Goal: Task Accomplishment & Management: Use online tool/utility

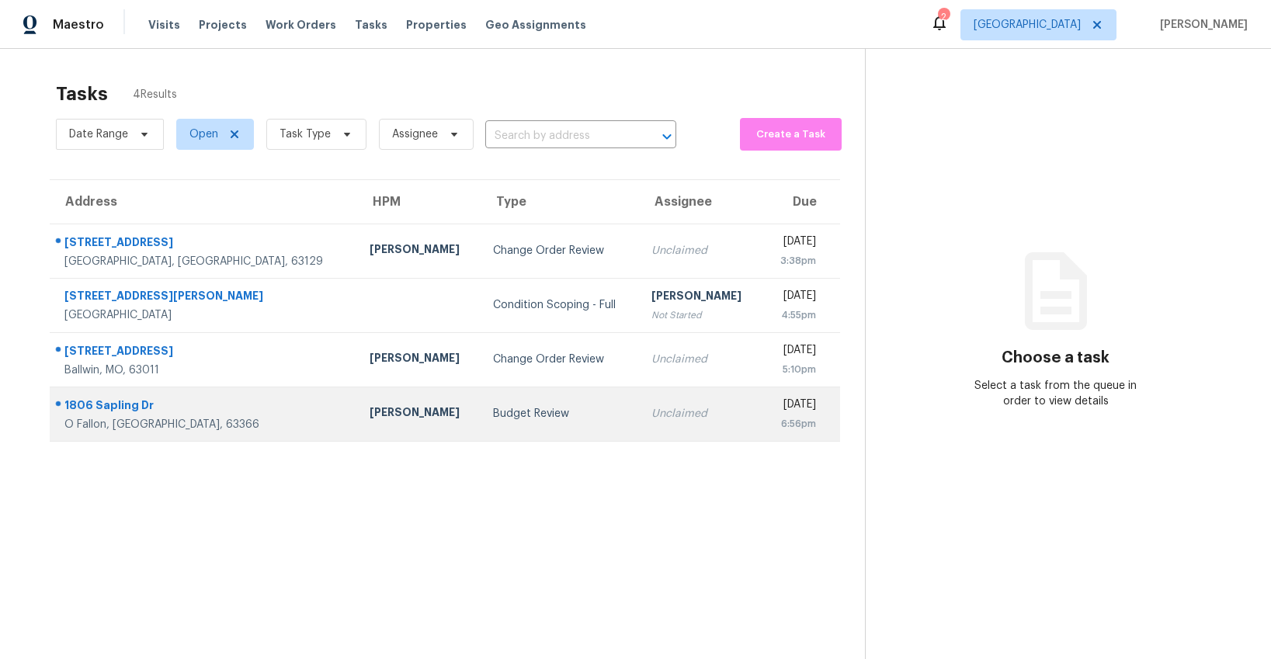
click at [493, 411] on div "Budget Review" at bounding box center [560, 414] width 134 height 16
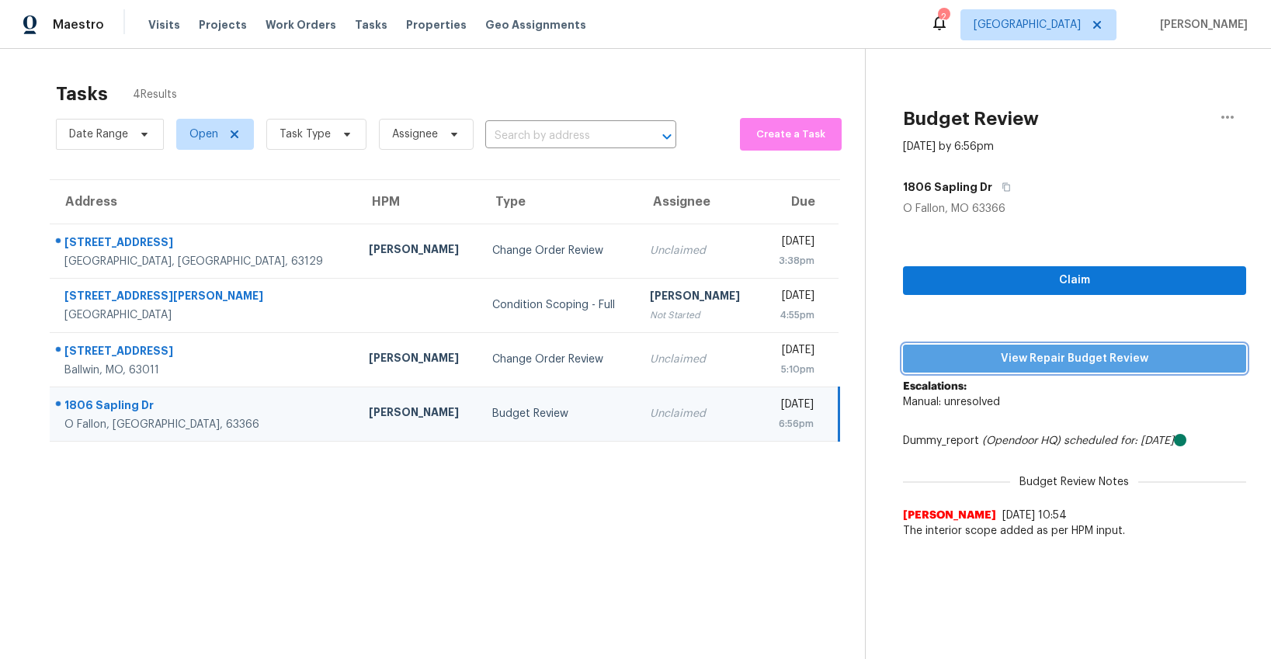
click at [1018, 365] on span "View Repair Budget Review" at bounding box center [1074, 358] width 318 height 19
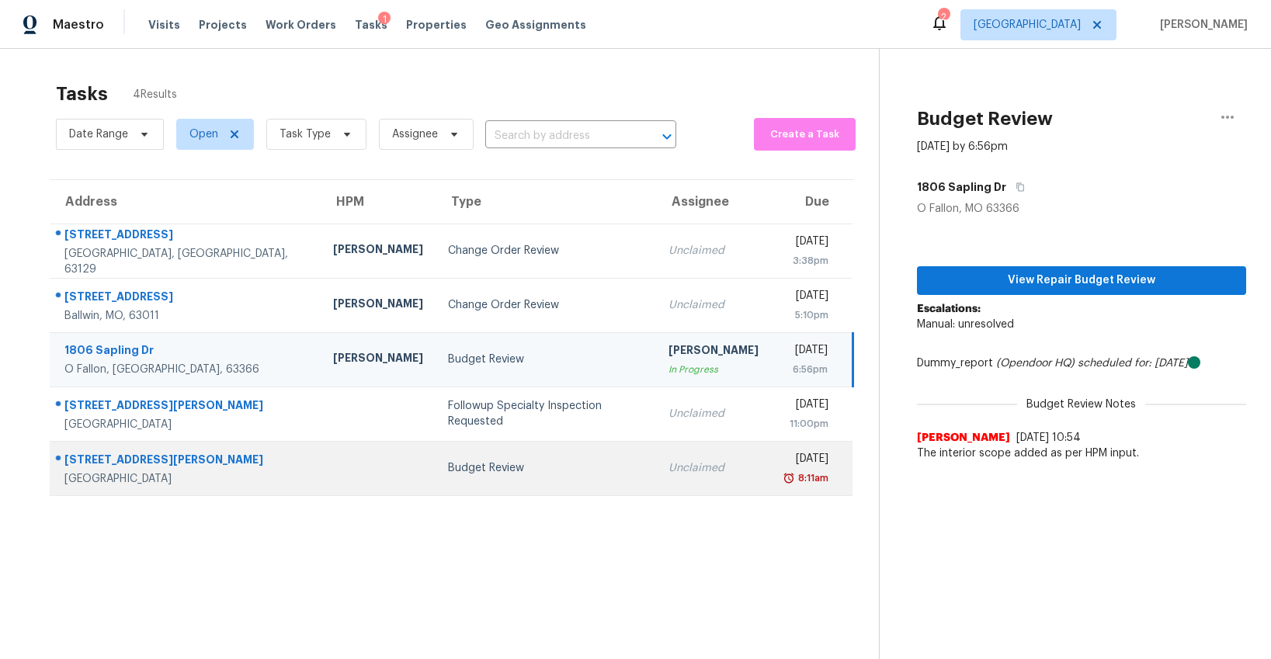
click at [453, 481] on td "Budget Review" at bounding box center [546, 468] width 220 height 54
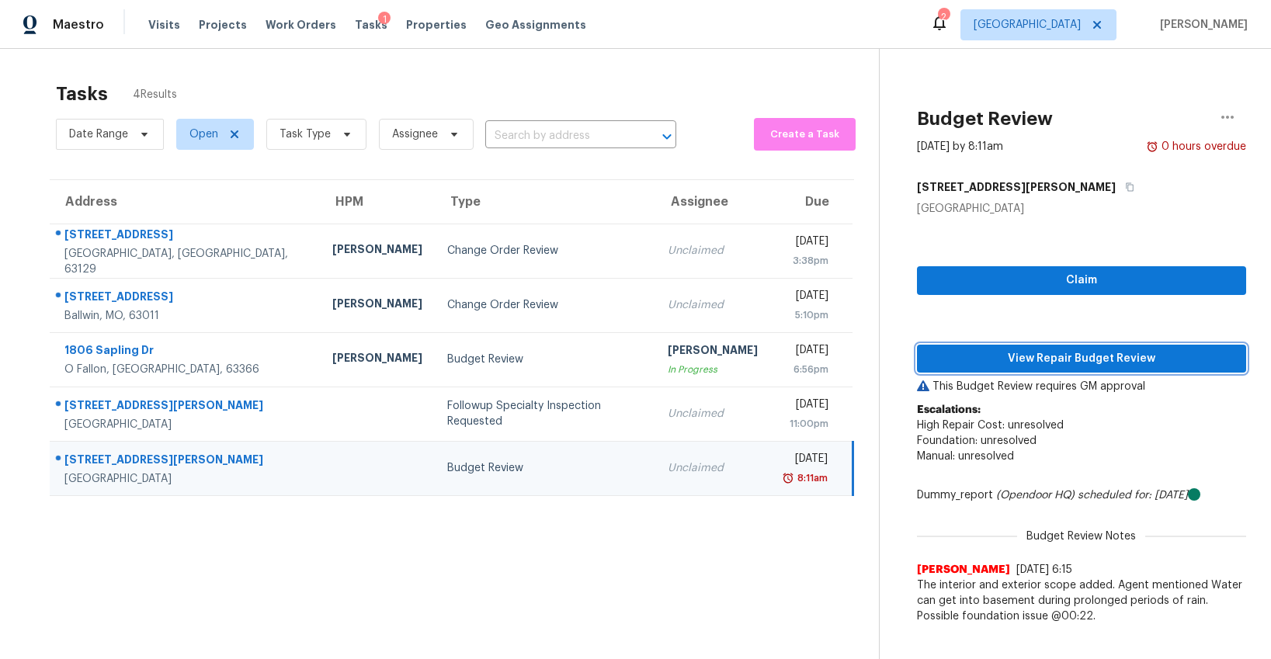
click at [1015, 367] on span "View Repair Budget Review" at bounding box center [1081, 358] width 304 height 19
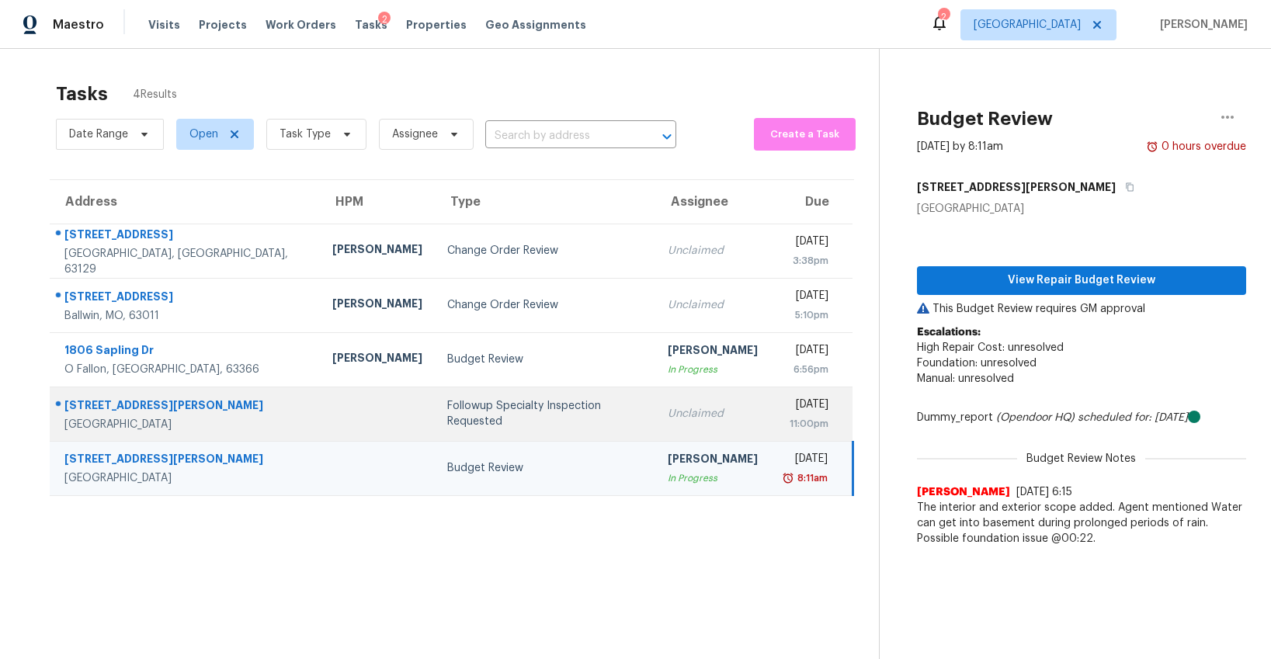
click at [447, 410] on div "Followup Specialty Inspection Requested" at bounding box center [545, 413] width 196 height 31
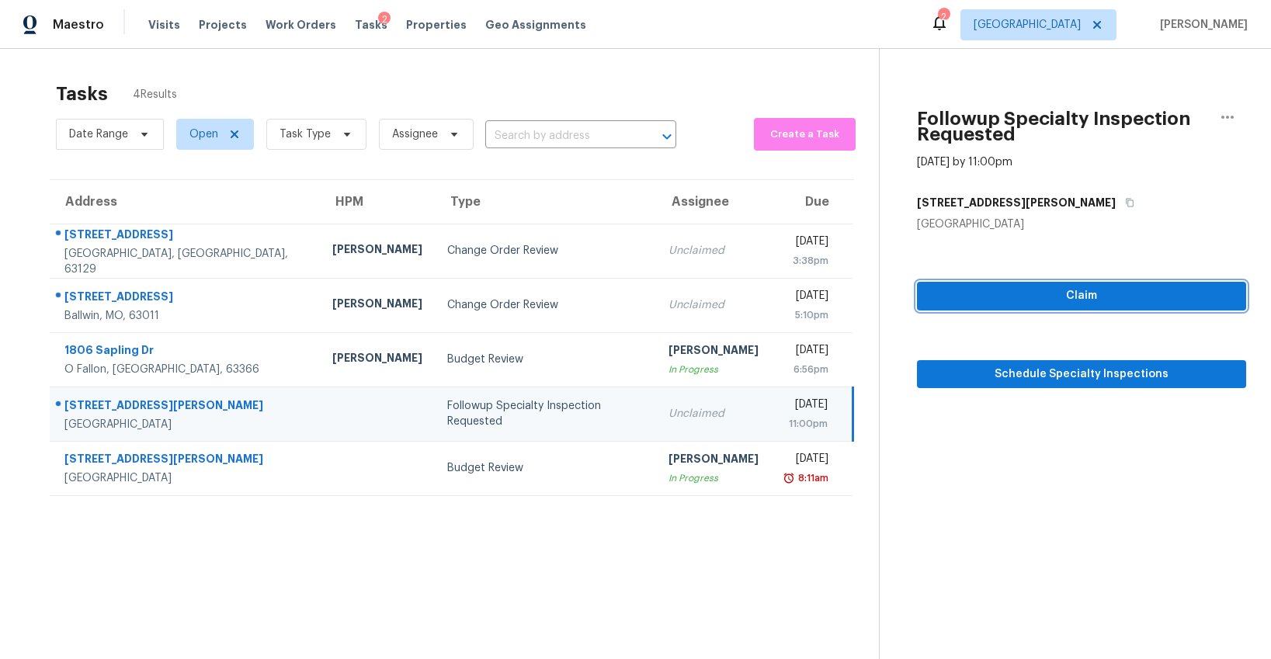
click at [1081, 293] on span "Claim" at bounding box center [1081, 295] width 304 height 19
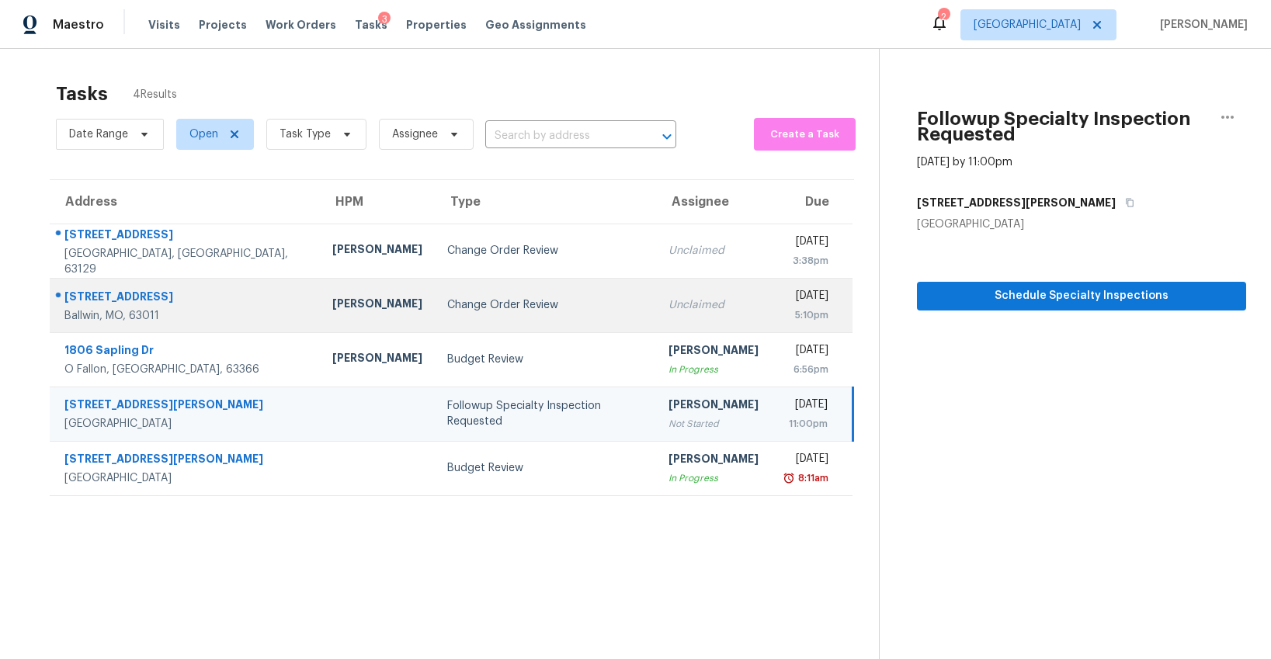
click at [447, 307] on div "Change Order Review" at bounding box center [545, 305] width 196 height 16
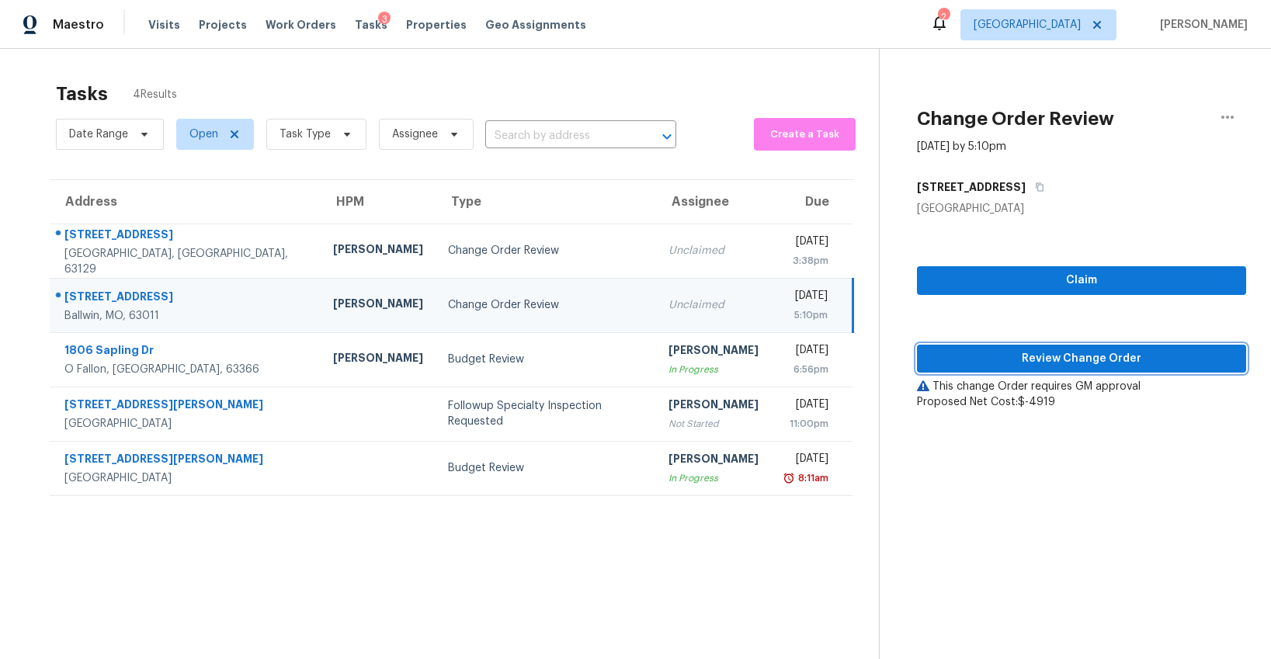
click at [1019, 365] on span "Review Change Order" at bounding box center [1081, 358] width 304 height 19
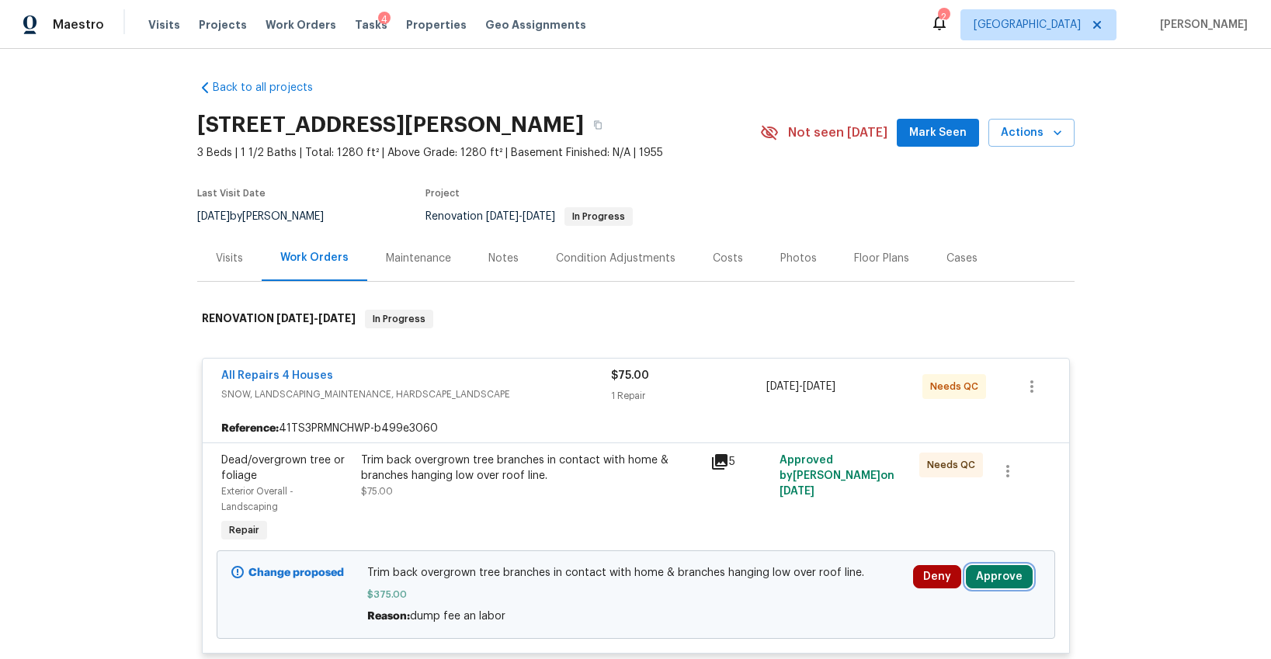
click at [993, 581] on button "Approve" at bounding box center [999, 576] width 67 height 23
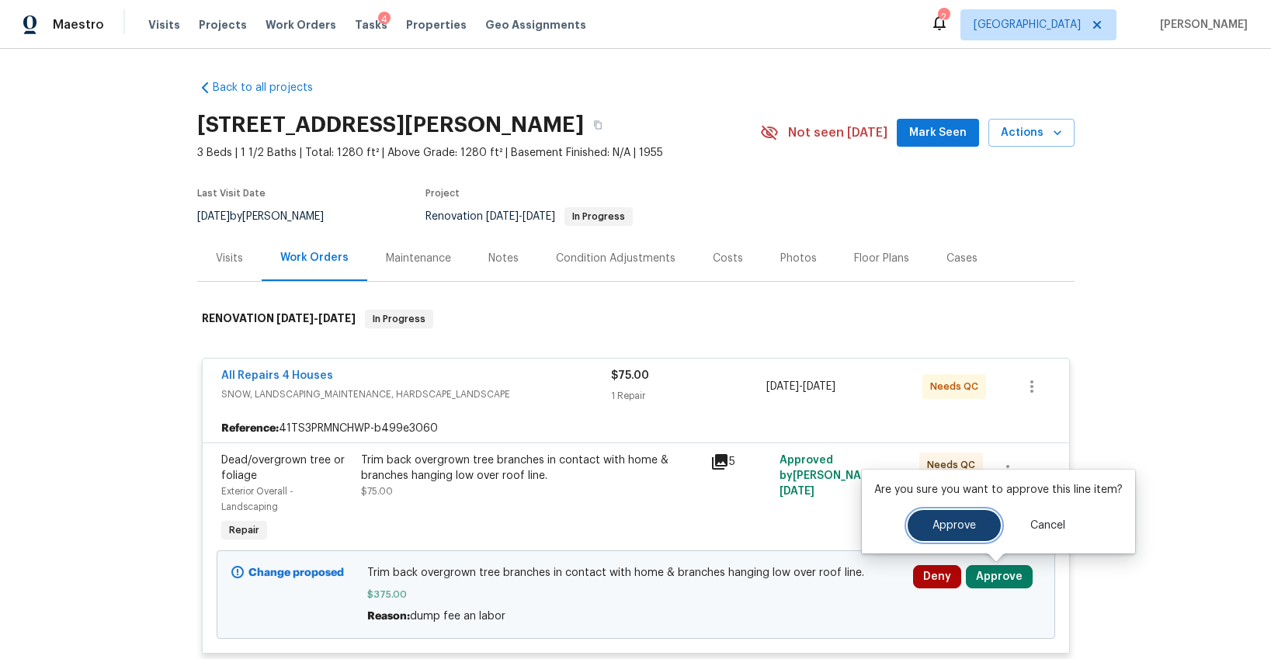
click at [956, 528] on span "Approve" at bounding box center [953, 526] width 43 height 12
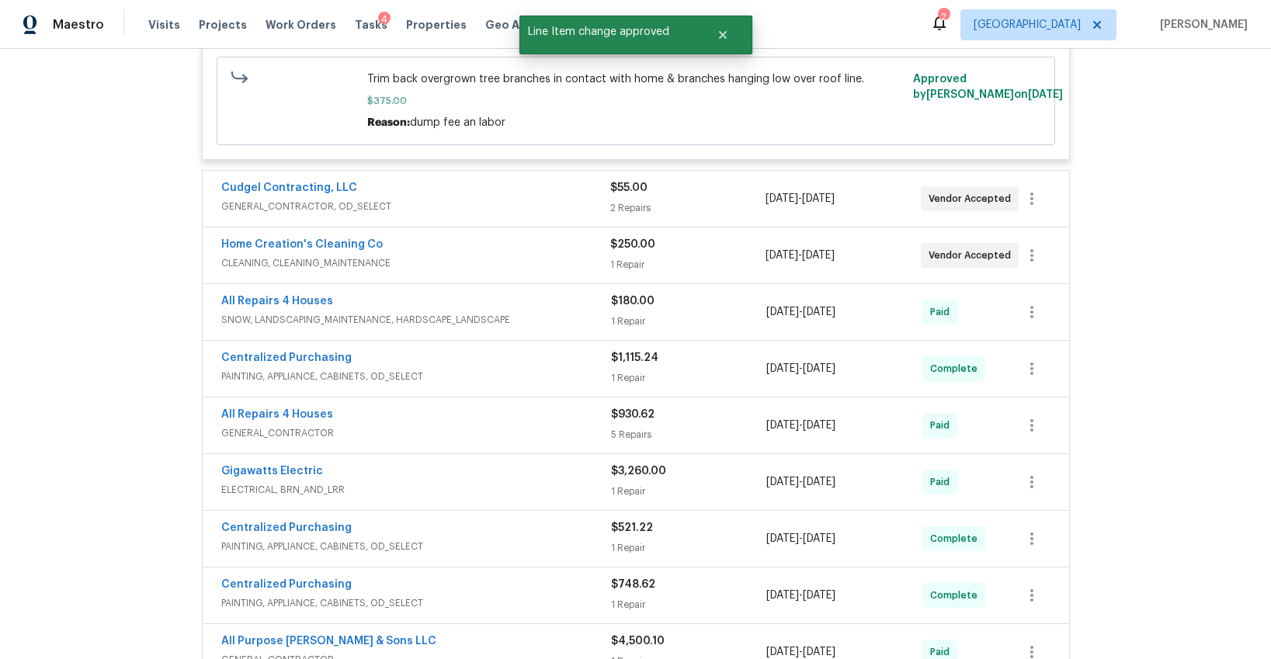
scroll to position [479, 0]
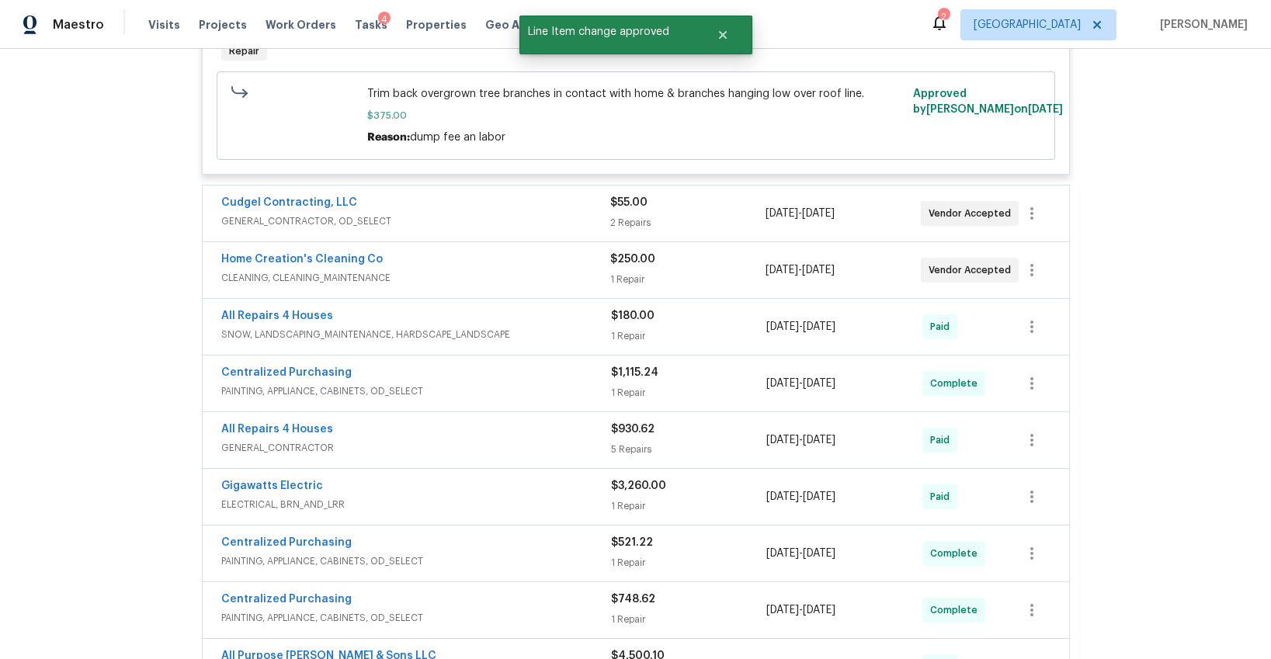
click at [464, 276] on span "CLEANING, CLEANING_MAINTENANCE" at bounding box center [415, 278] width 389 height 16
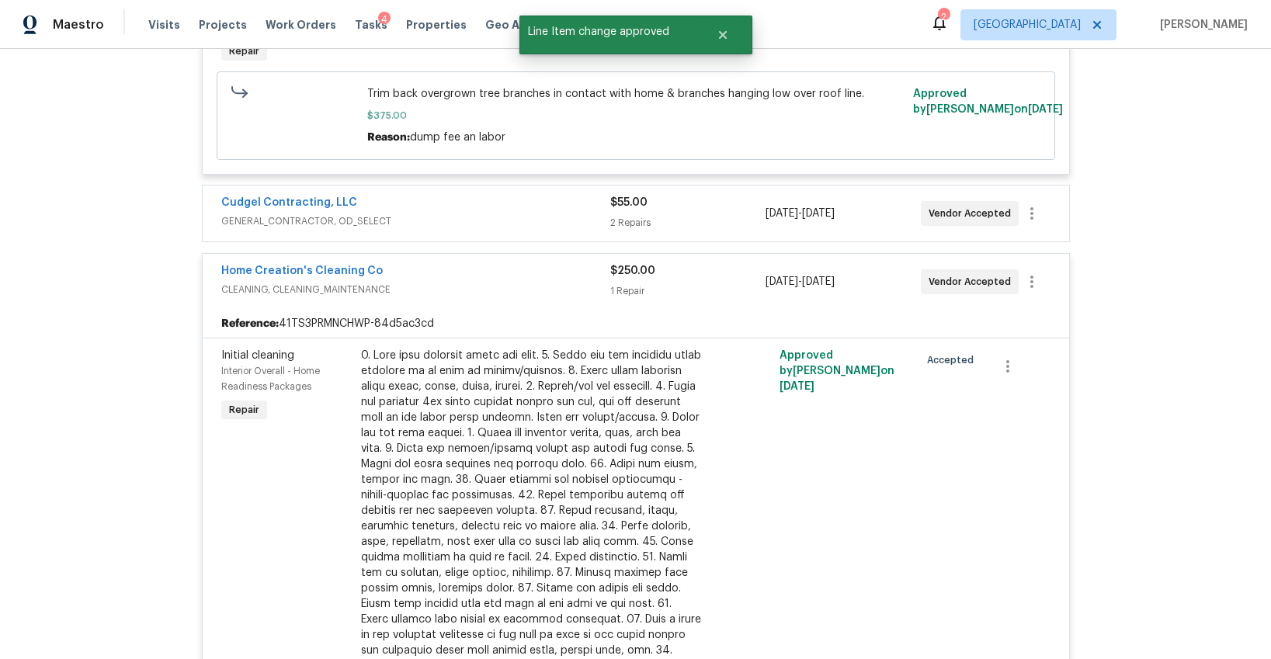
click at [460, 229] on span "GENERAL_CONTRACTOR, OD_SELECT" at bounding box center [415, 221] width 389 height 16
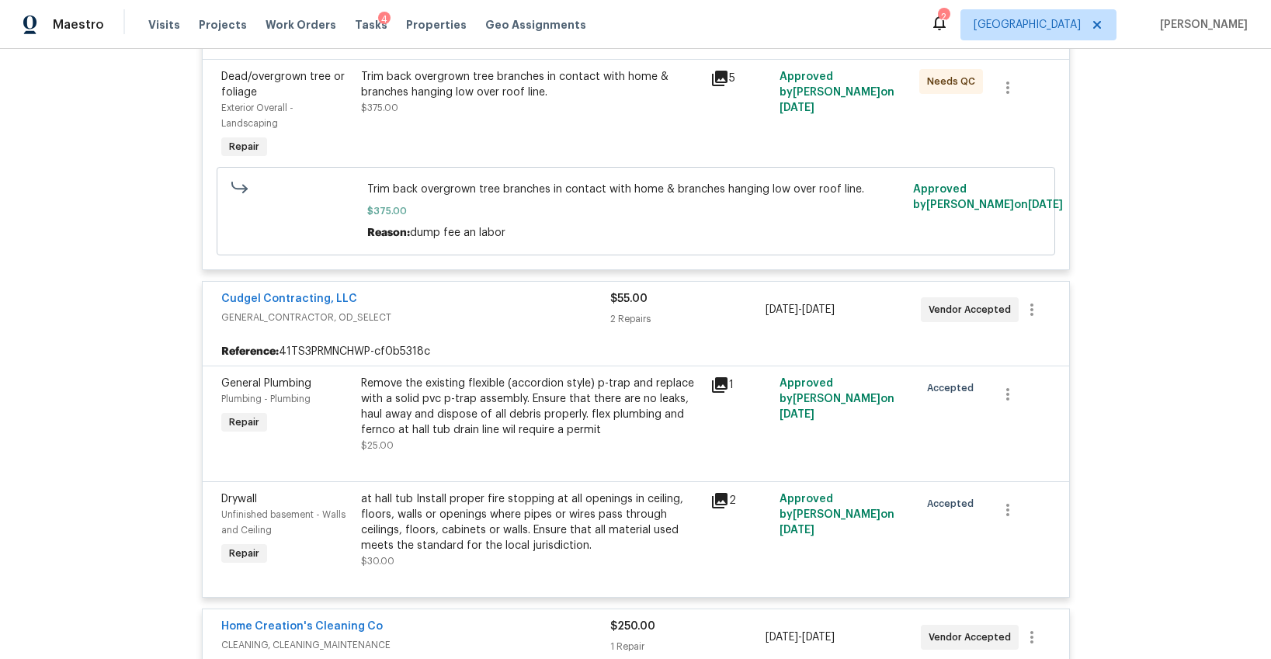
scroll to position [0, 0]
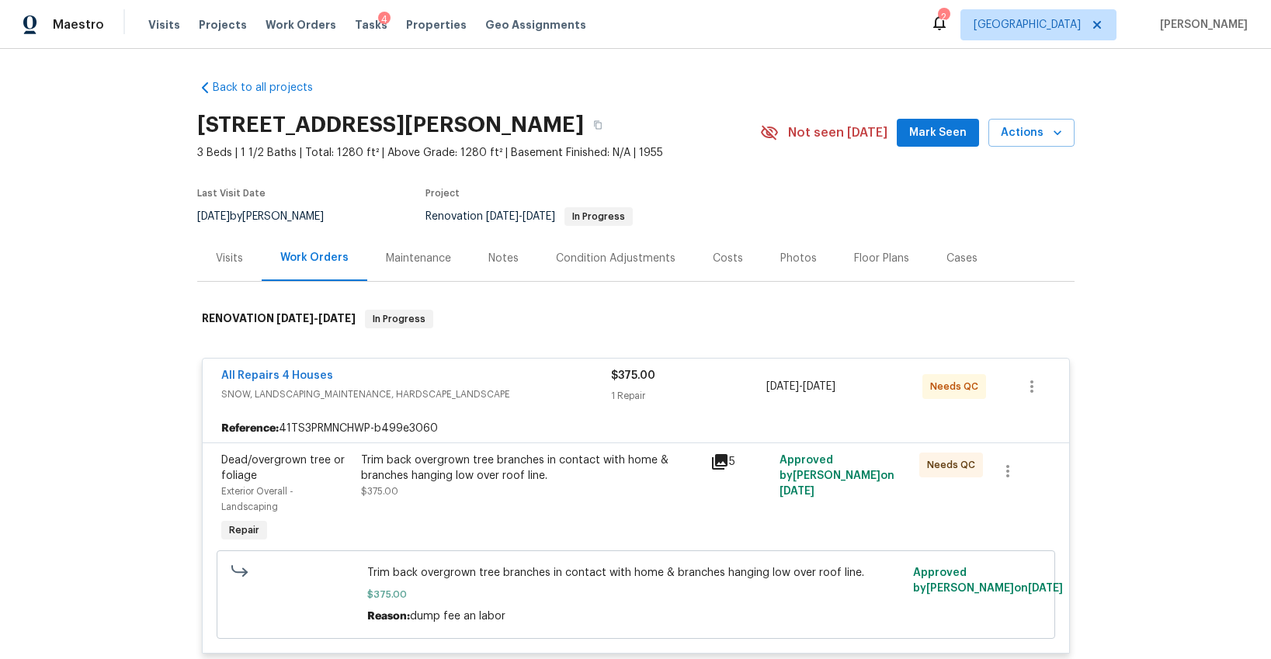
click at [488, 262] on div "Notes" at bounding box center [503, 259] width 30 height 16
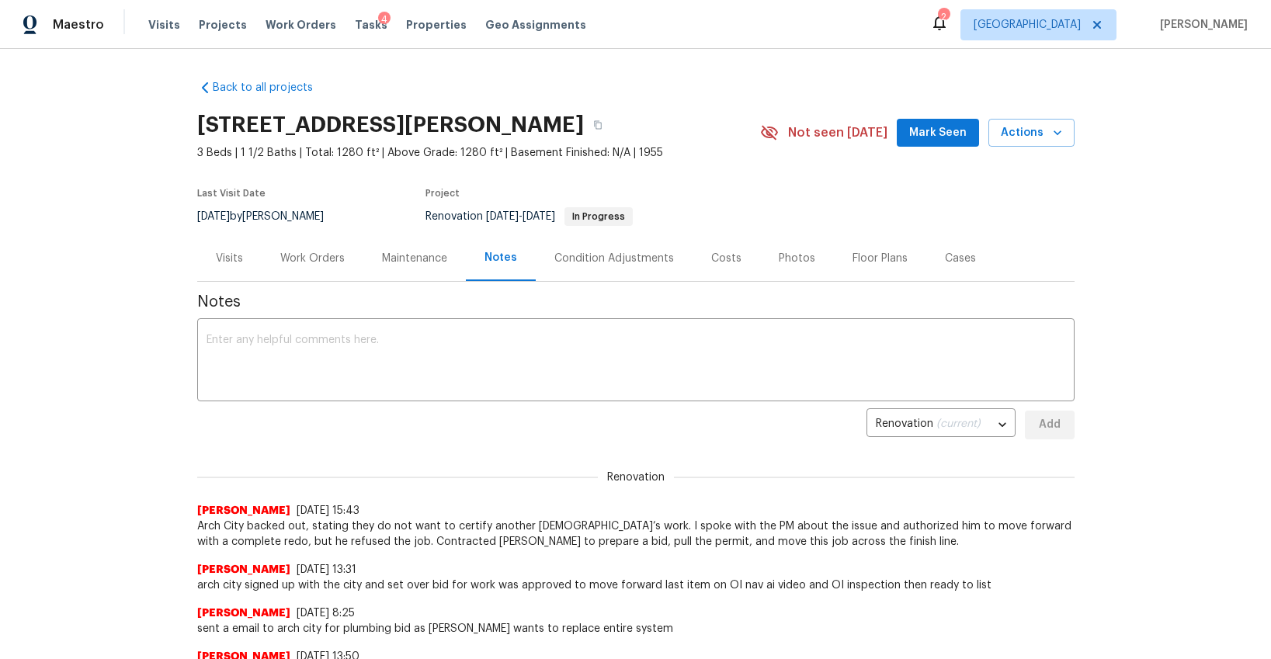
click at [299, 253] on div "Work Orders" at bounding box center [312, 259] width 64 height 16
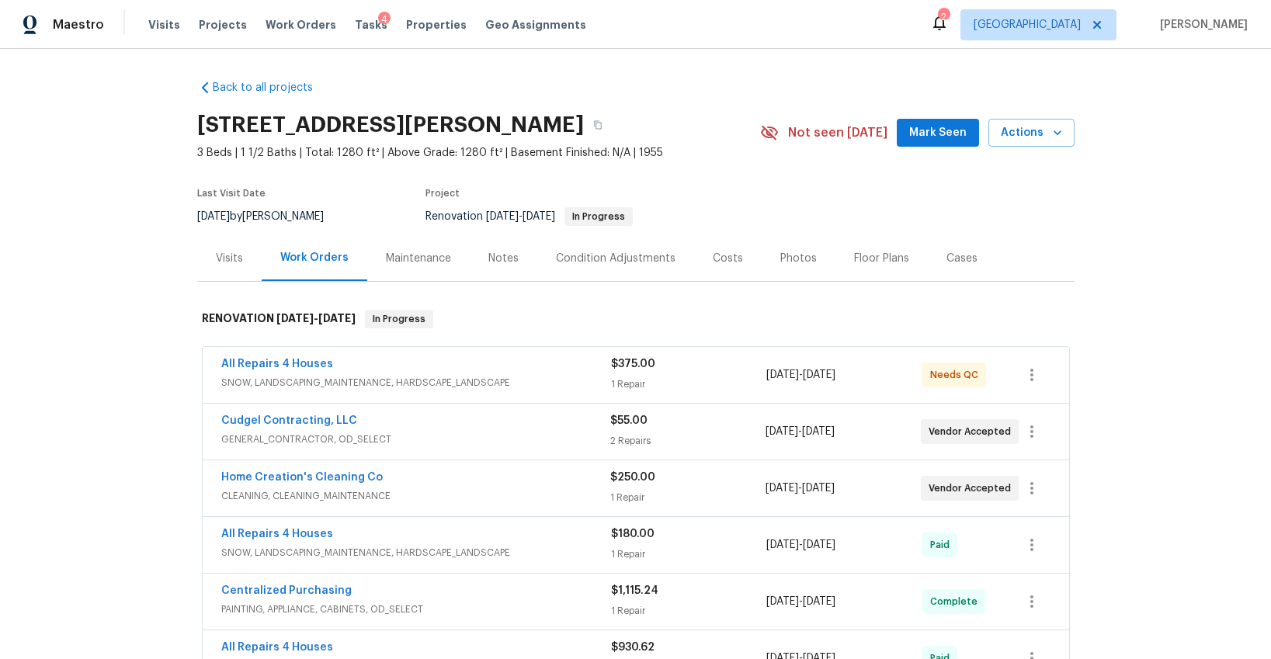
click at [226, 252] on div "Visits" at bounding box center [229, 259] width 27 height 16
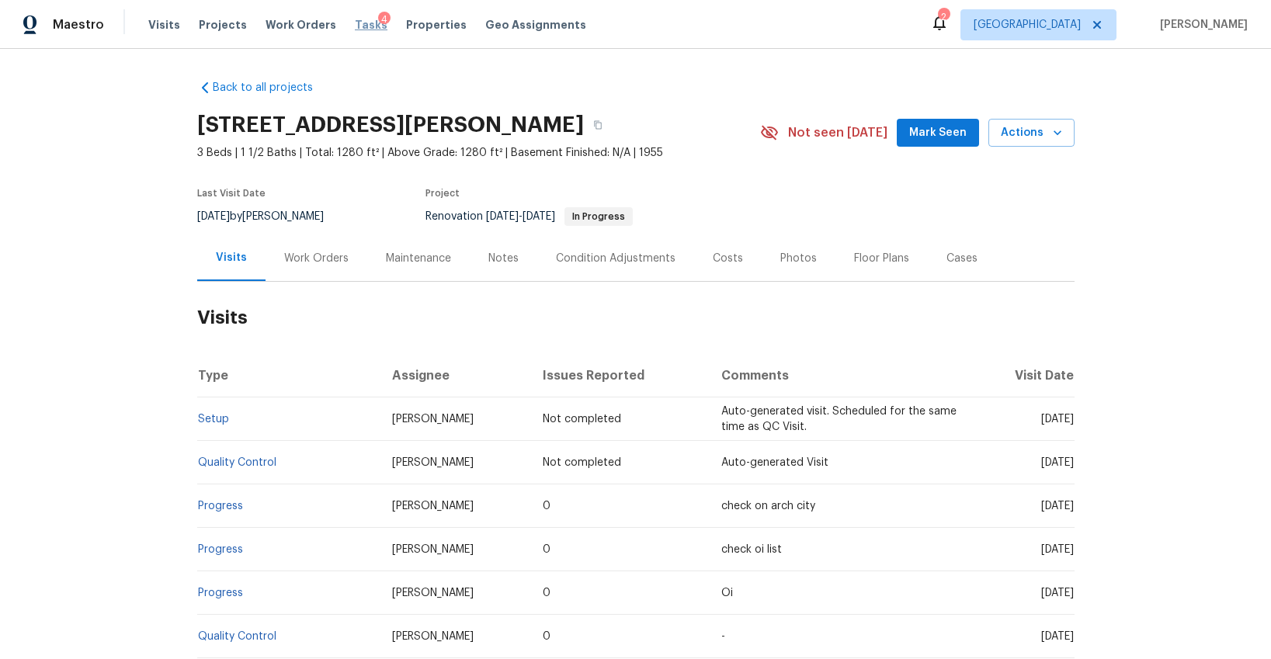
click at [358, 29] on span "Tasks" at bounding box center [371, 24] width 33 height 11
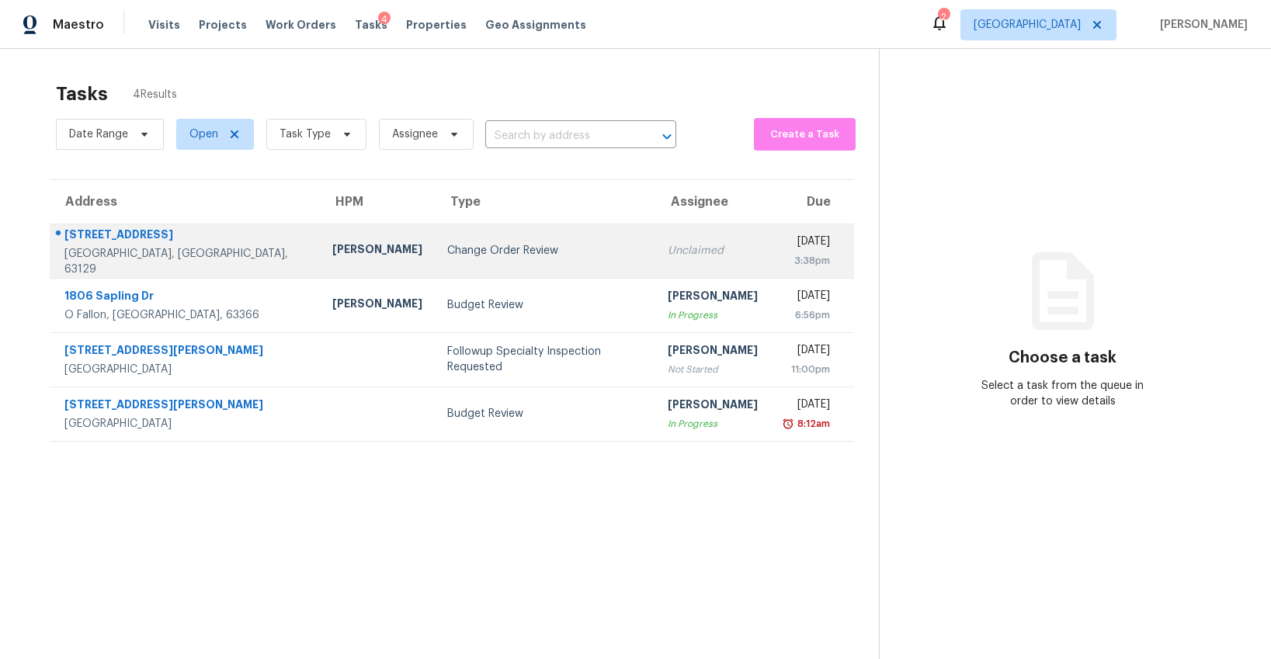
click at [447, 252] on div "Change Order Review" at bounding box center [545, 251] width 196 height 16
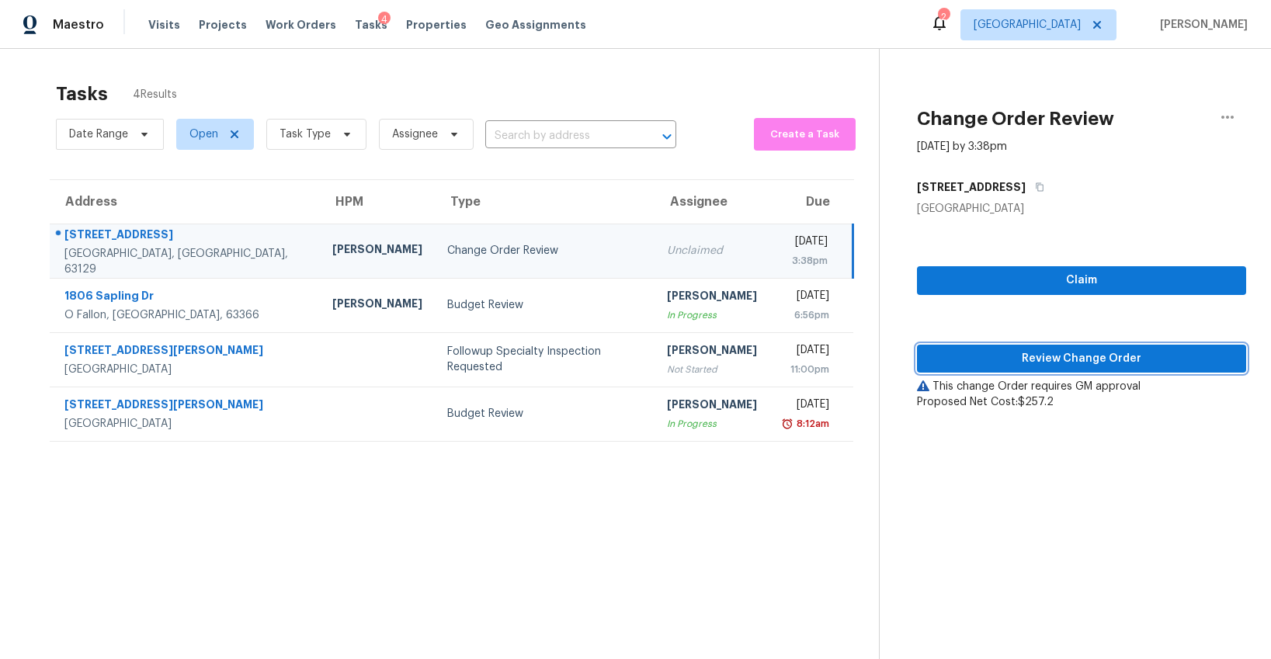
click at [1002, 352] on span "Review Change Order" at bounding box center [1081, 358] width 304 height 19
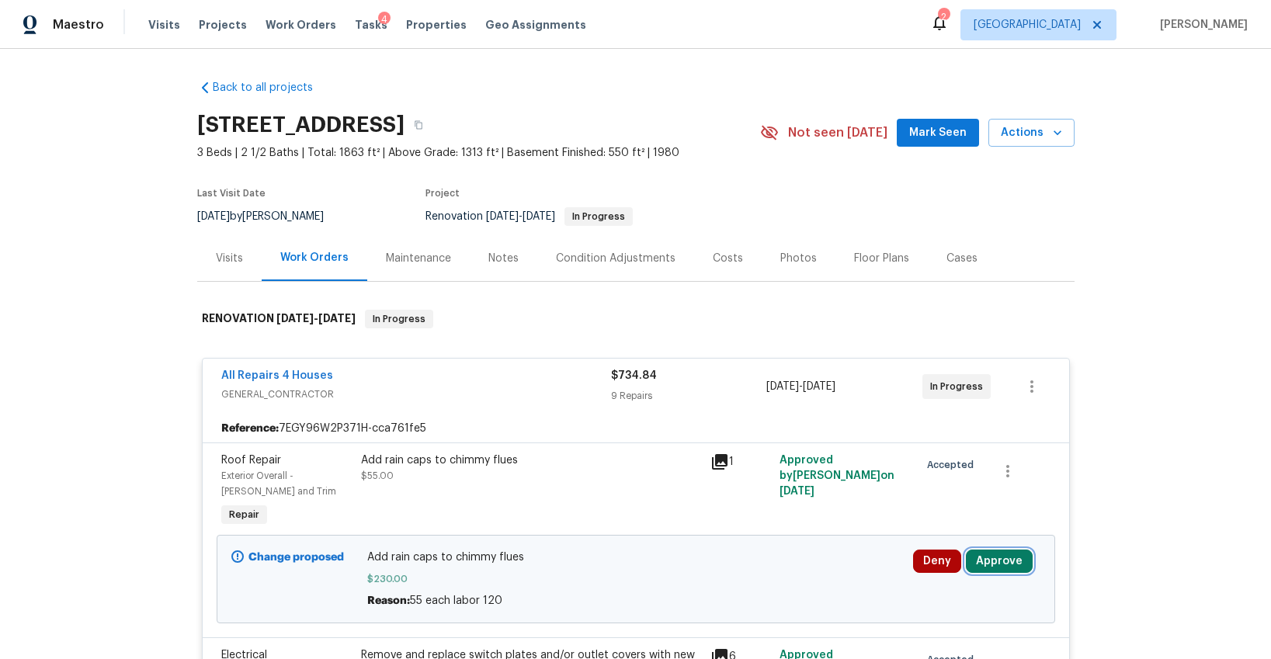
click at [991, 561] on button "Approve" at bounding box center [999, 561] width 67 height 23
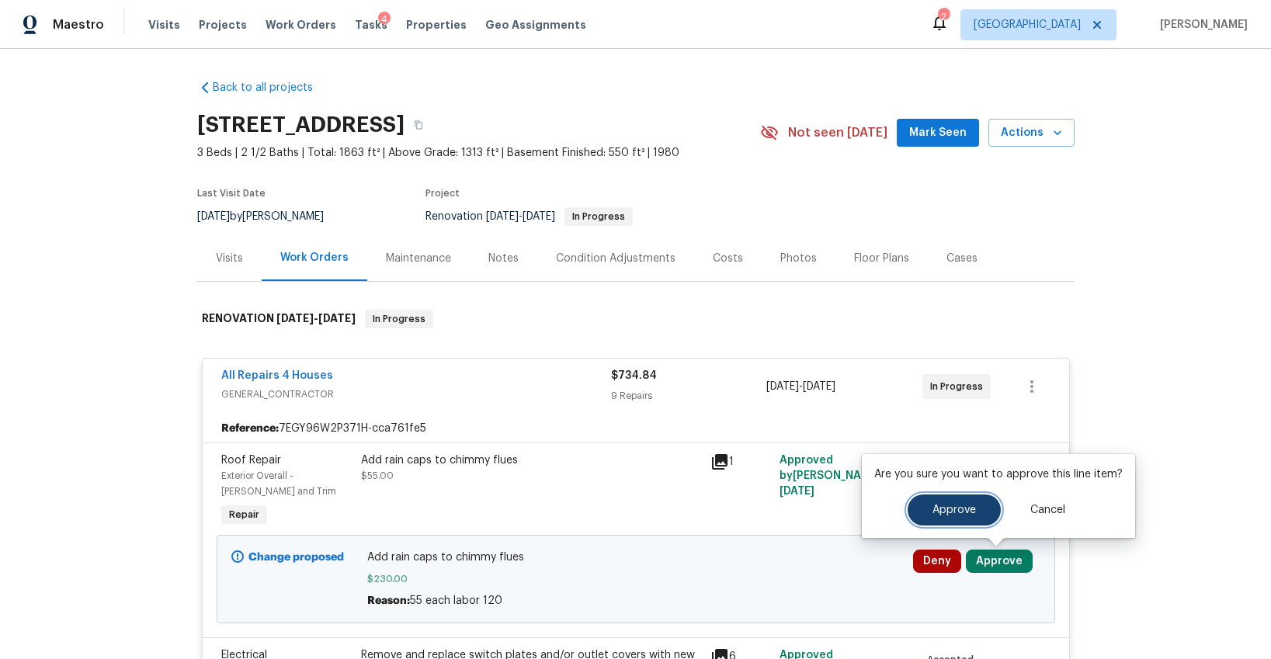
click at [943, 519] on button "Approve" at bounding box center [954, 510] width 93 height 31
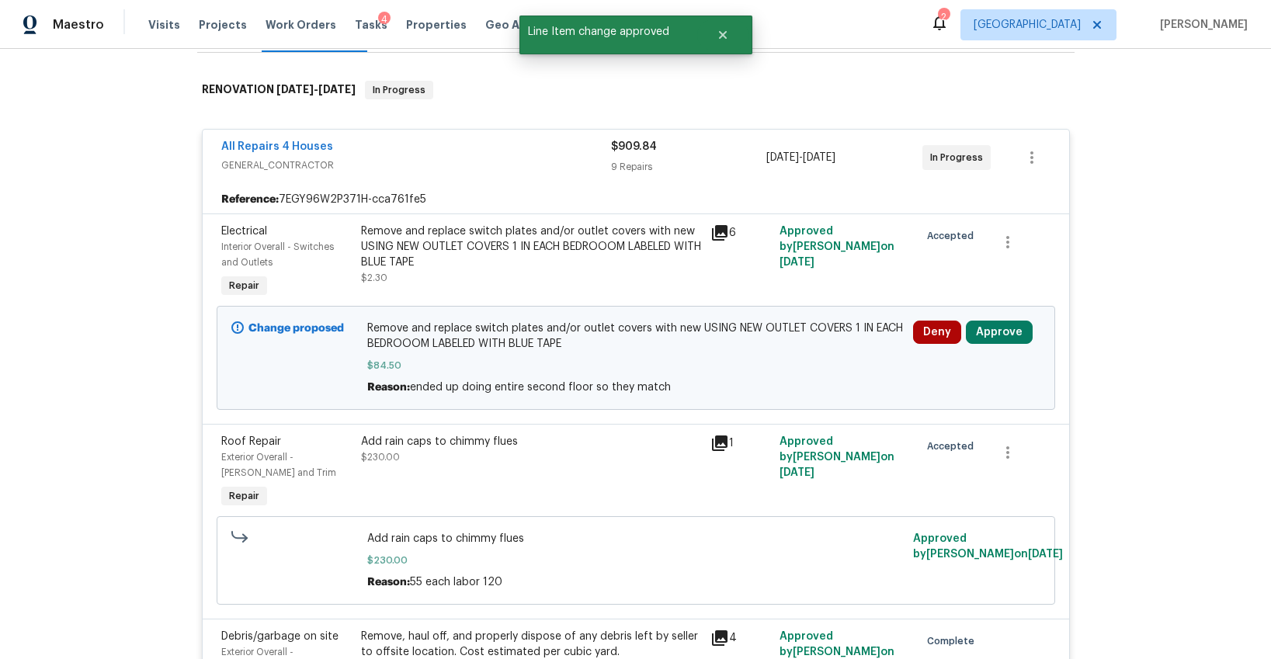
scroll to position [230, 0]
click at [985, 336] on button "Approve" at bounding box center [999, 331] width 67 height 23
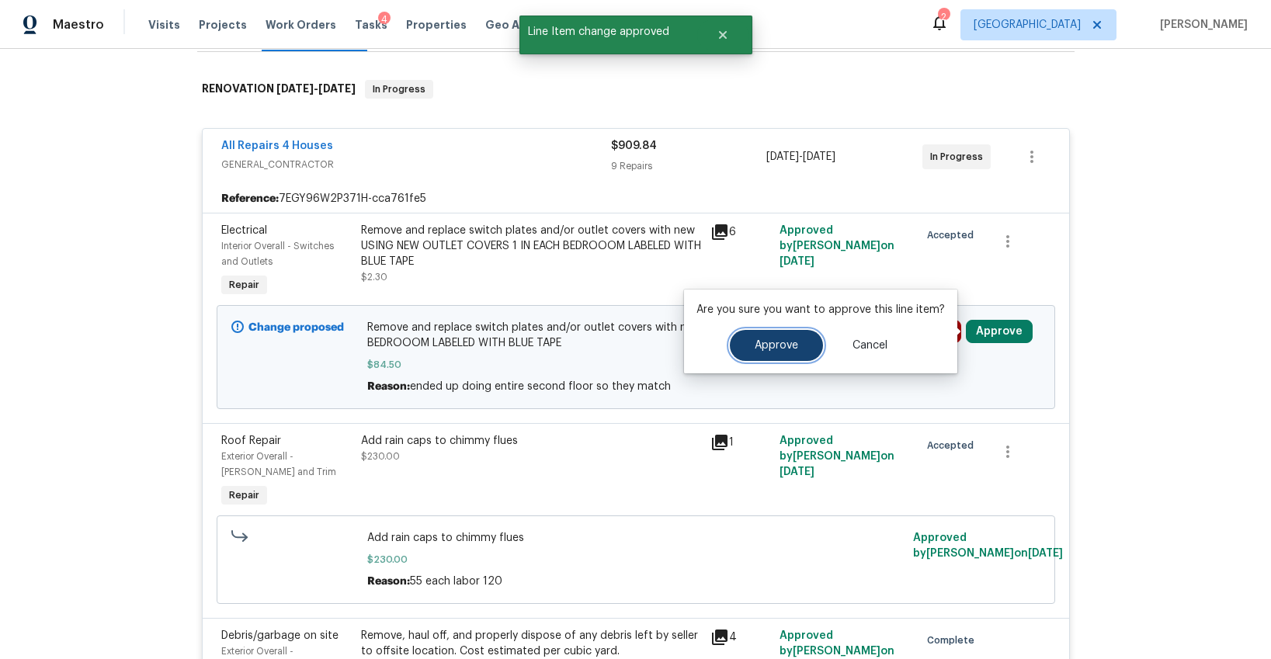
click at [757, 342] on span "Approve" at bounding box center [776, 346] width 43 height 12
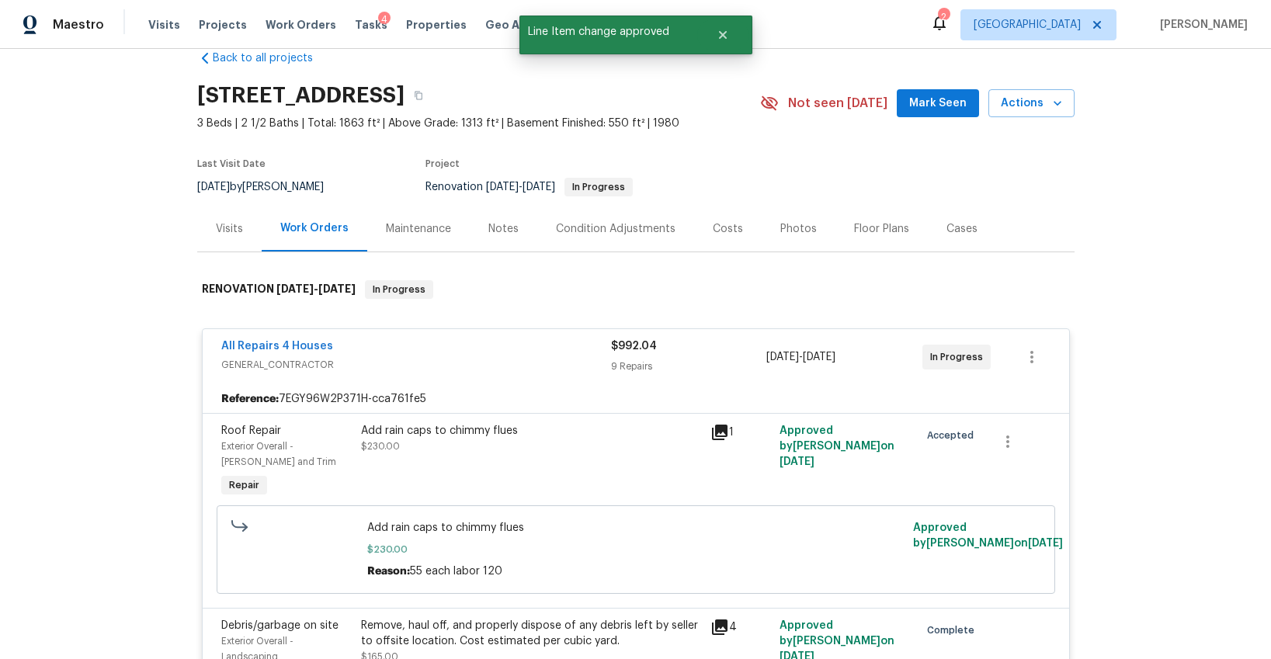
scroll to position [0, 0]
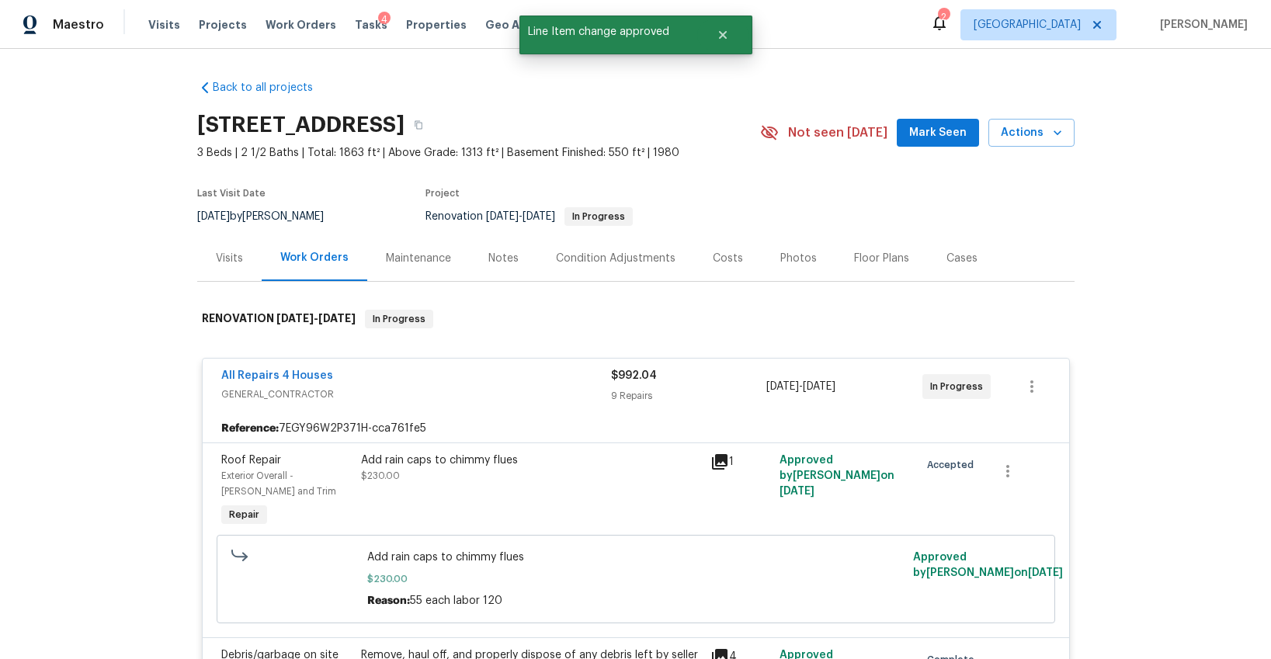
click at [502, 265] on div "Notes" at bounding box center [503, 259] width 30 height 16
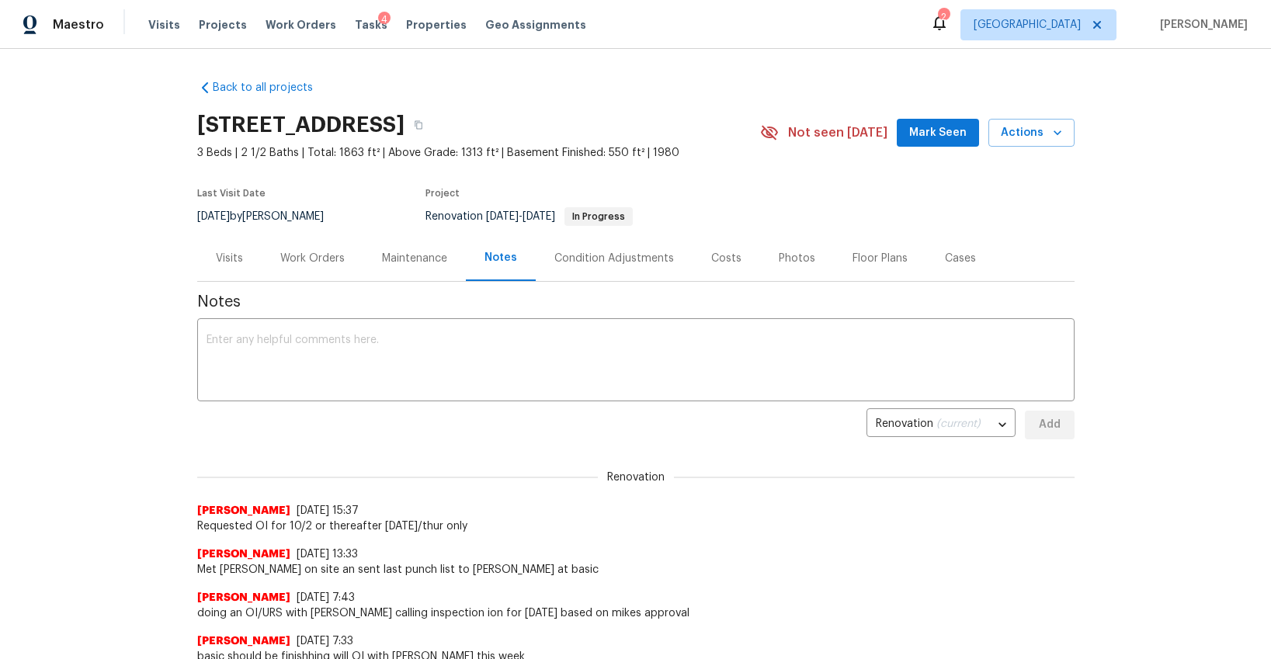
click at [220, 255] on div "Visits" at bounding box center [229, 259] width 27 height 16
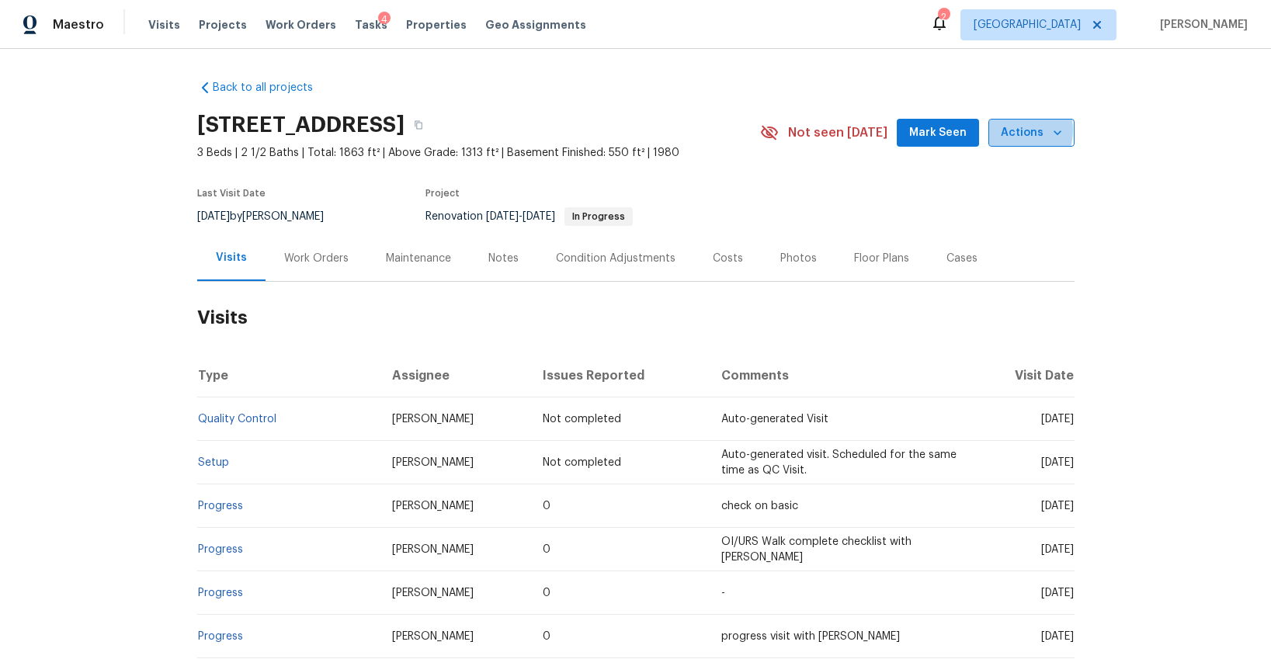
click at [1007, 130] on span "Actions" at bounding box center [1031, 132] width 61 height 19
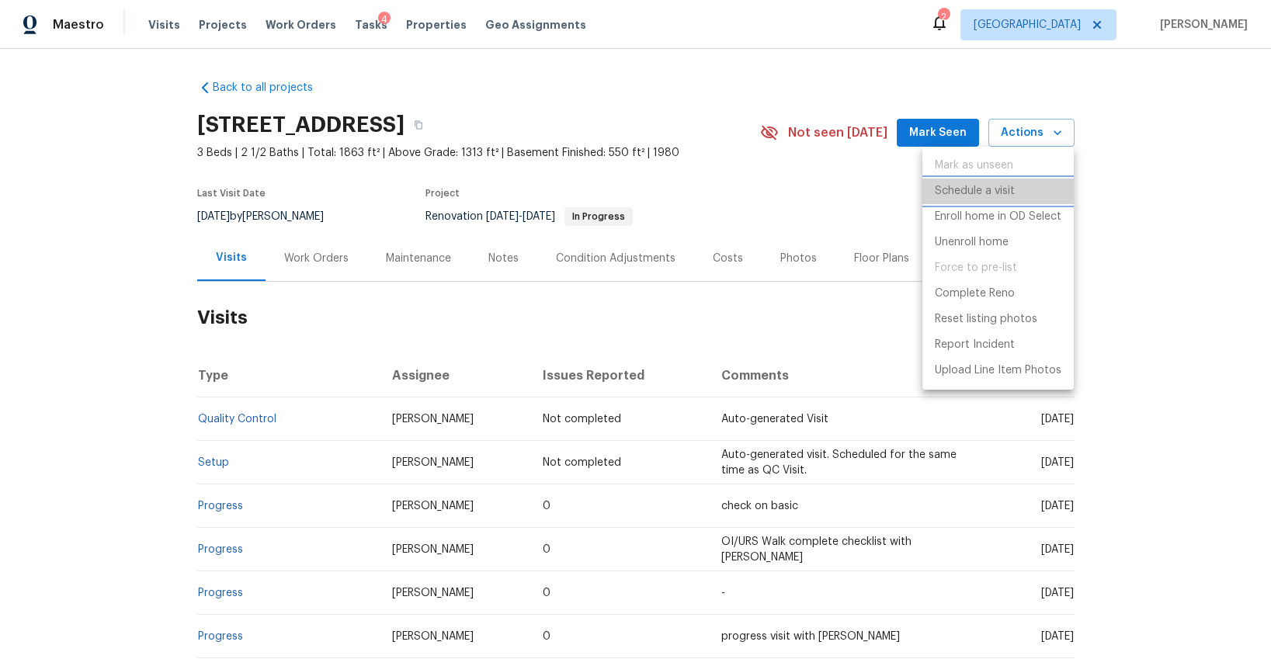
click at [966, 193] on p "Schedule a visit" at bounding box center [975, 191] width 80 height 16
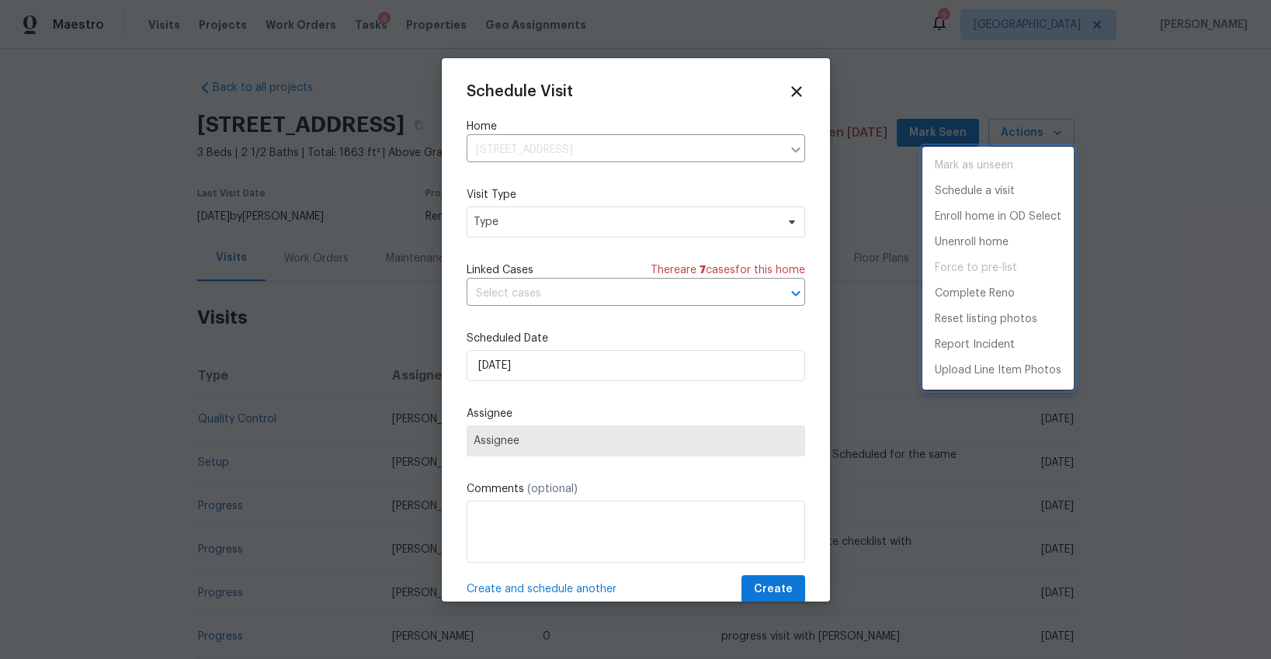
click at [561, 220] on div at bounding box center [635, 329] width 1271 height 659
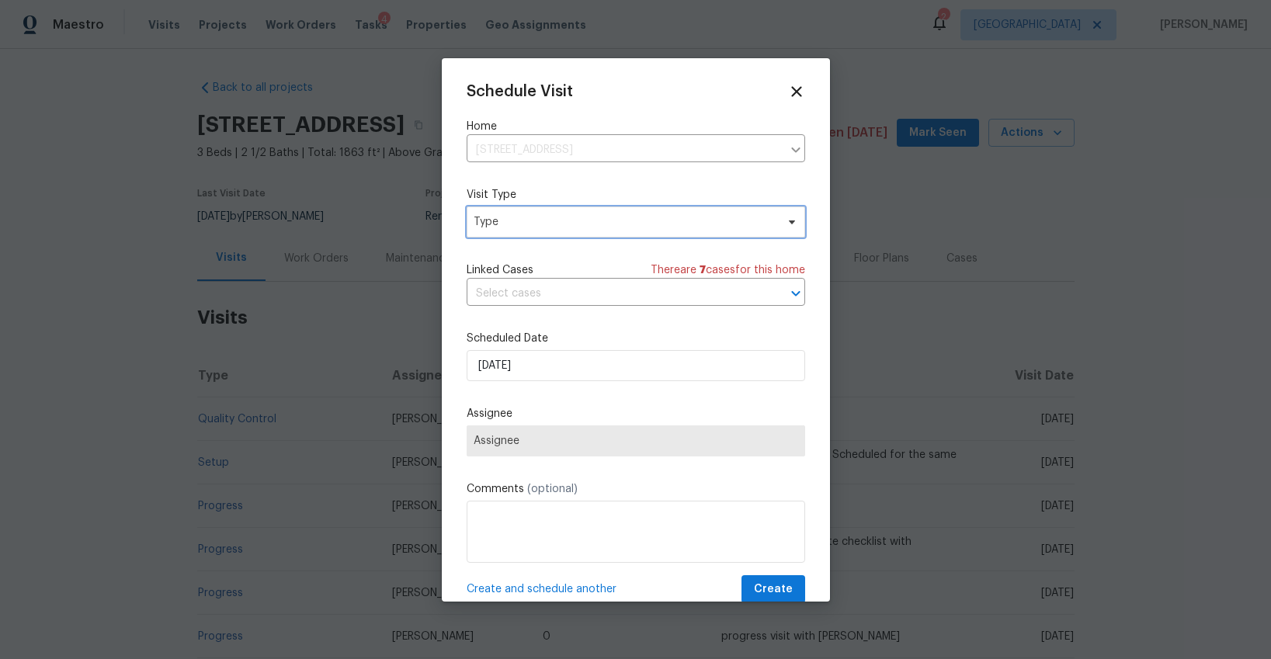
click at [558, 222] on span "Type" at bounding box center [625, 222] width 302 height 16
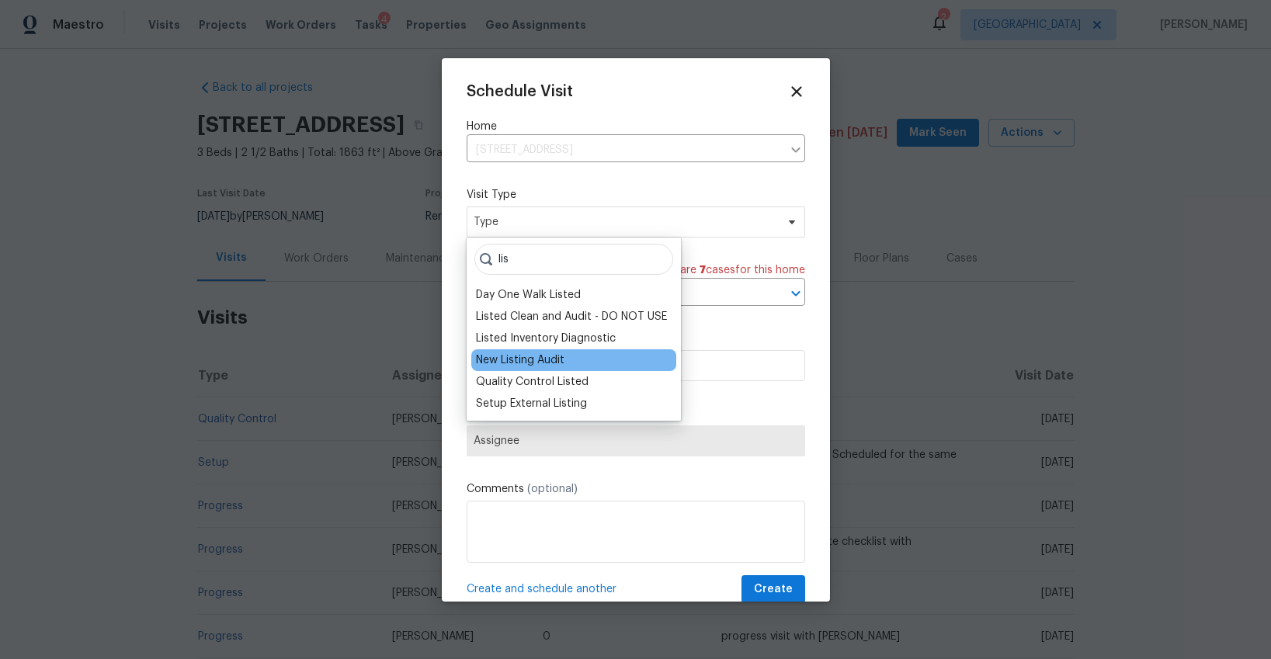
type input "lis"
click at [509, 357] on div "New Listing Audit" at bounding box center [520, 360] width 89 height 16
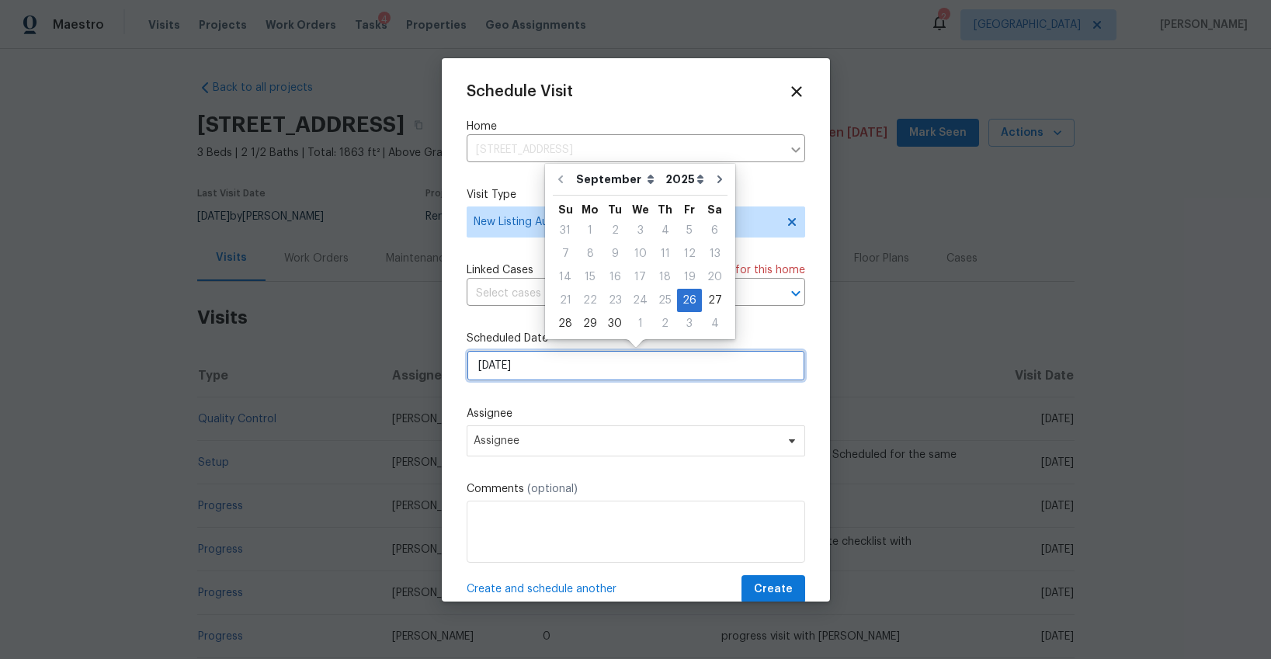
click at [542, 363] on input "[DATE]" at bounding box center [636, 365] width 338 height 31
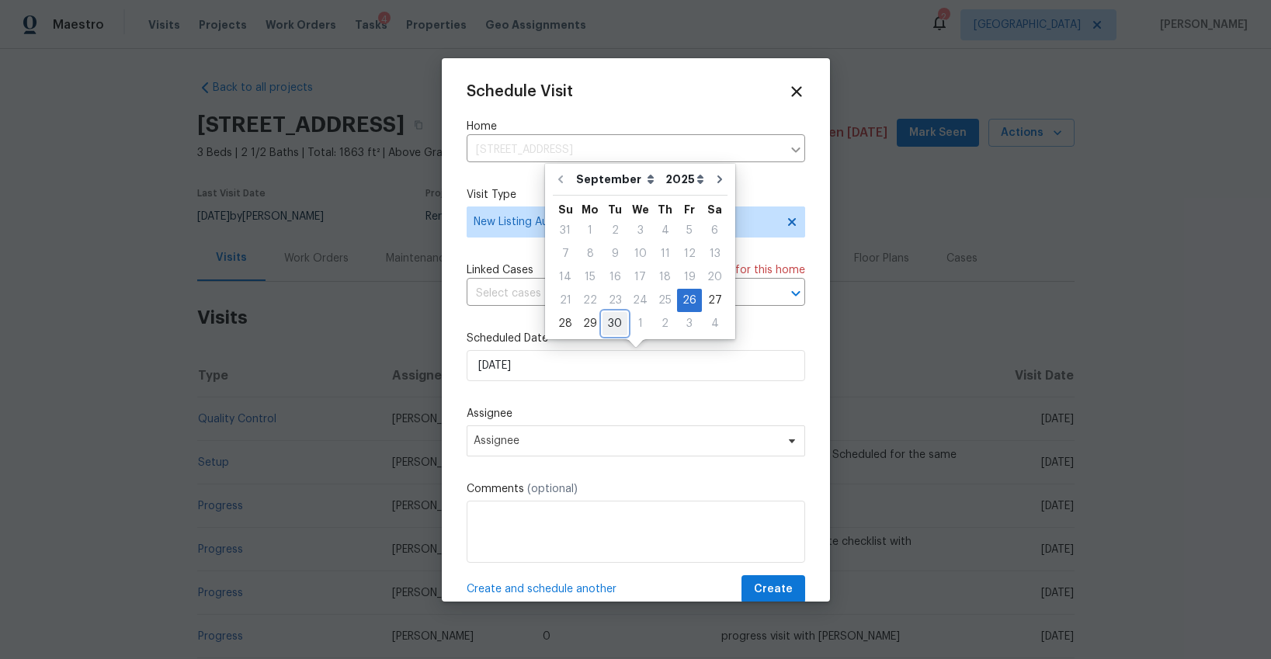
click at [609, 324] on div "30" at bounding box center [614, 324] width 25 height 22
type input "9/30/2025"
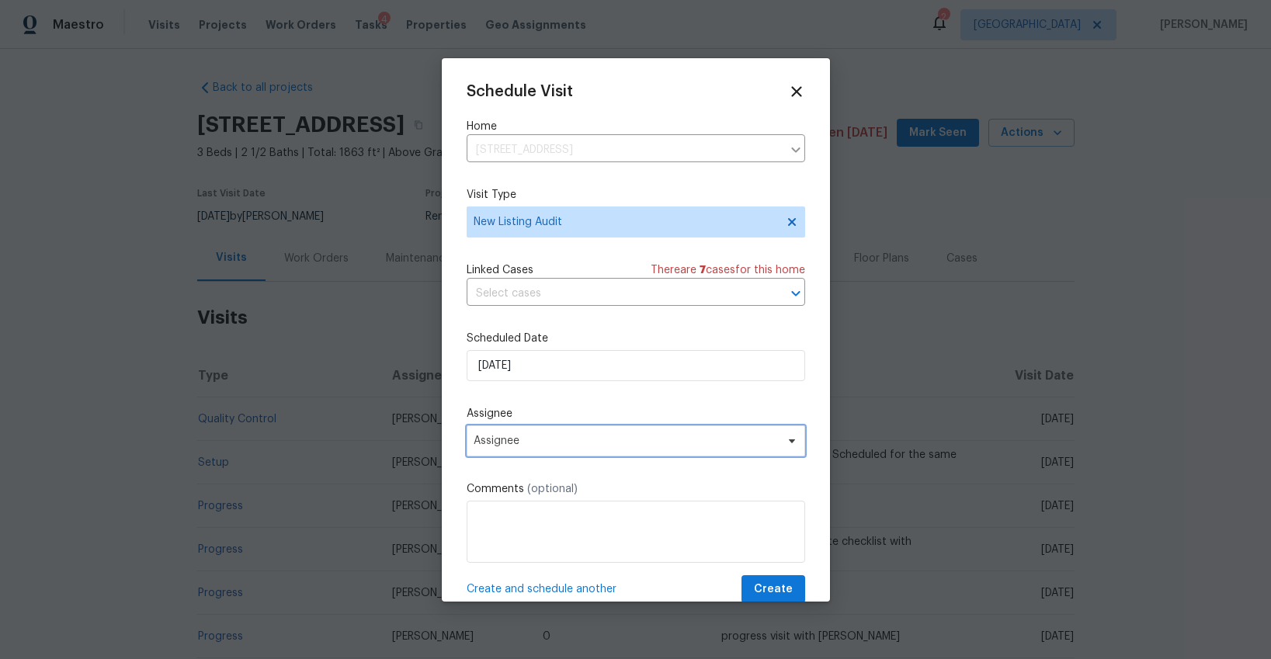
click at [575, 440] on span "Assignee" at bounding box center [626, 441] width 304 height 12
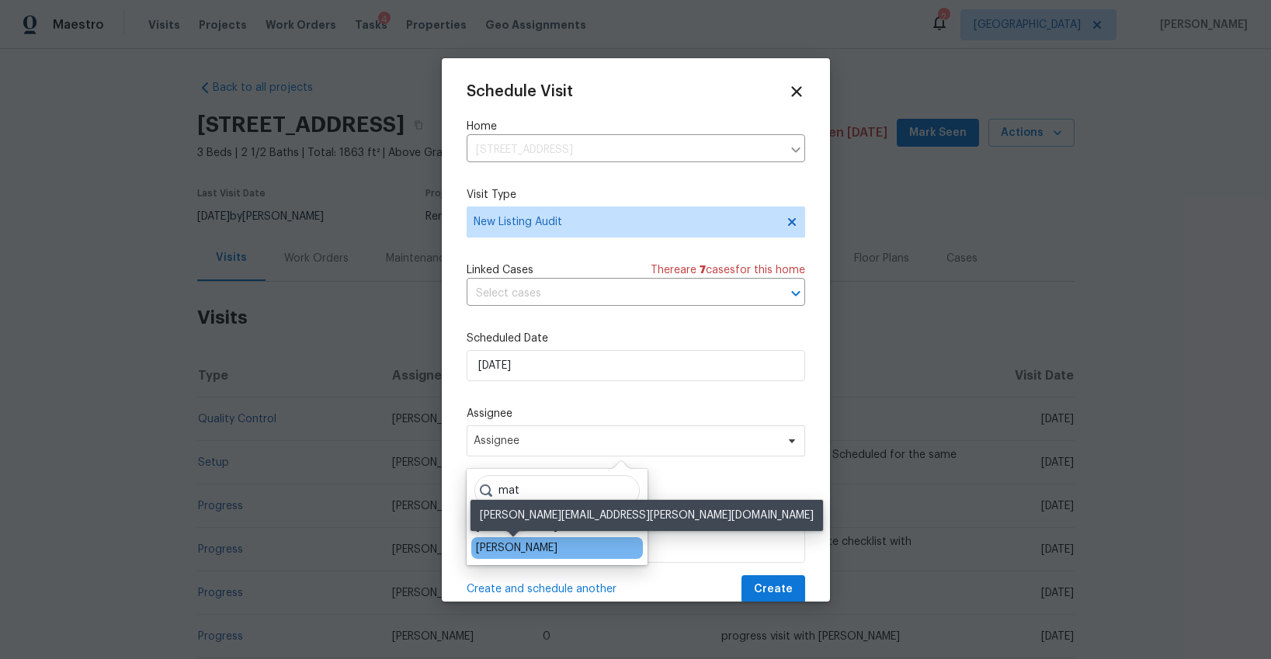
type input "mat"
click at [533, 545] on div "[PERSON_NAME]" at bounding box center [517, 548] width 82 height 16
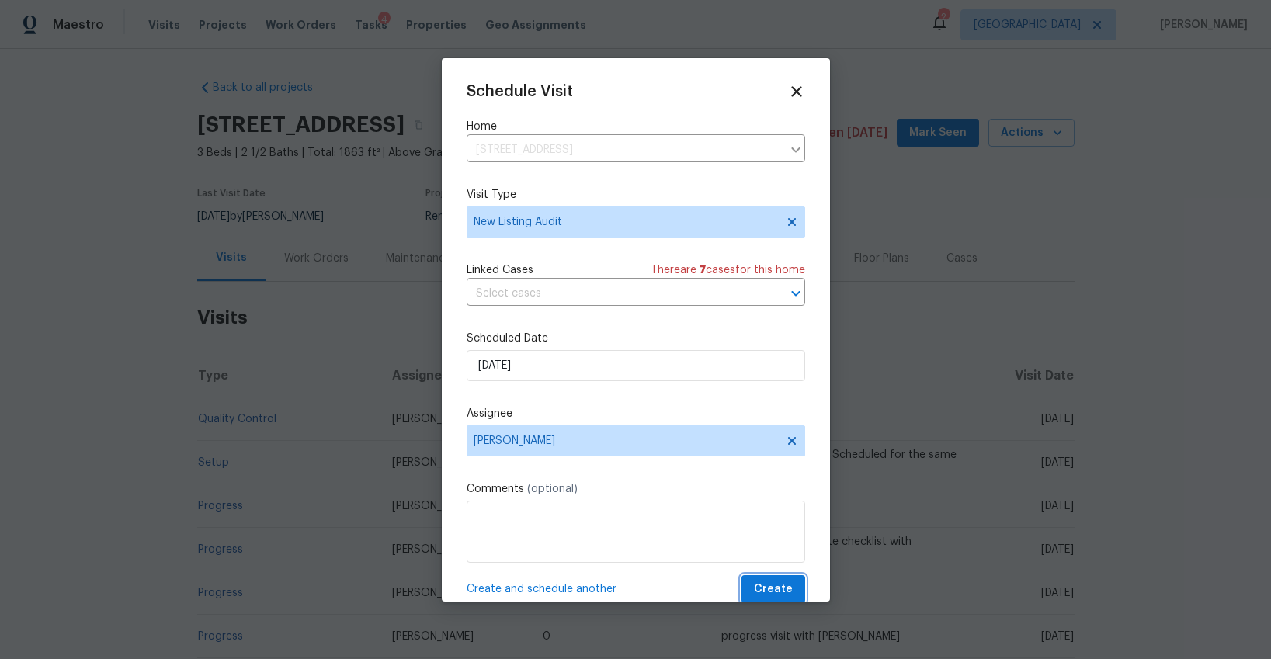
click at [764, 591] on span "Create" at bounding box center [773, 589] width 39 height 19
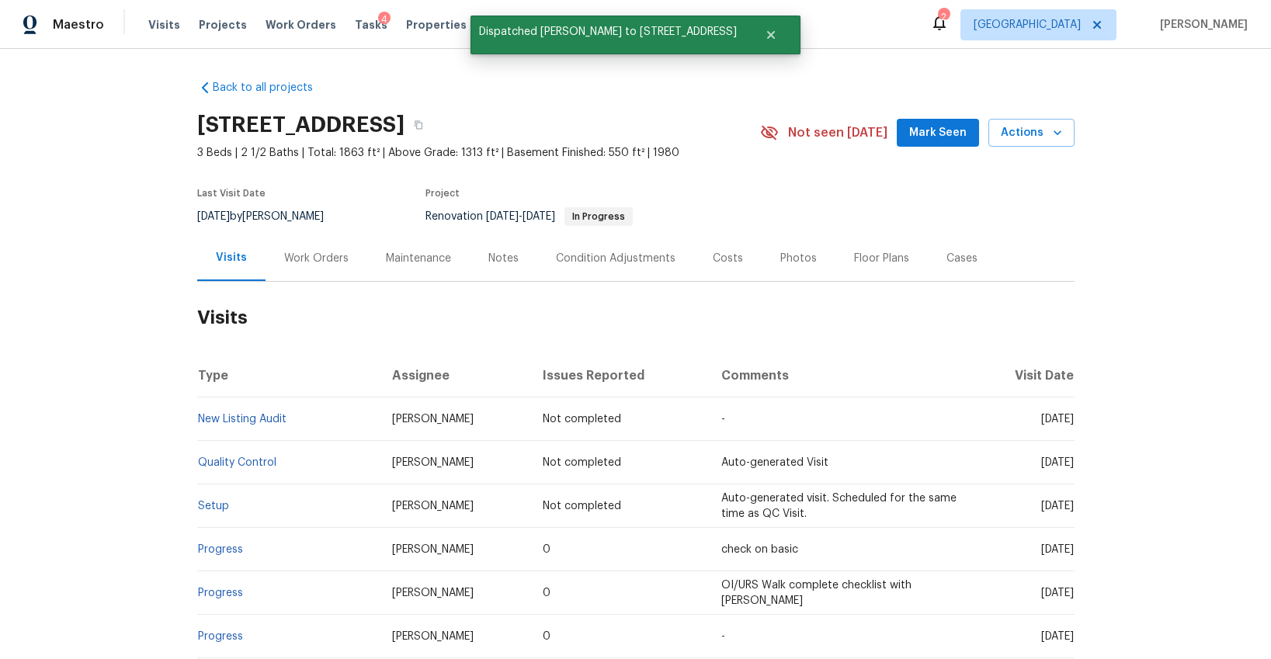
click at [332, 262] on div "Work Orders" at bounding box center [316, 259] width 64 height 16
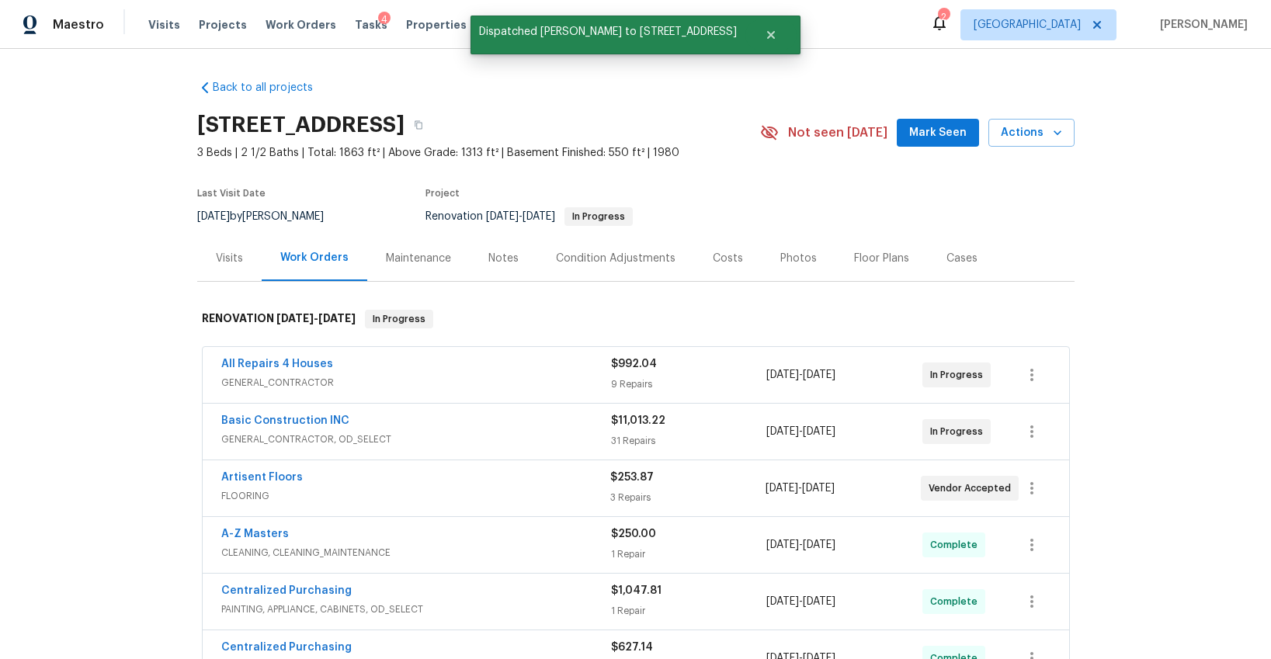
click at [498, 378] on span "GENERAL_CONTRACTOR" at bounding box center [416, 383] width 390 height 16
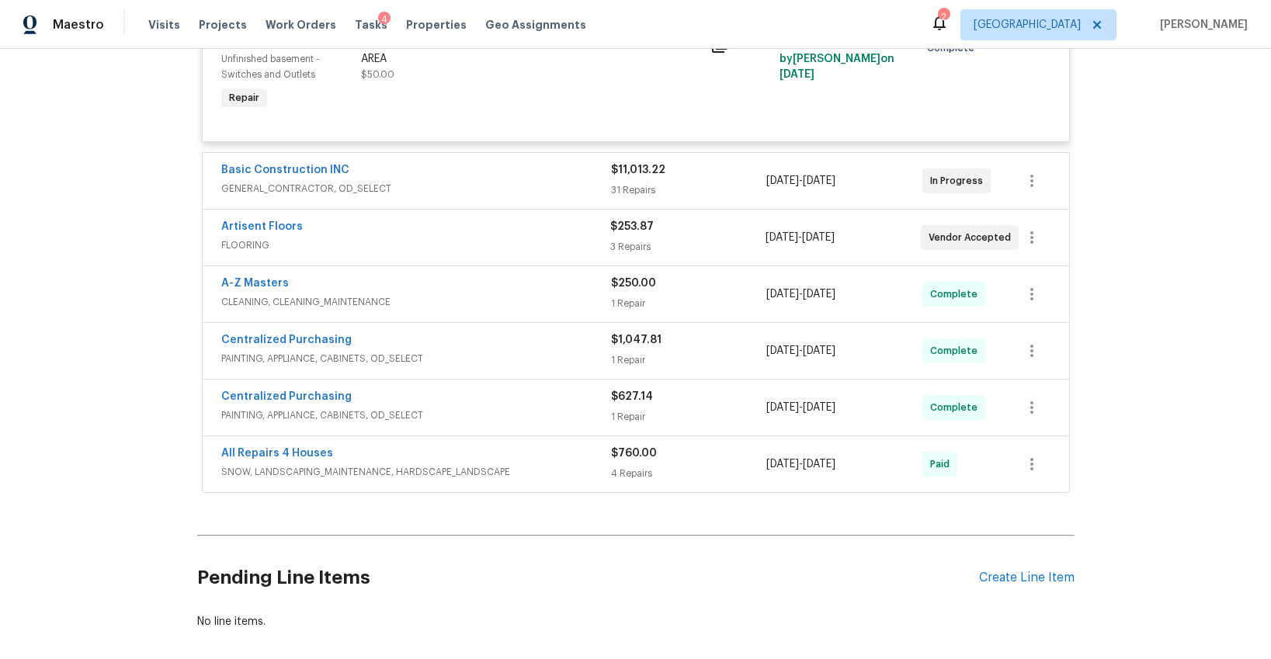
scroll to position [1465, 0]
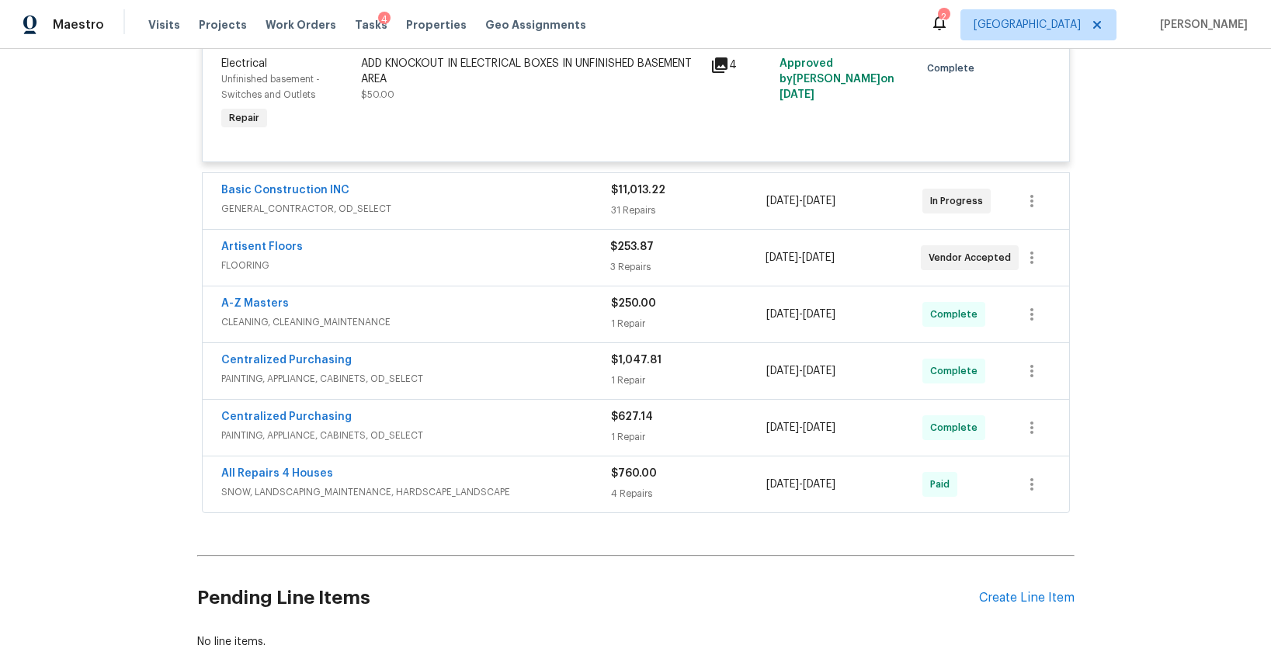
click at [464, 255] on div "Artisent Floors" at bounding box center [415, 248] width 389 height 19
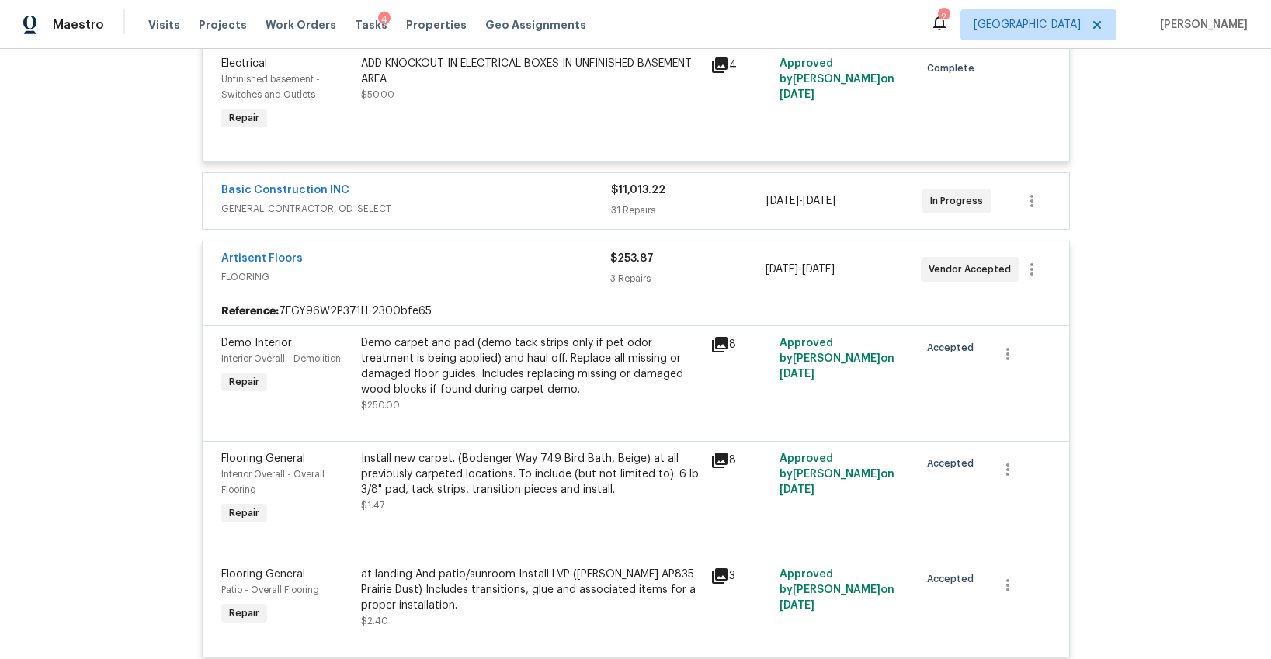
click at [461, 215] on span "GENERAL_CONTRACTOR, OD_SELECT" at bounding box center [416, 209] width 390 height 16
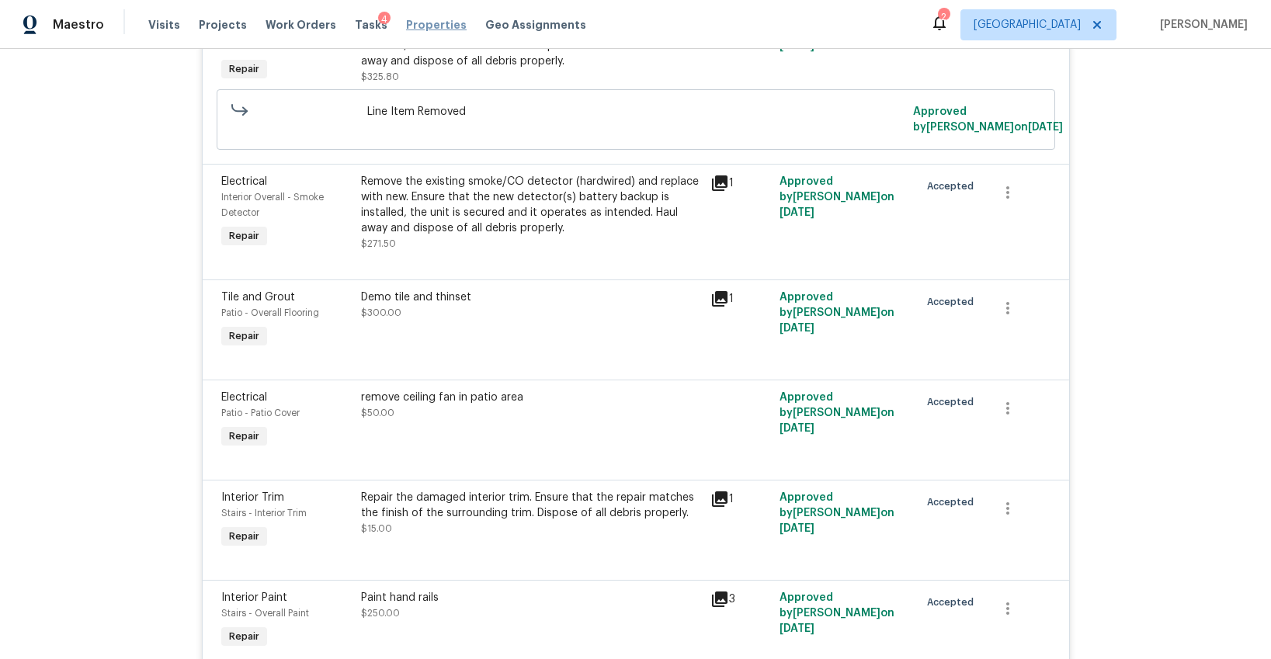
scroll to position [5049, 0]
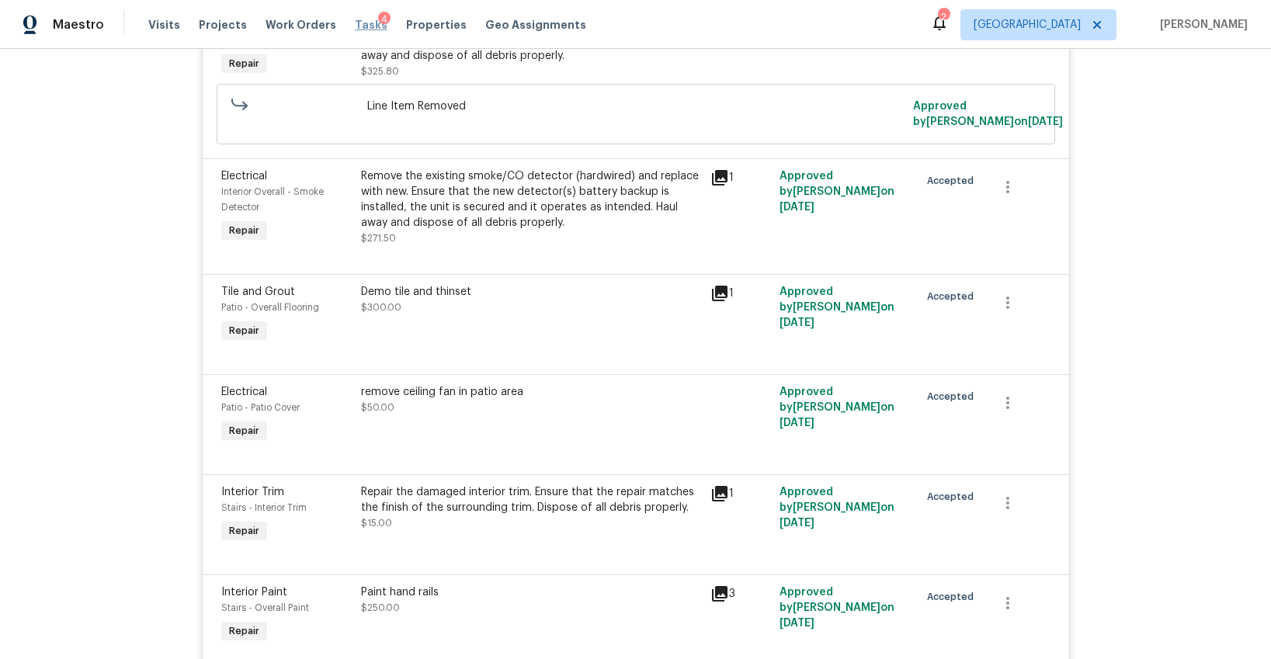
click at [355, 27] on span "Tasks" at bounding box center [371, 24] width 33 height 11
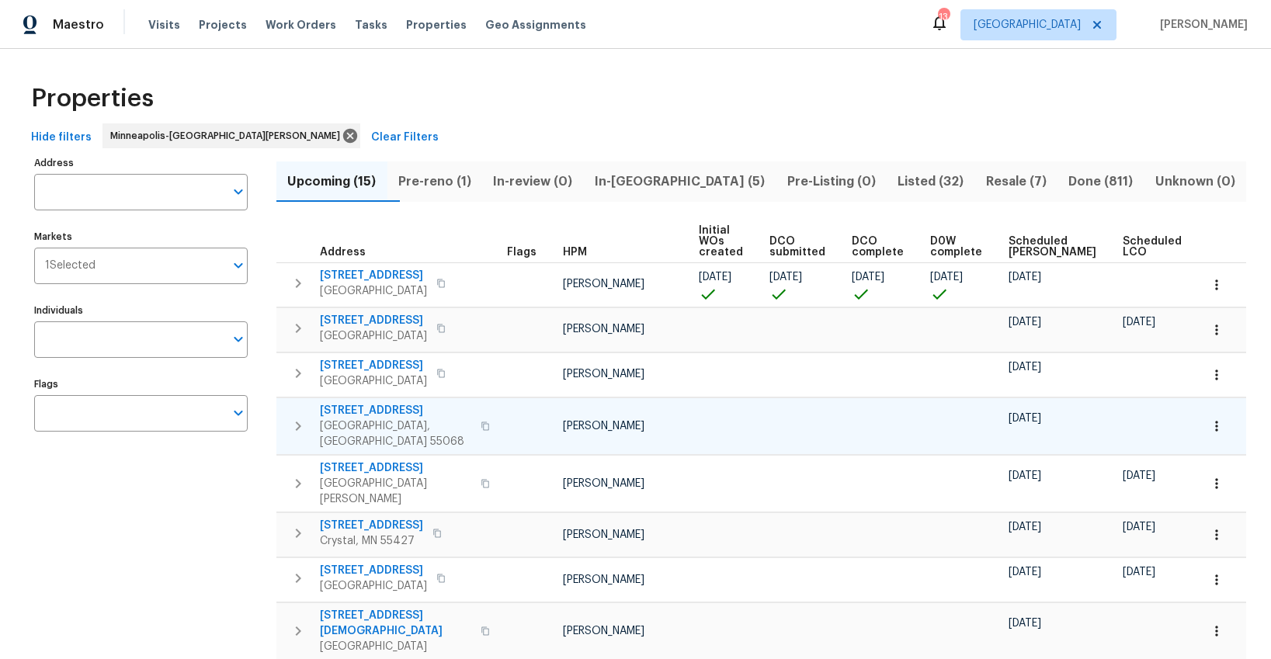
scroll to position [11, 0]
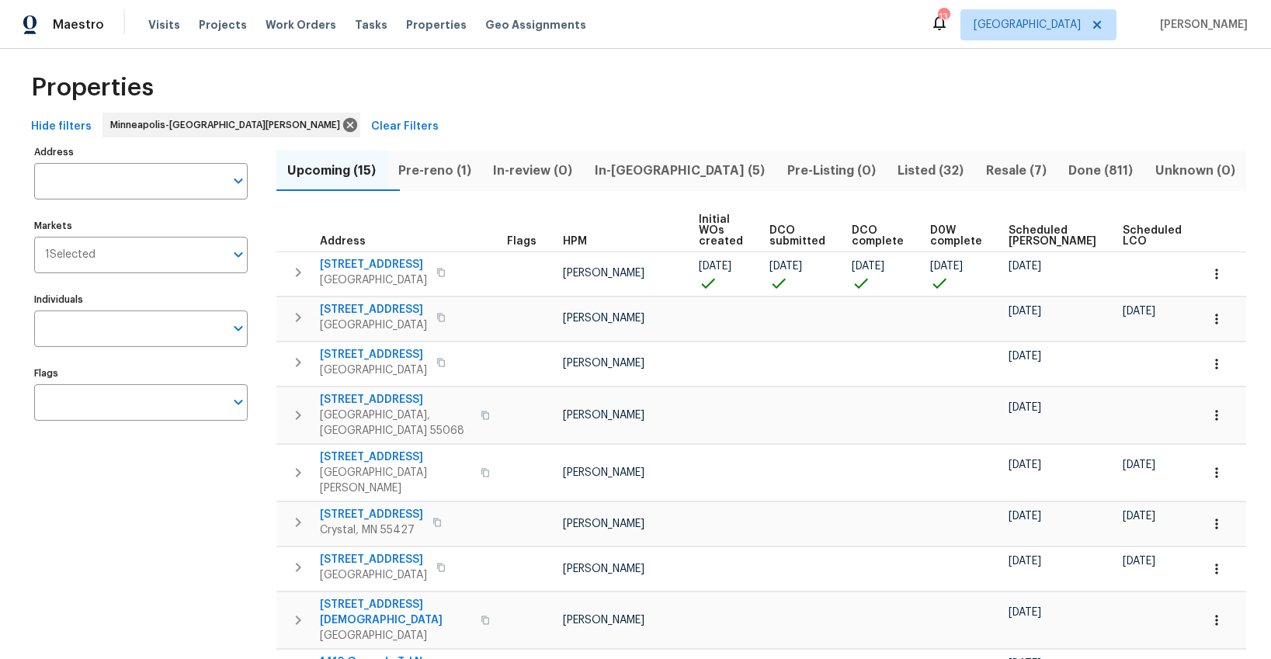
click at [1208, 243] on span "Ready Date" at bounding box center [1225, 236] width 34 height 22
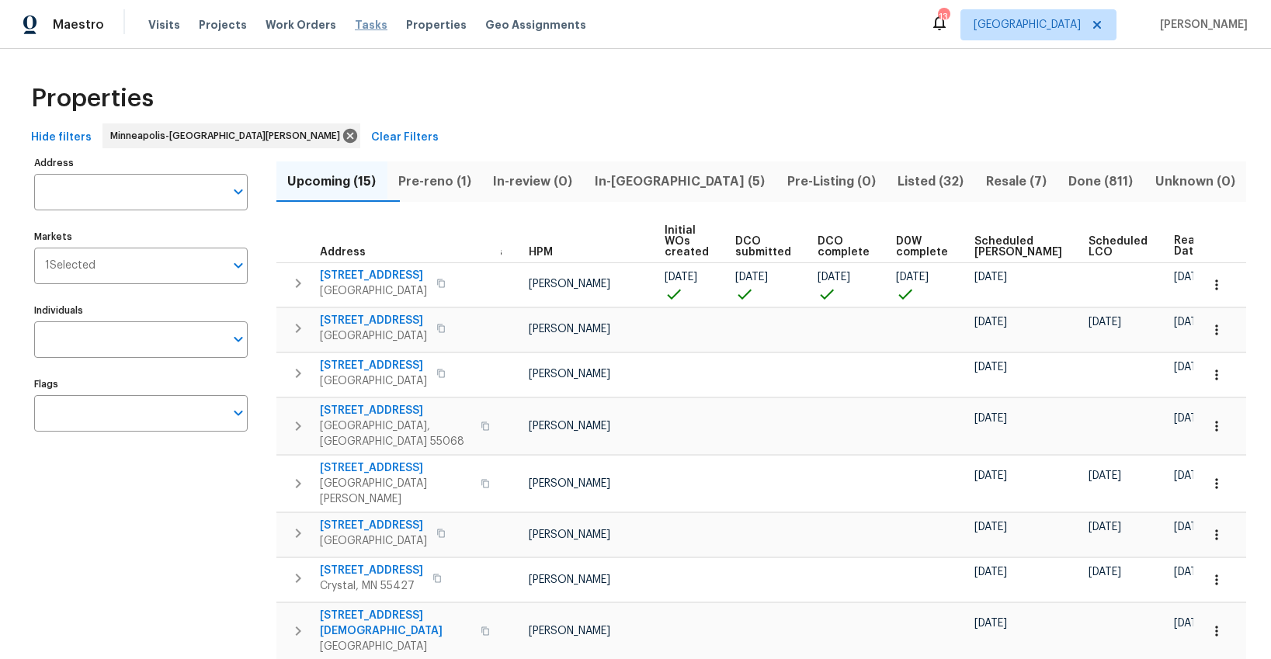
click at [358, 23] on span "Tasks" at bounding box center [371, 24] width 33 height 11
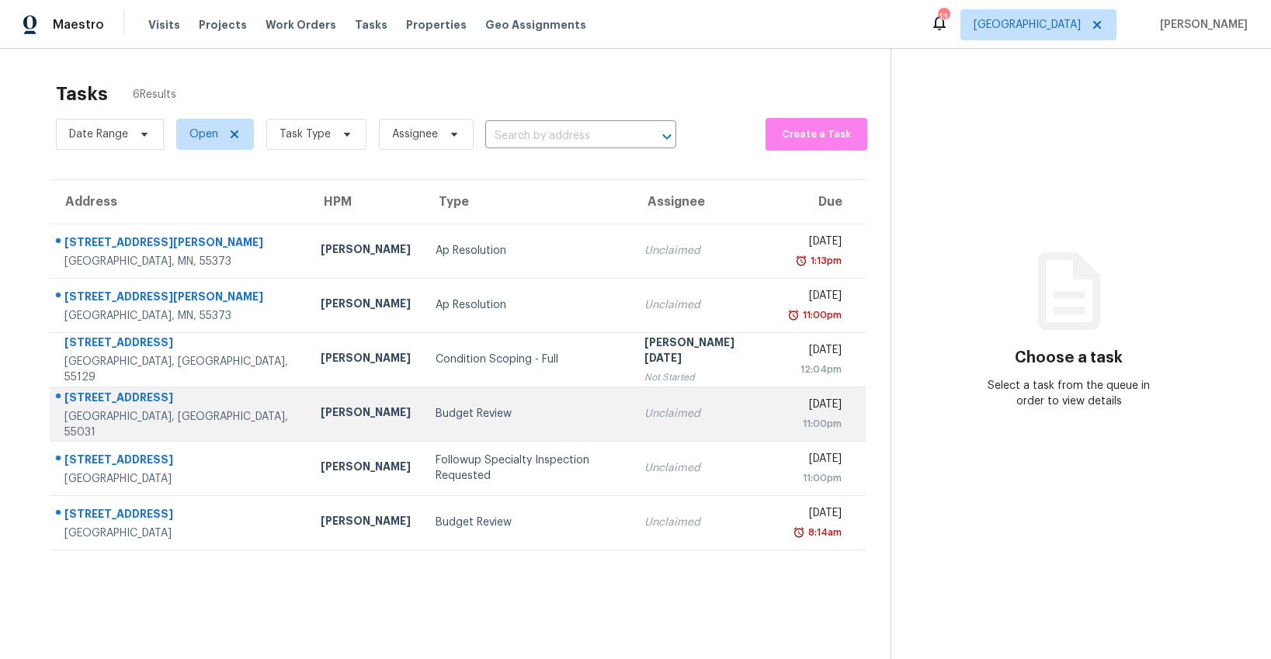
click at [423, 401] on td "Budget Review" at bounding box center [527, 414] width 209 height 54
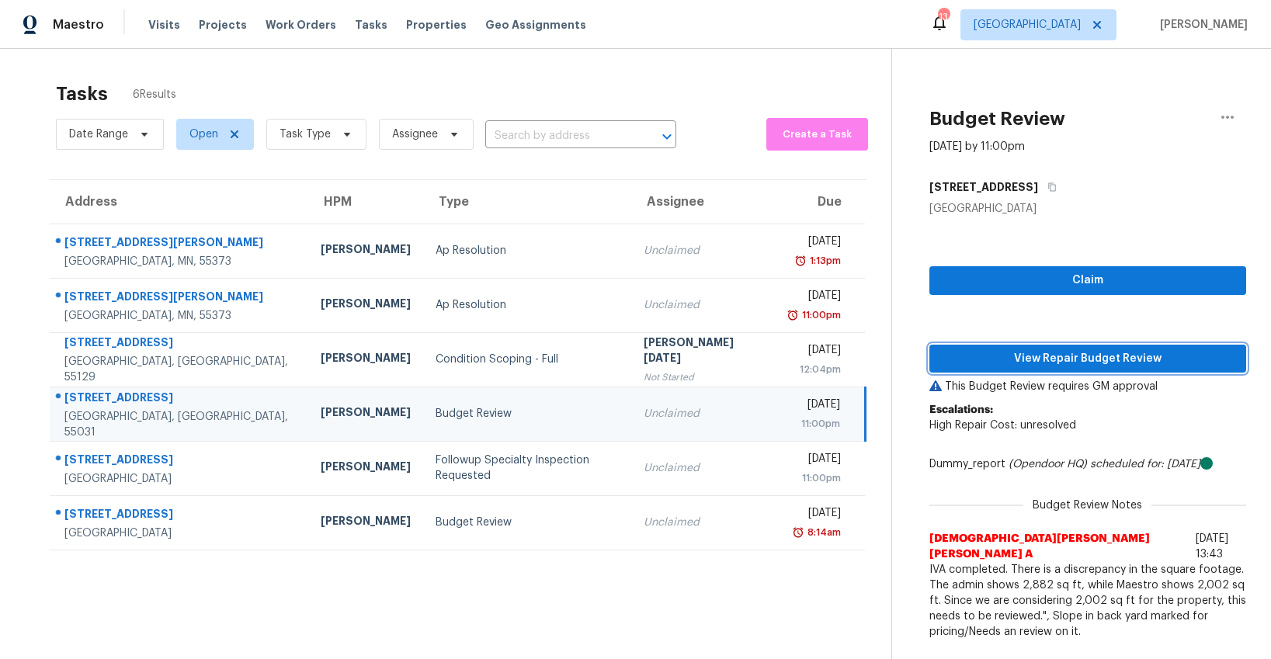
click at [994, 362] on span "View Repair Budget Review" at bounding box center [1088, 358] width 292 height 19
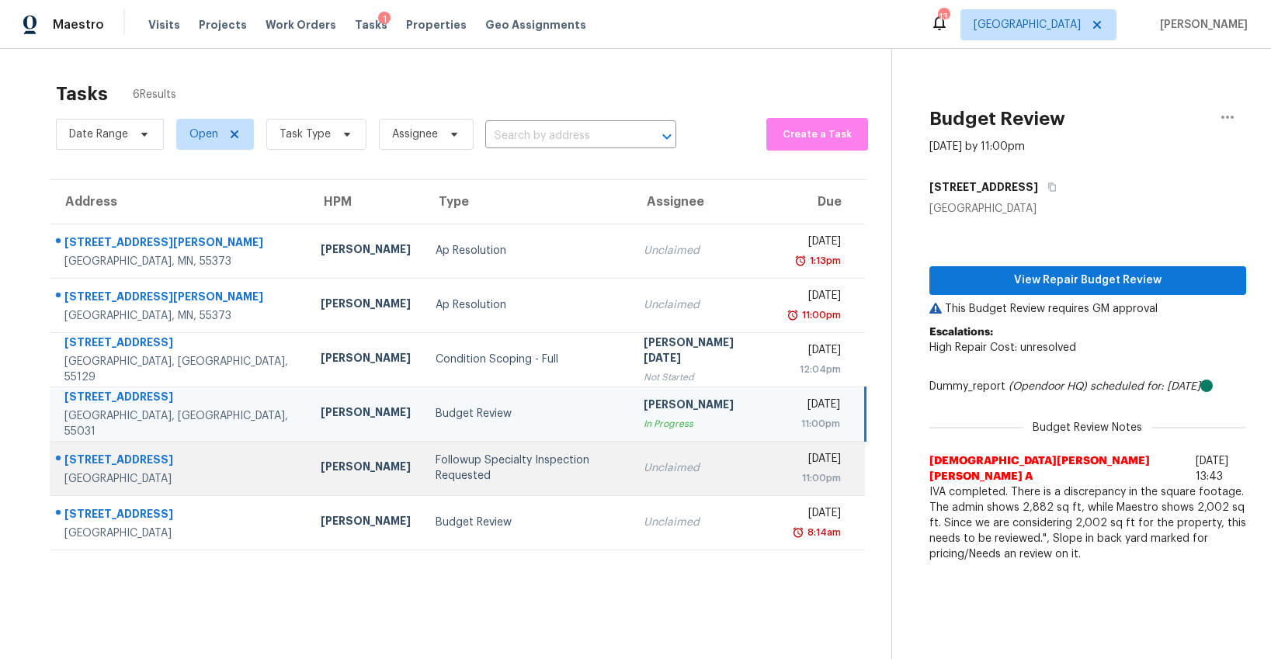
click at [424, 480] on td "Followup Specialty Inspection Requested" at bounding box center [527, 468] width 208 height 54
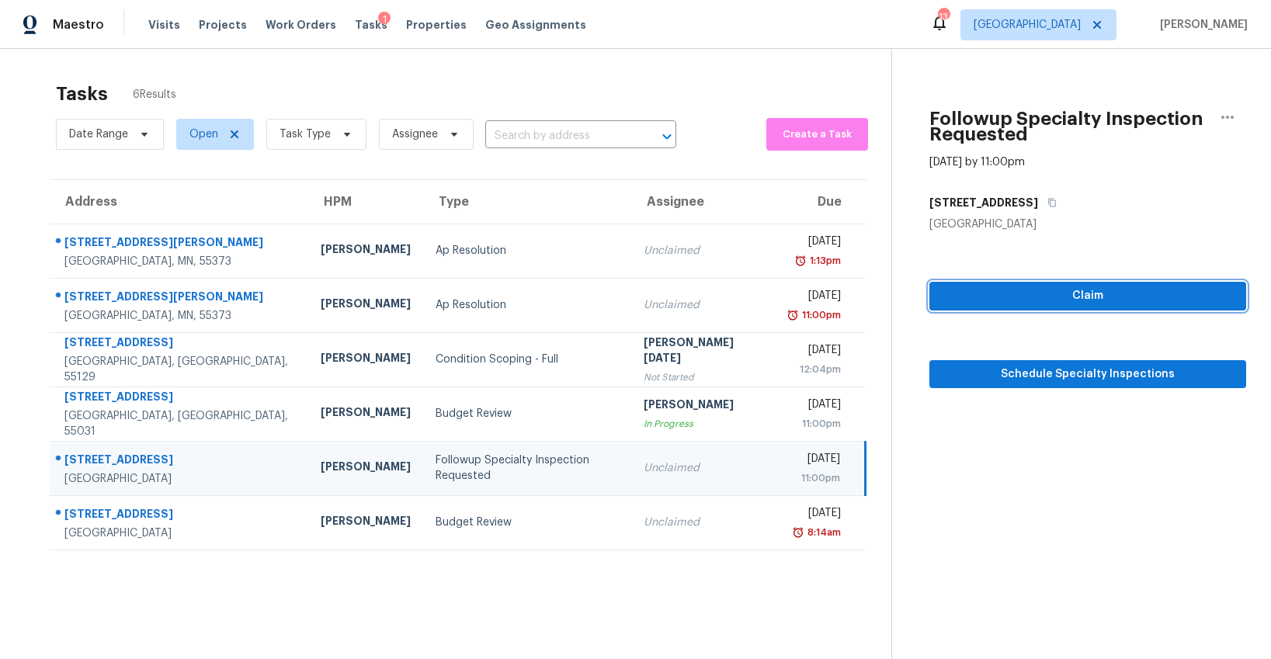
click at [1056, 289] on span "Claim" at bounding box center [1088, 295] width 292 height 19
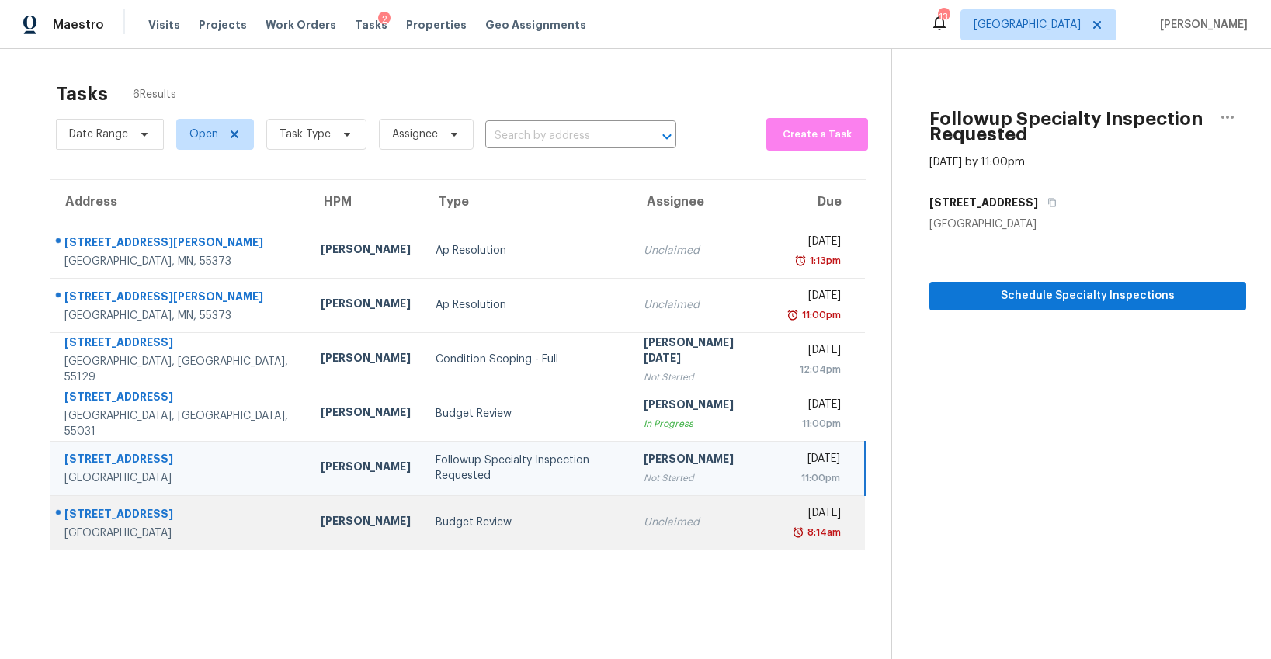
click at [442, 530] on td "Budget Review" at bounding box center [527, 522] width 208 height 54
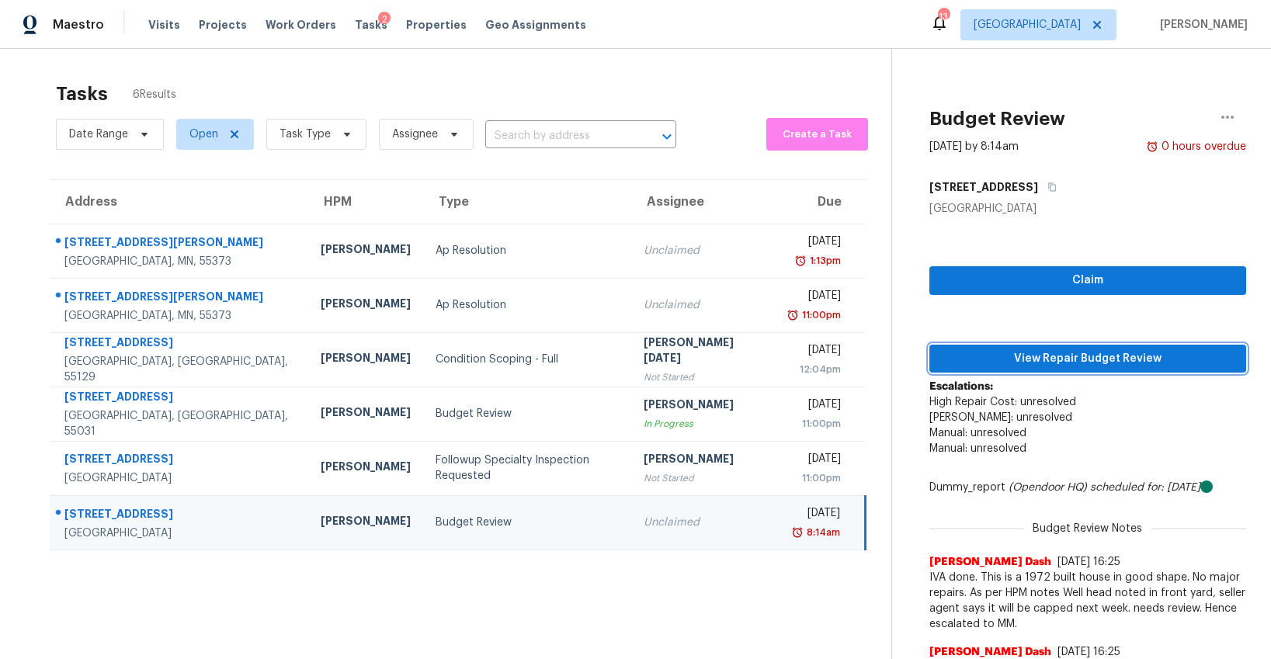
click at [1027, 368] on button "View Repair Budget Review" at bounding box center [1087, 359] width 317 height 29
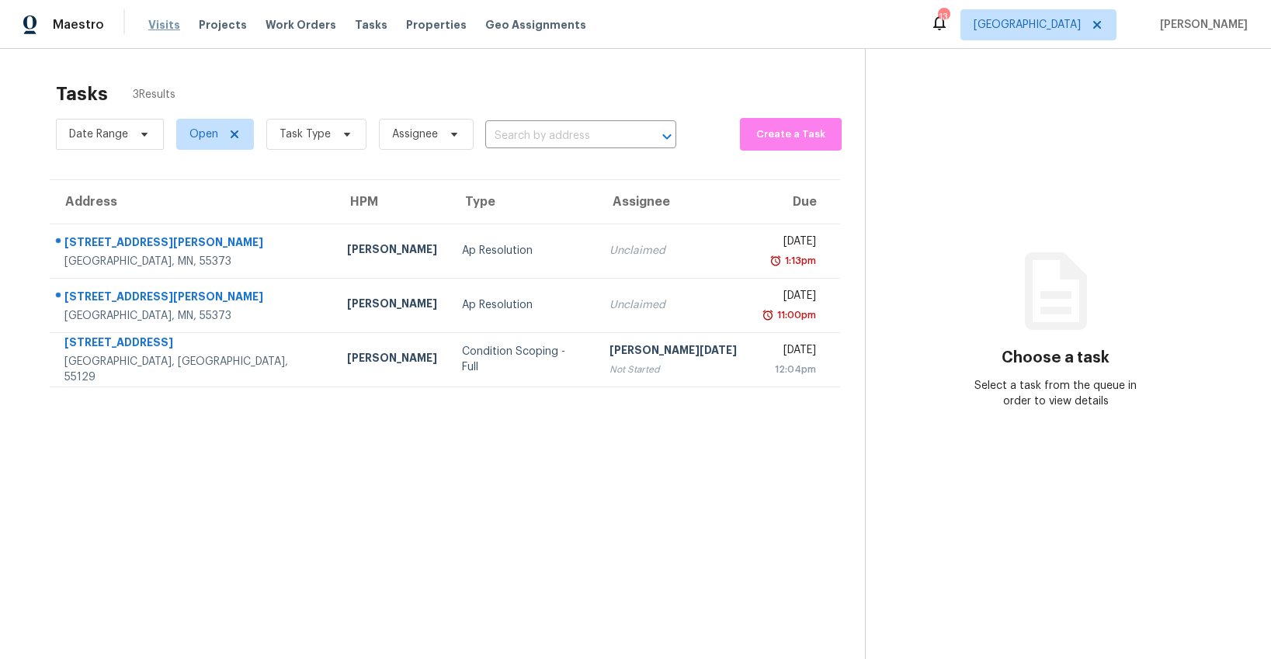
click at [169, 27] on span "Visits" at bounding box center [164, 25] width 32 height 16
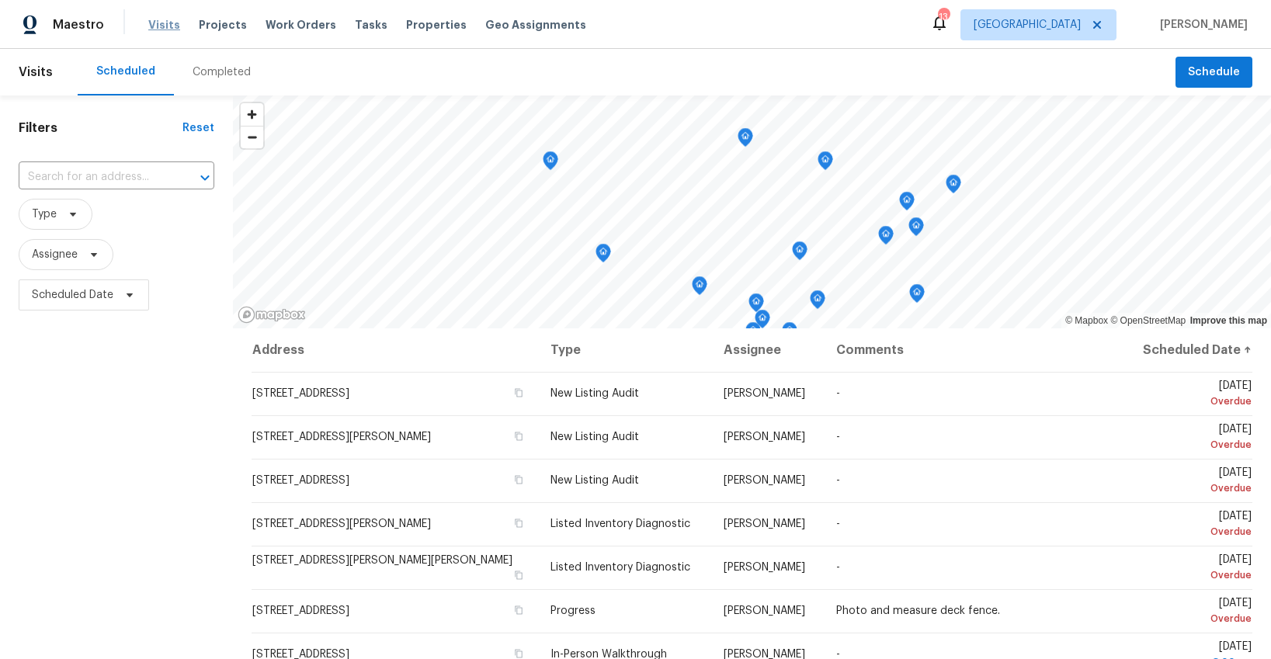
click at [162, 30] on span "Visits" at bounding box center [164, 25] width 32 height 16
click at [71, 214] on icon at bounding box center [73, 215] width 6 height 4
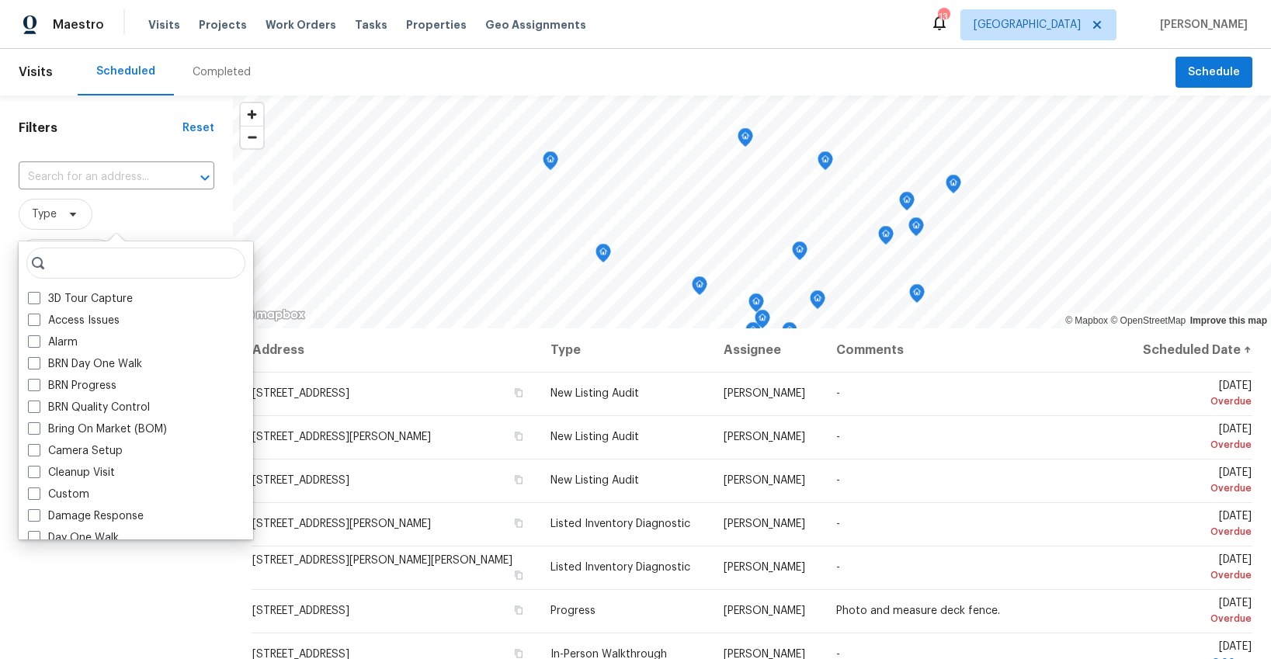
click at [159, 204] on span "Type" at bounding box center [117, 214] width 196 height 31
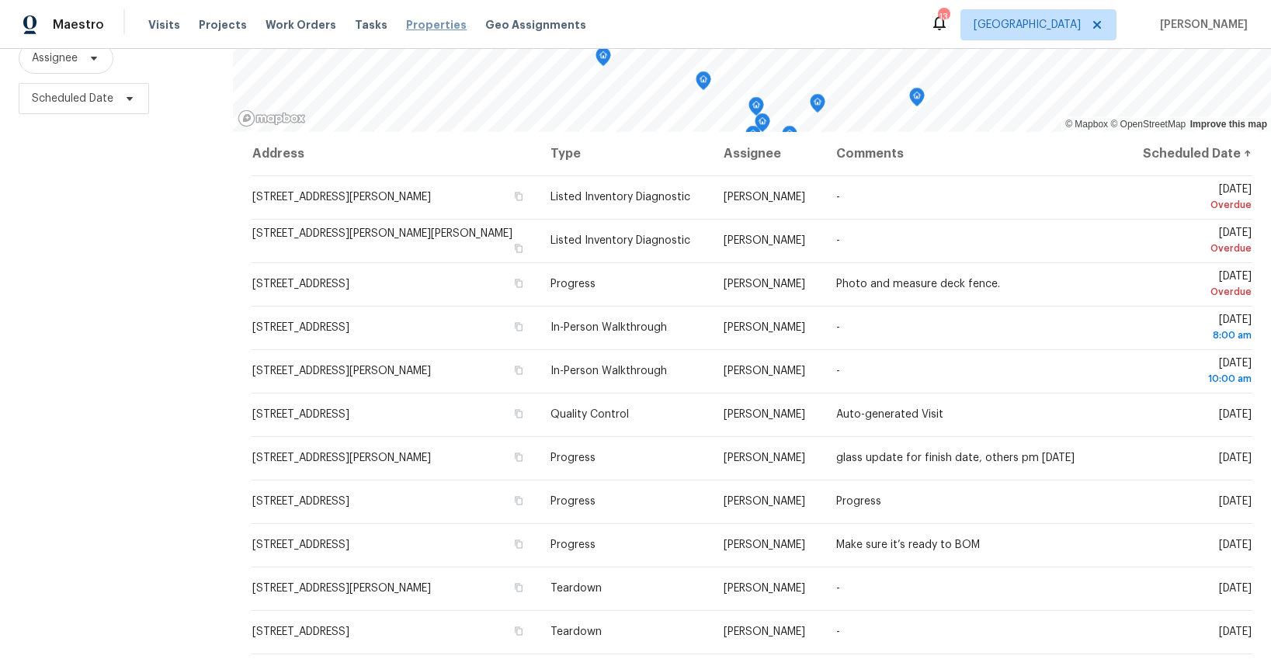
click at [406, 29] on span "Properties" at bounding box center [436, 25] width 61 height 16
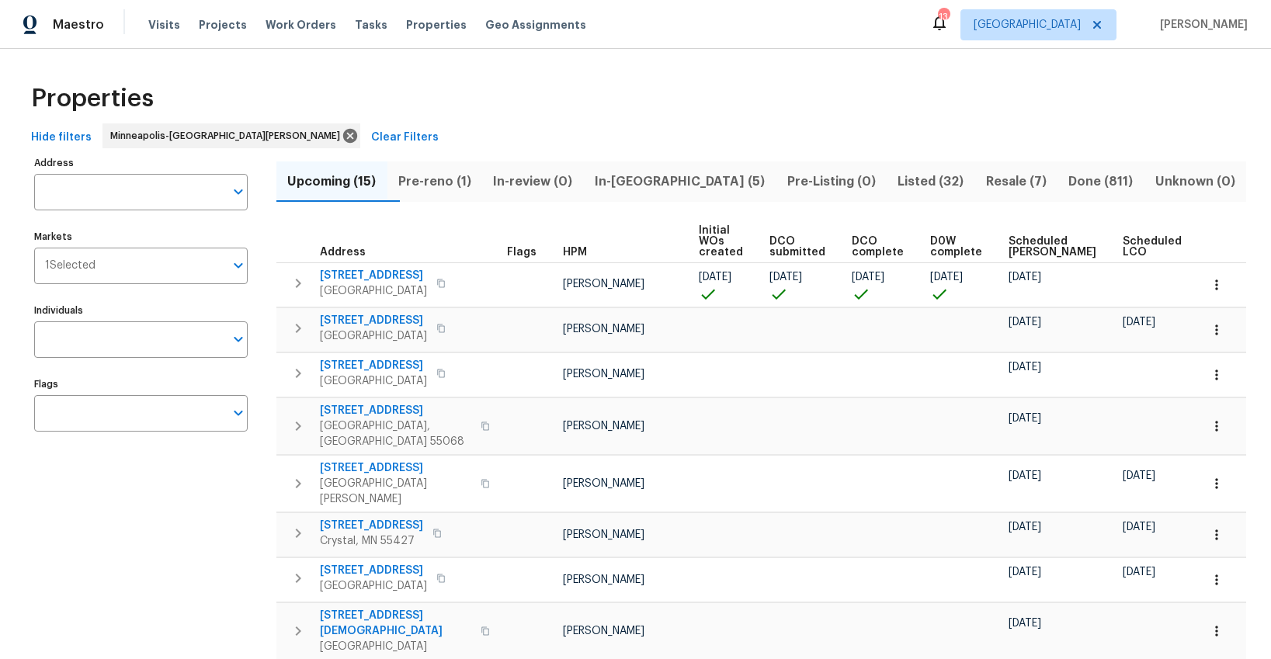
click at [641, 178] on span "In-reno (5)" at bounding box center [680, 182] width 174 height 22
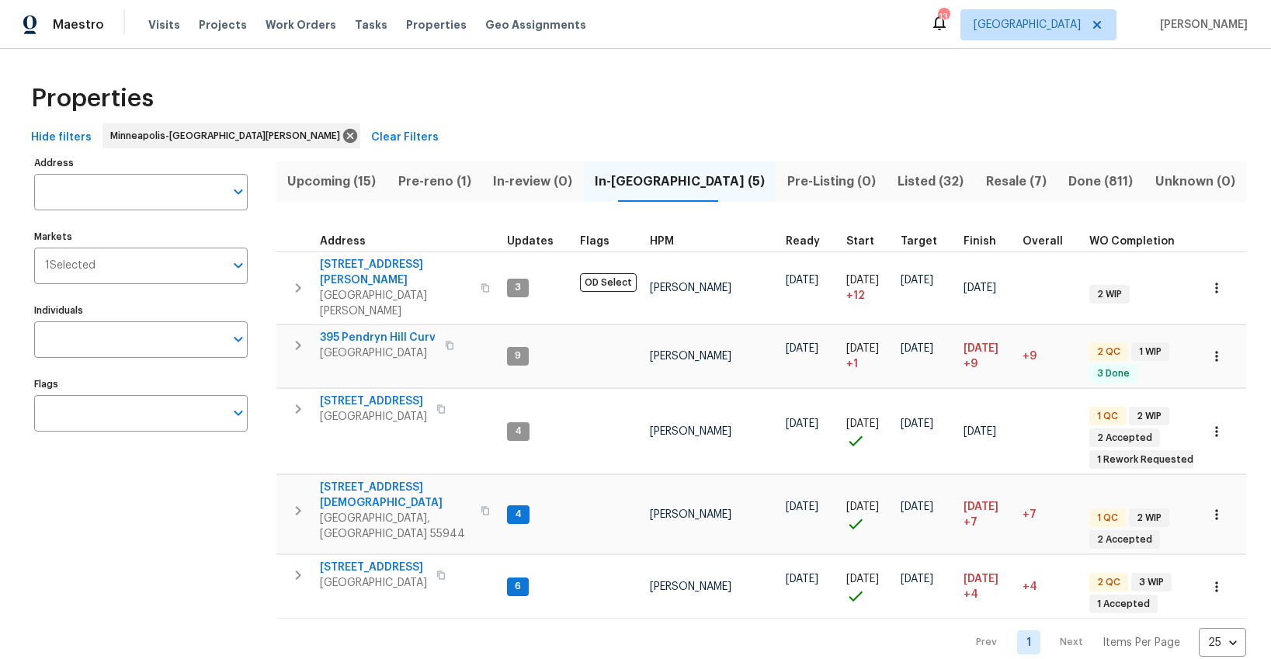
click at [900, 186] on span "Listed (32)" at bounding box center [931, 182] width 70 height 22
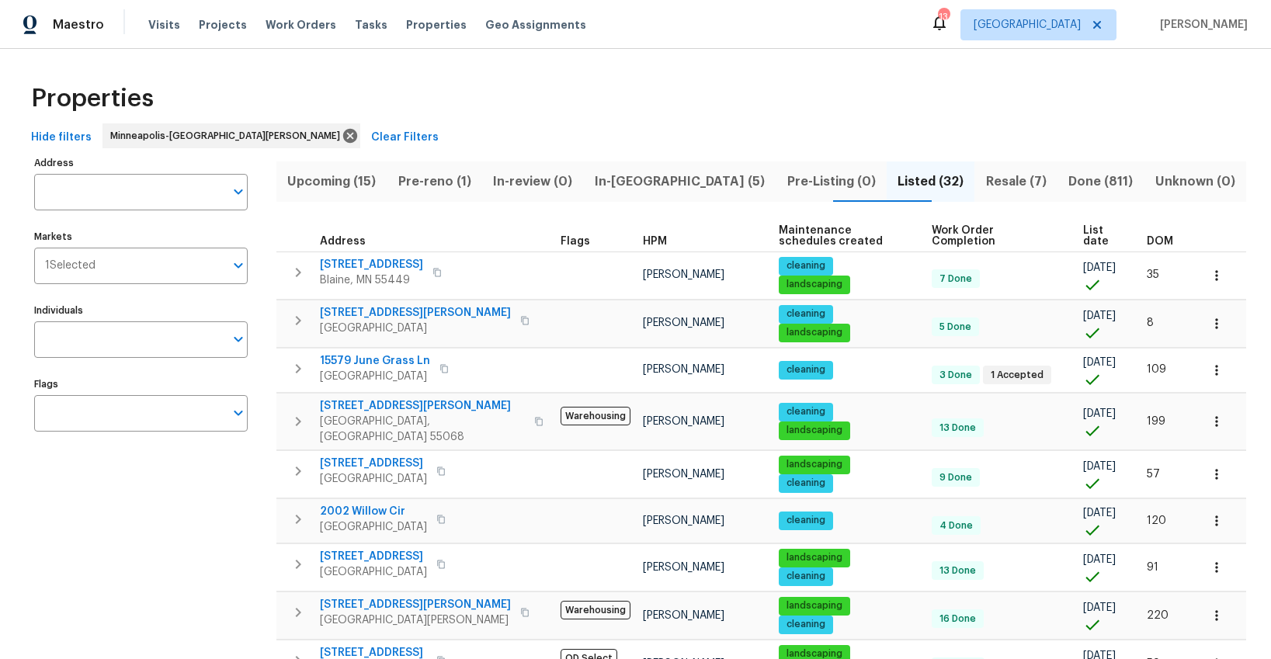
click at [1156, 242] on span "DOM" at bounding box center [1160, 241] width 26 height 11
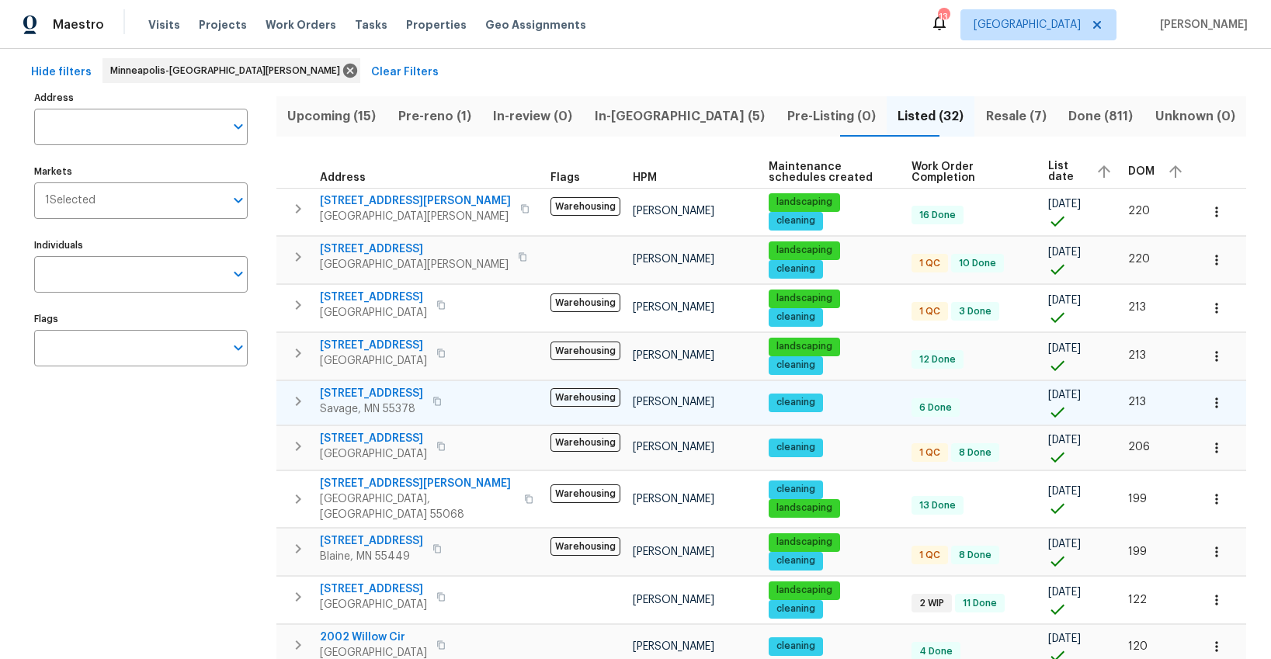
scroll to position [67, 0]
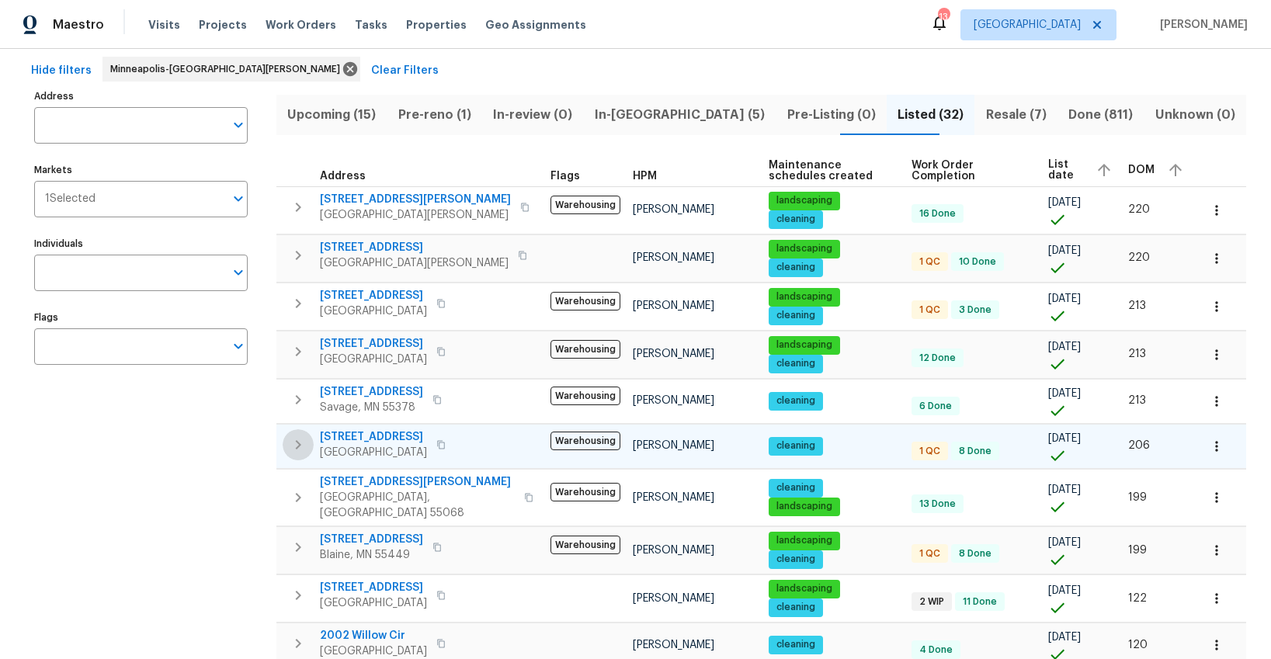
click at [301, 446] on icon "button" at bounding box center [298, 445] width 19 height 19
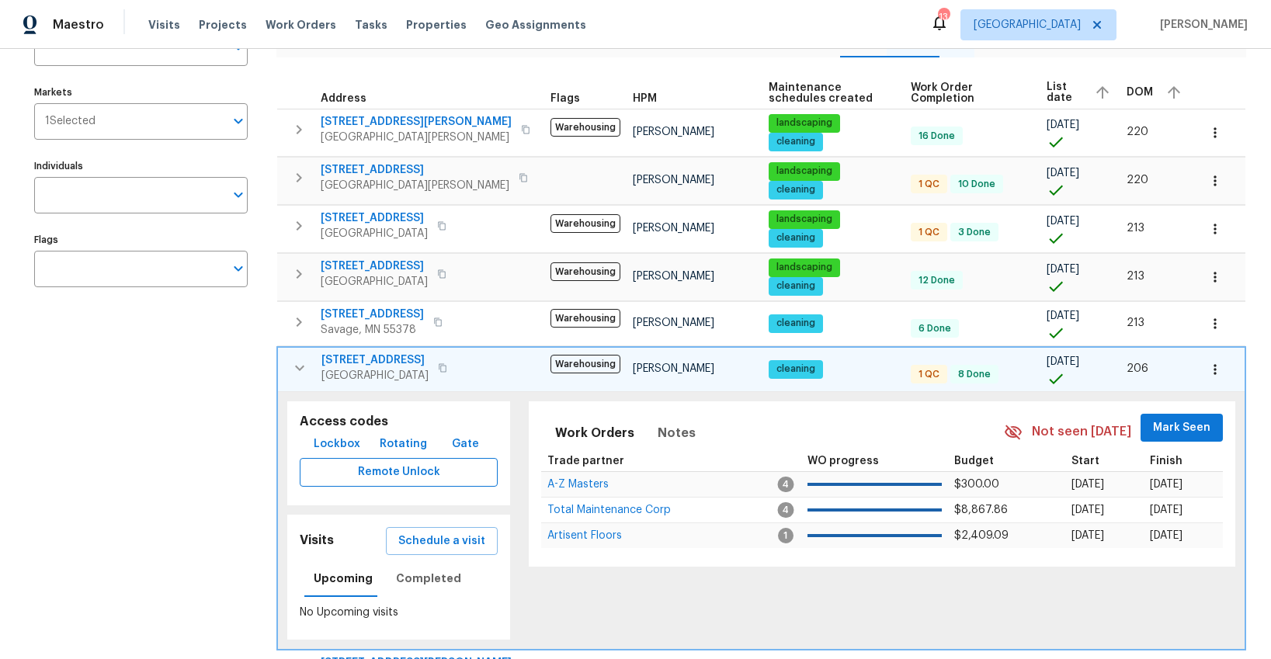
scroll to position [265, 0]
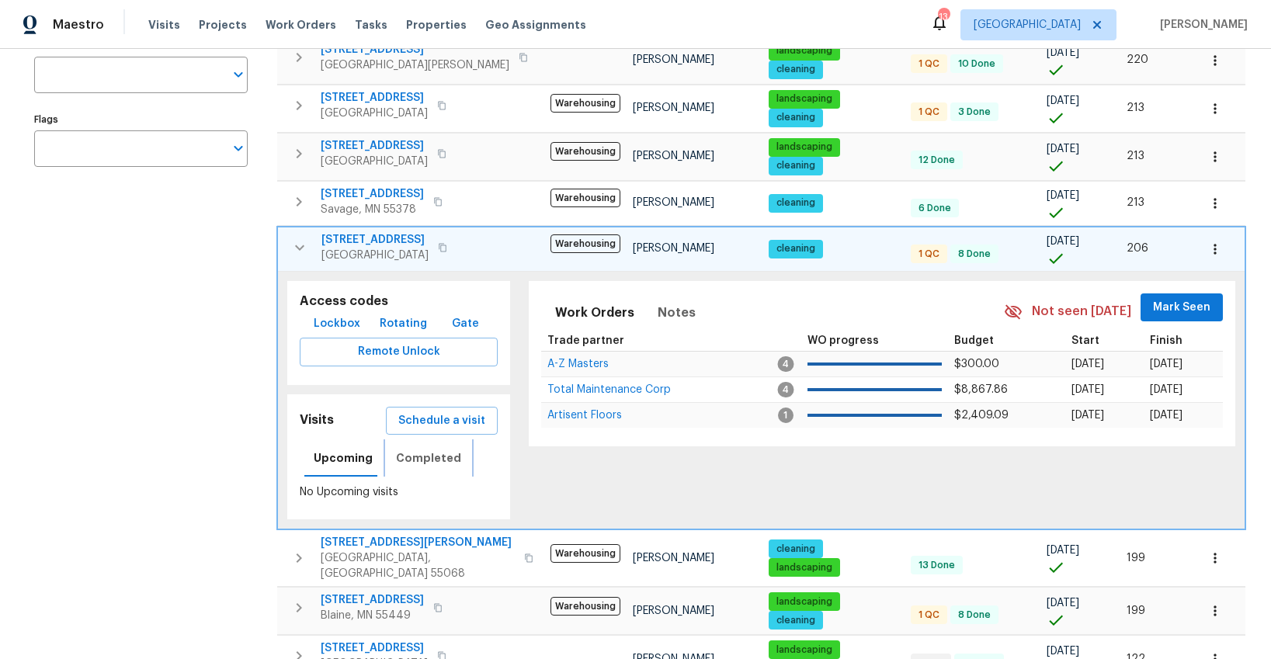
click at [410, 460] on span "Completed" at bounding box center [428, 458] width 65 height 19
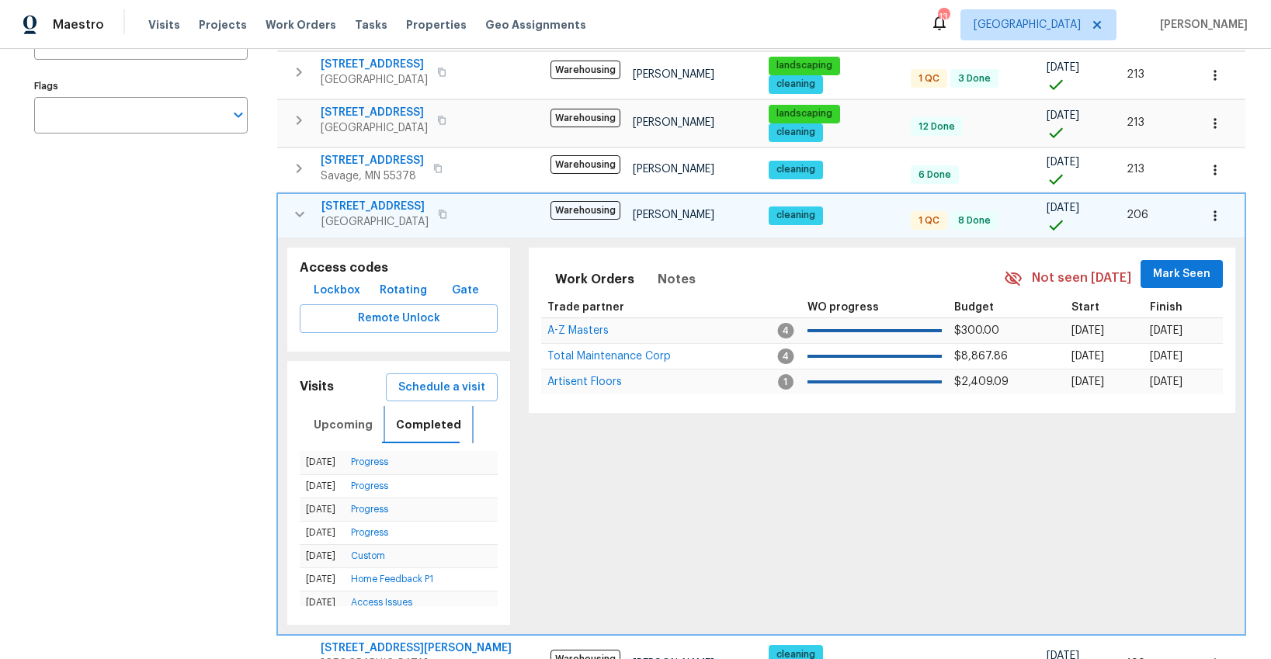
scroll to position [299, 0]
click at [434, 391] on span "Schedule a visit" at bounding box center [441, 386] width 87 height 19
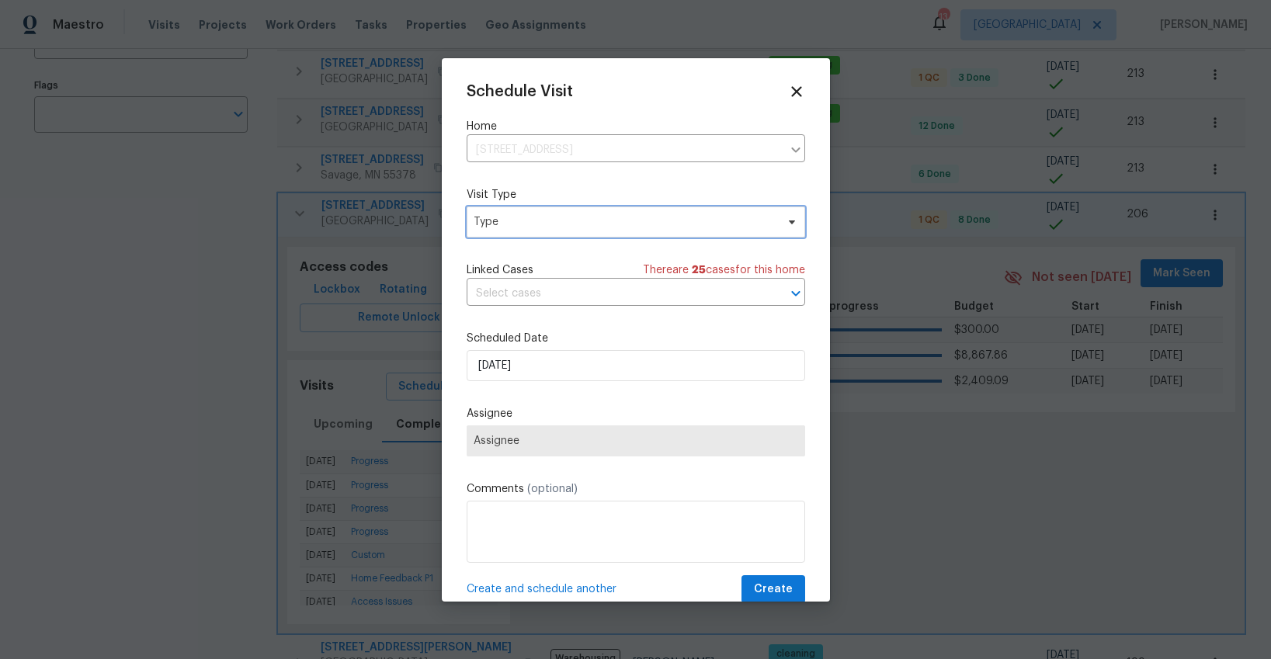
click at [529, 213] on span "Type" at bounding box center [636, 222] width 338 height 31
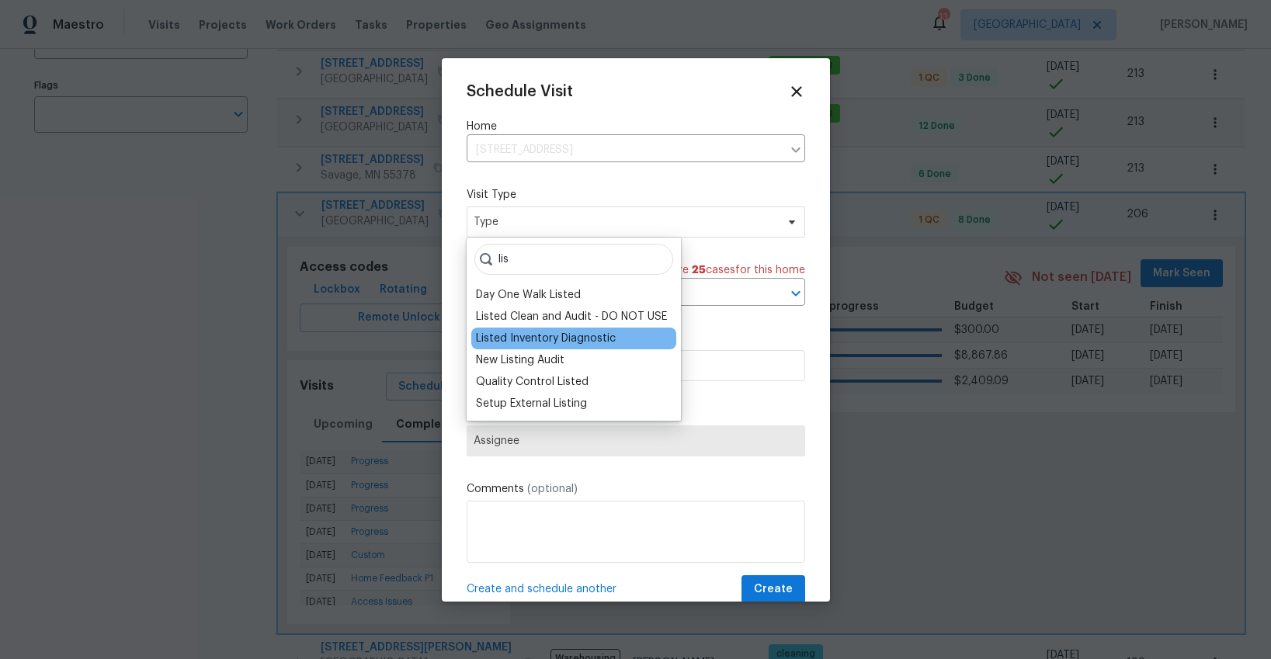
type input "lis"
click at [590, 338] on div "Listed Inventory Diagnostic" at bounding box center [546, 339] width 140 height 16
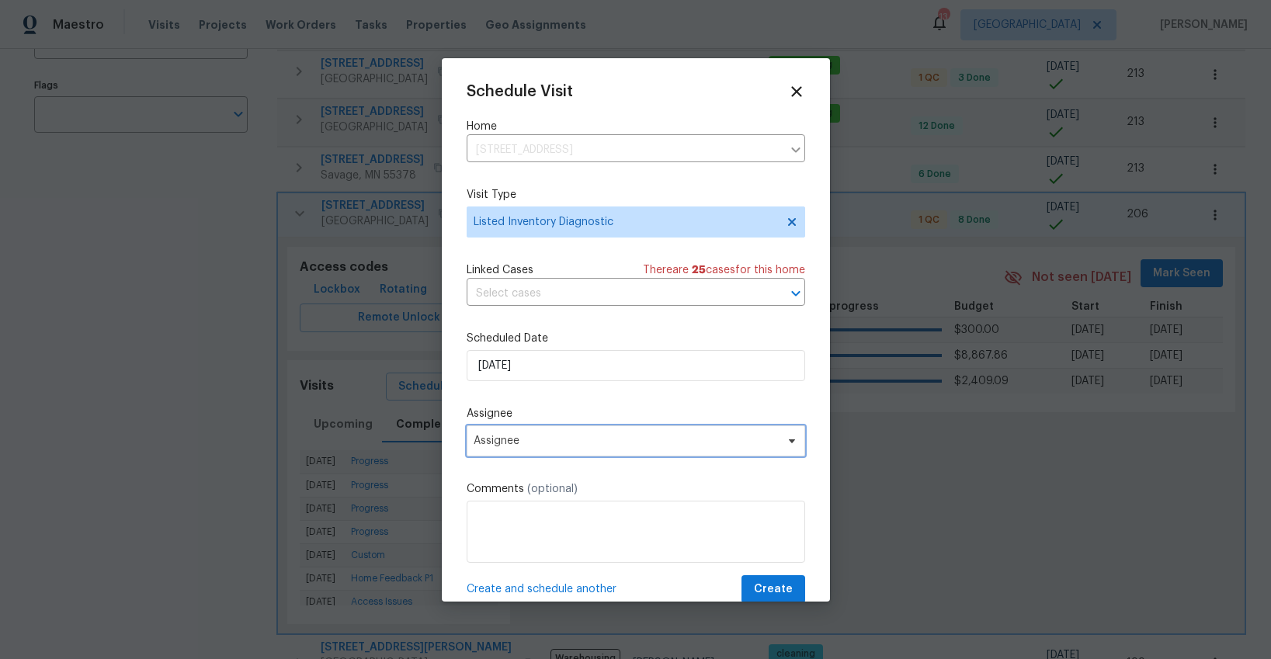
click at [548, 438] on span "Assignee" at bounding box center [626, 441] width 304 height 12
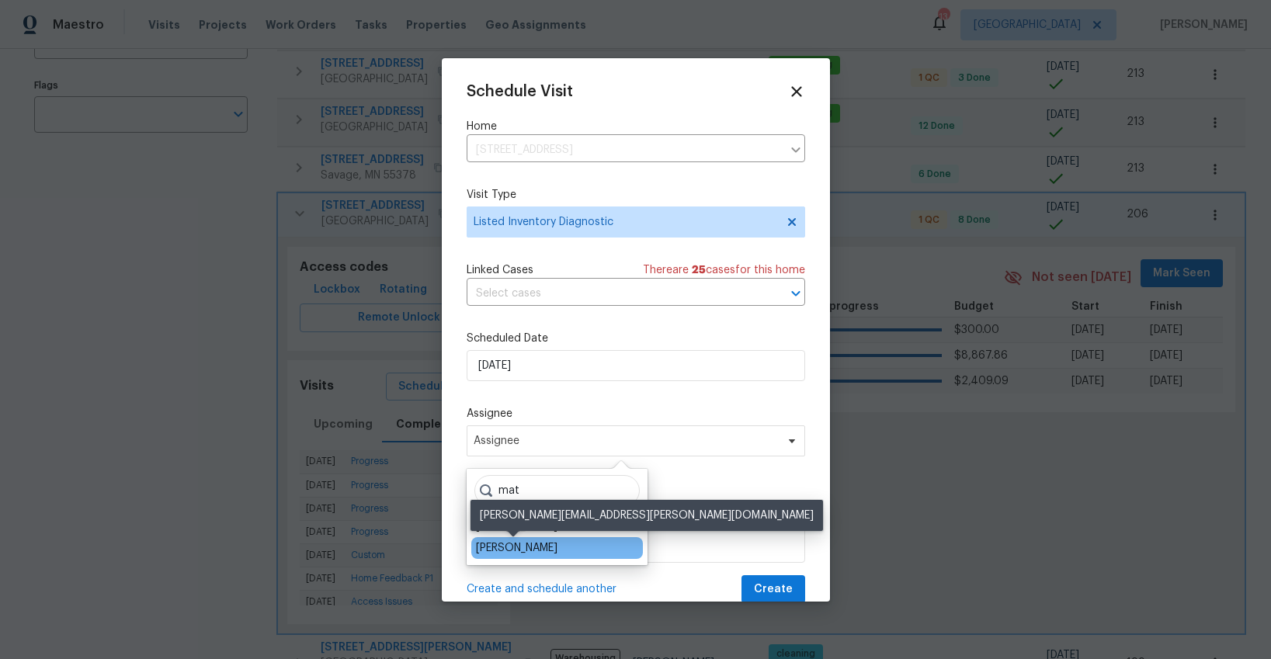
type input "mat"
click at [529, 546] on div "[PERSON_NAME]" at bounding box center [517, 548] width 82 height 16
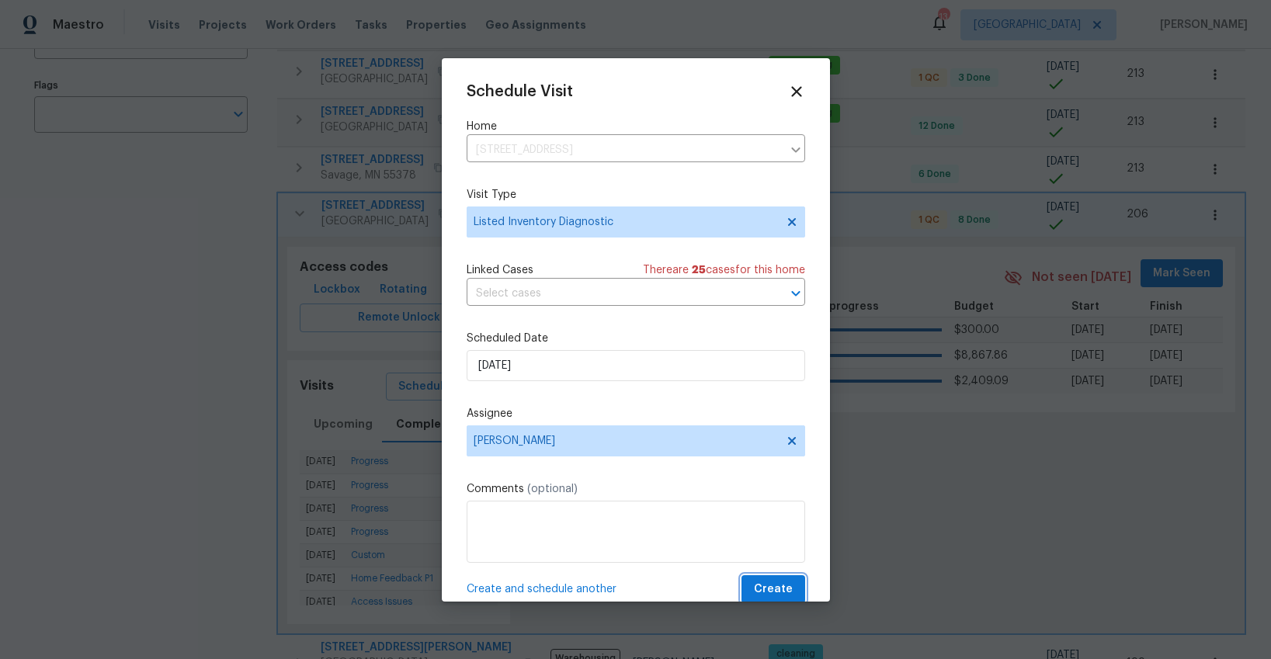
click at [766, 581] on span "Create" at bounding box center [773, 589] width 39 height 19
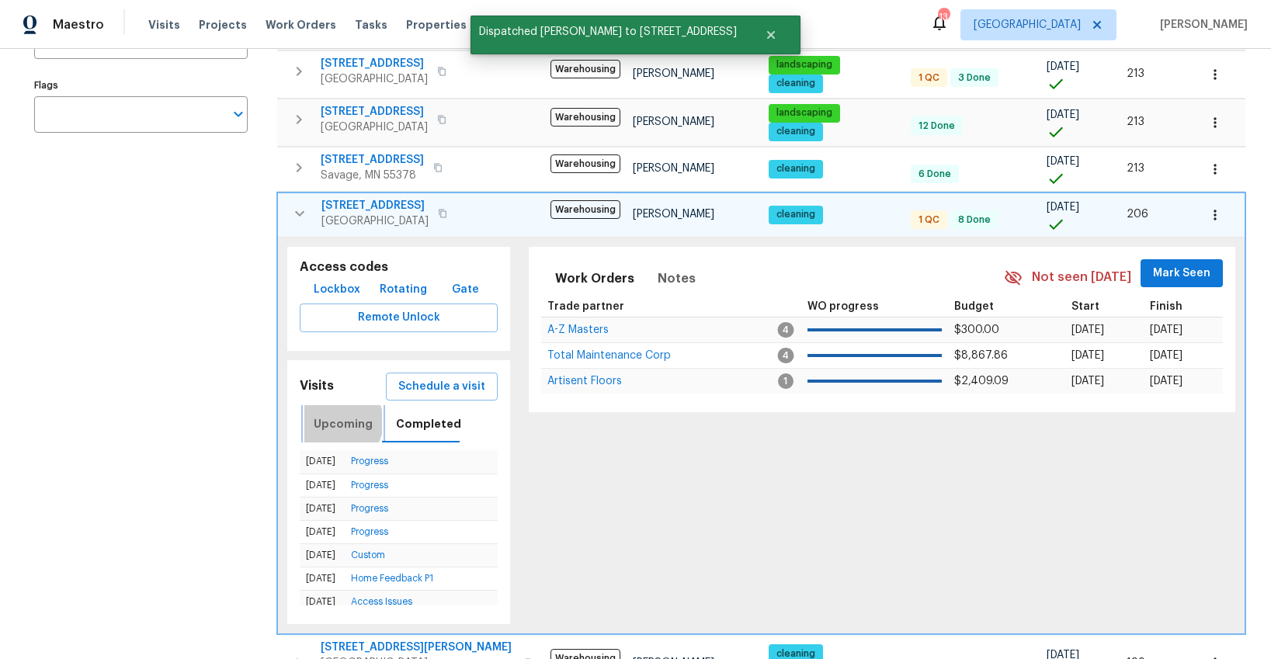
click at [336, 422] on span "Upcoming" at bounding box center [343, 424] width 59 height 19
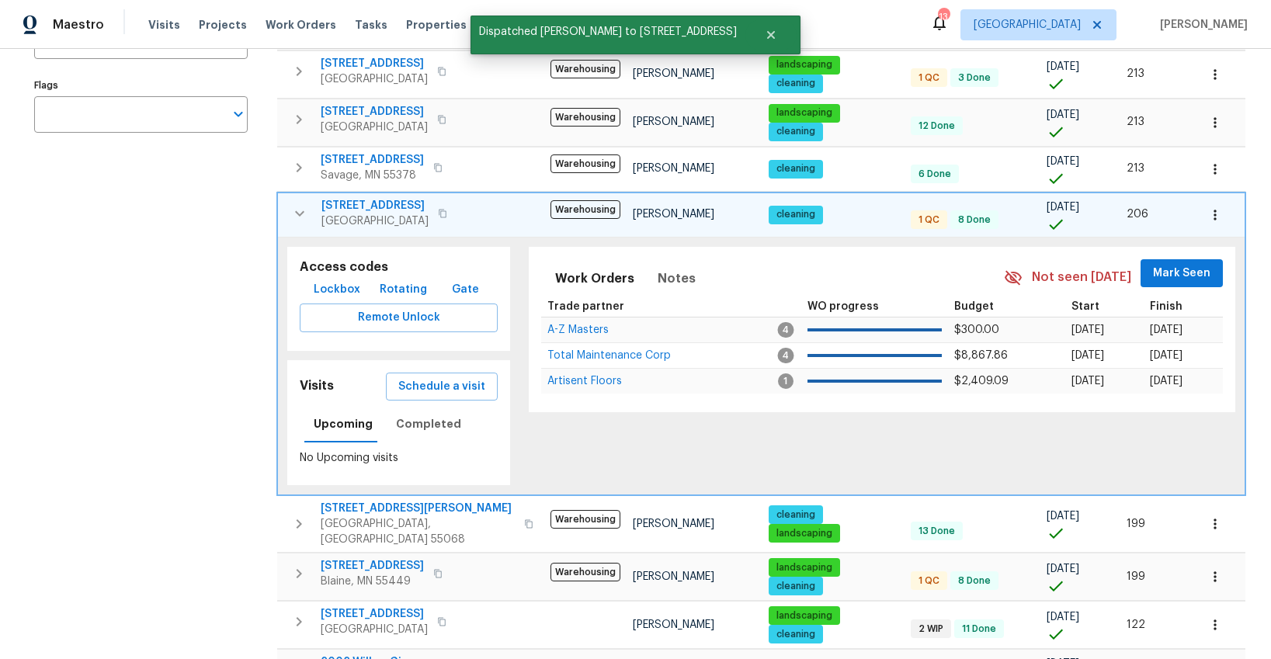
click at [303, 212] on icon "button" at bounding box center [299, 213] width 19 height 19
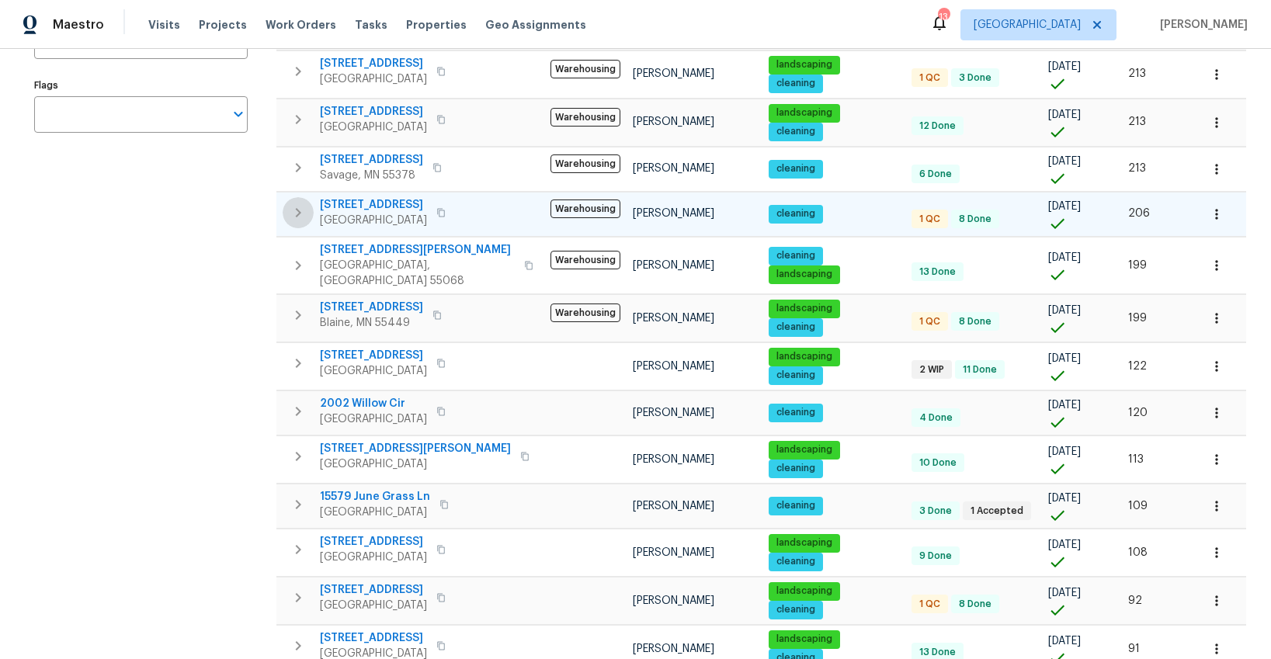
click at [300, 212] on icon "button" at bounding box center [298, 212] width 5 height 9
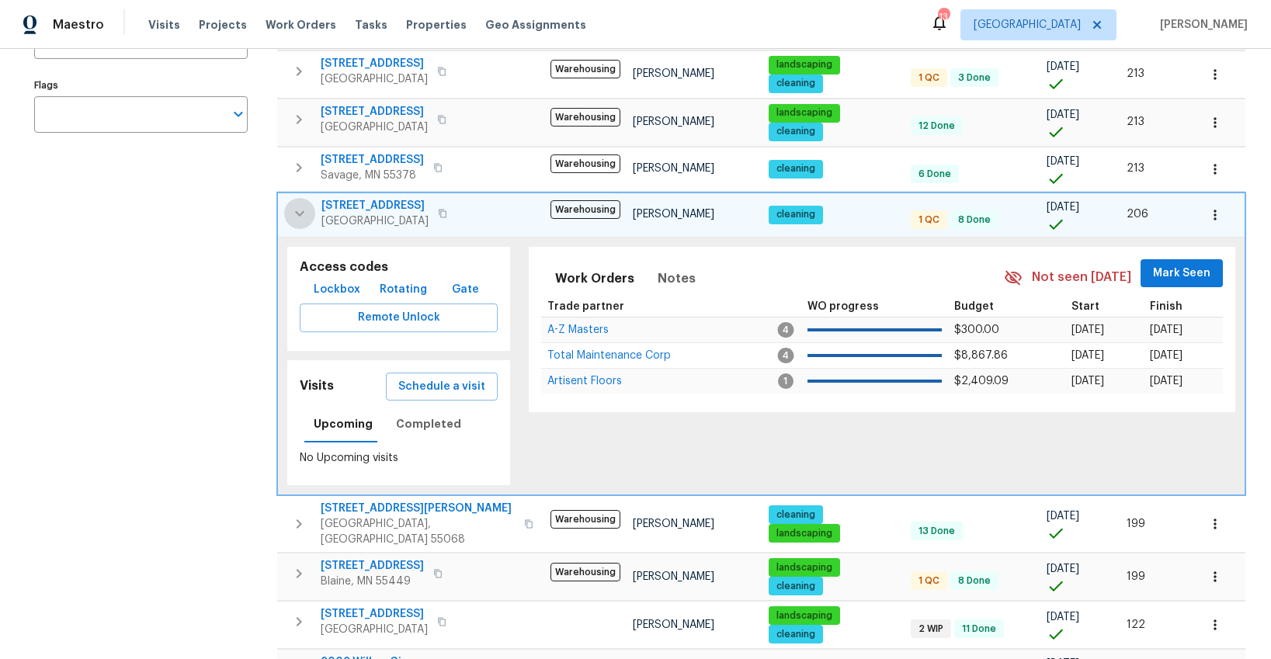
click at [300, 212] on icon "button" at bounding box center [299, 213] width 19 height 19
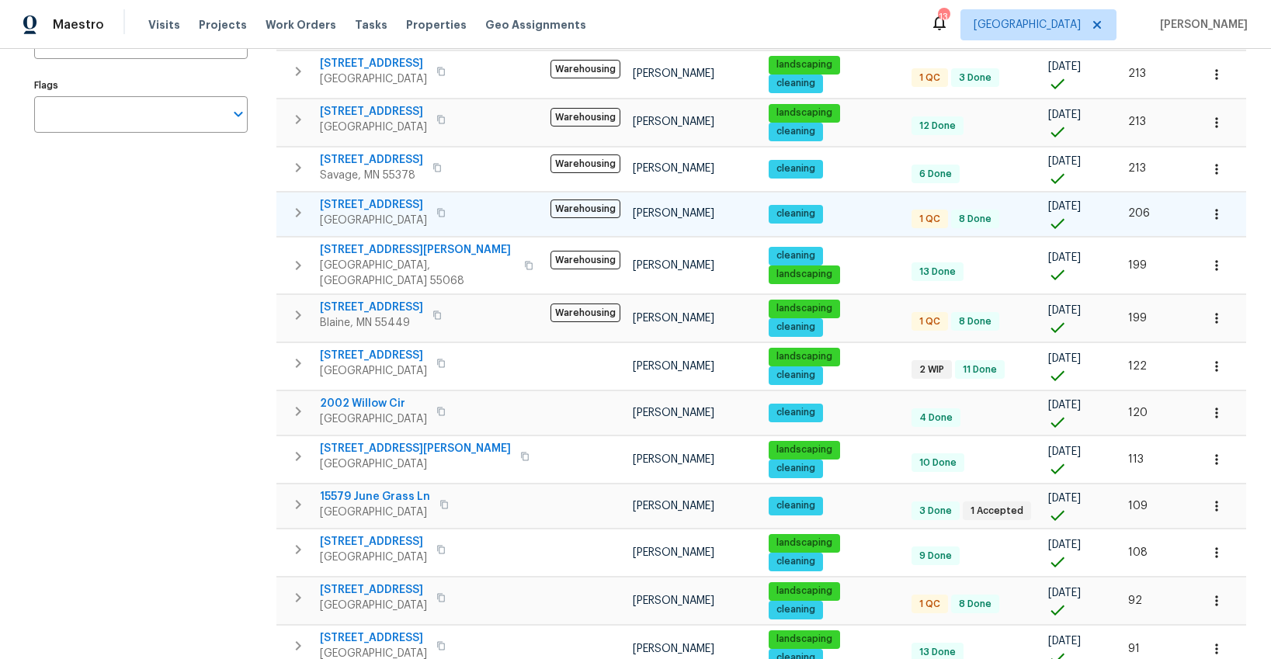
click at [351, 206] on span "6991 Edenvale Blvd" at bounding box center [373, 205] width 107 height 16
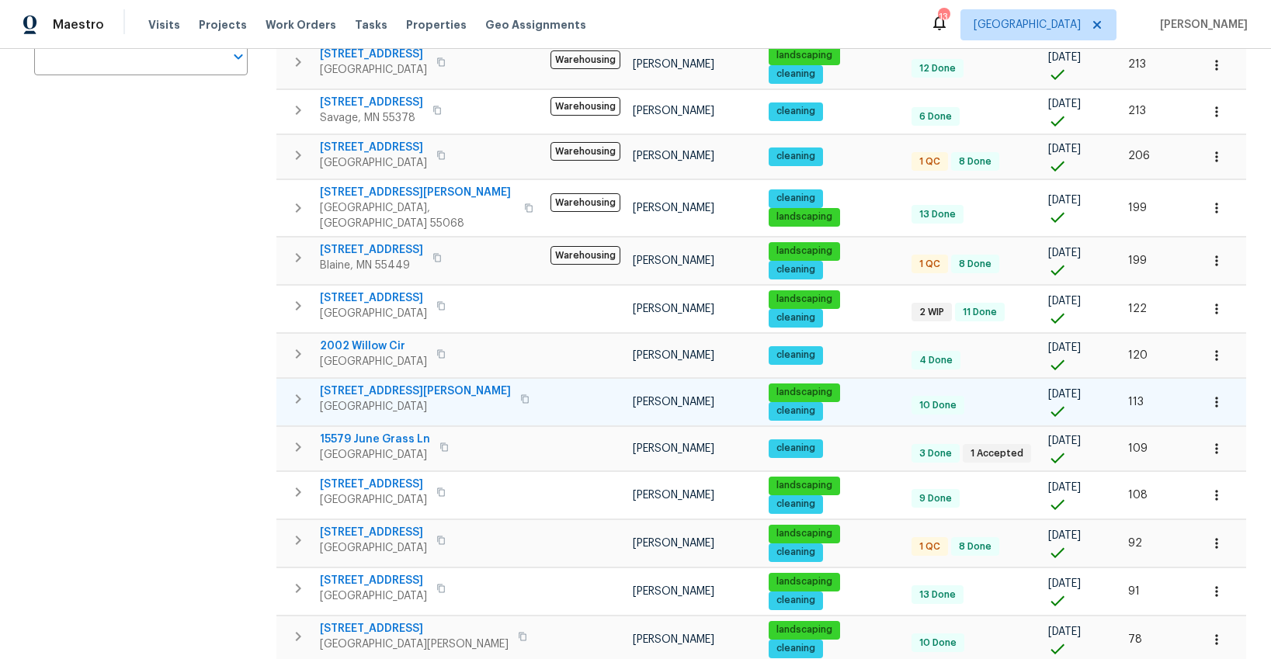
scroll to position [352, 0]
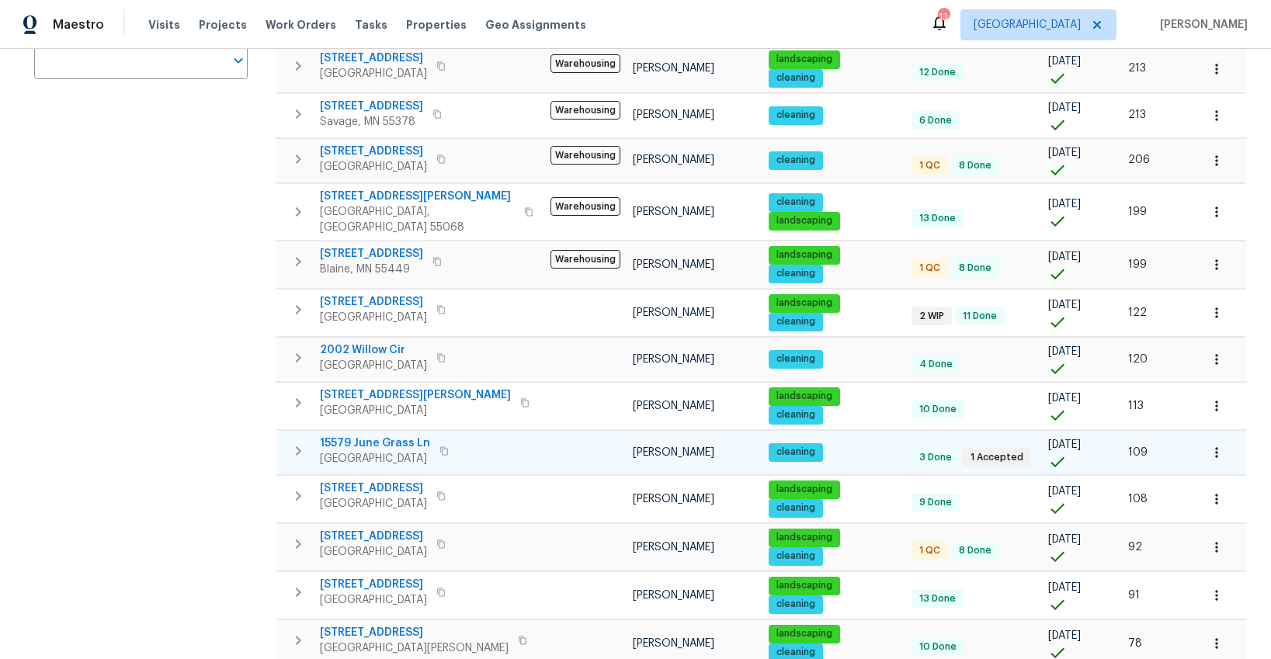
click at [349, 437] on span "15579 June Grass Ln" at bounding box center [375, 444] width 110 height 16
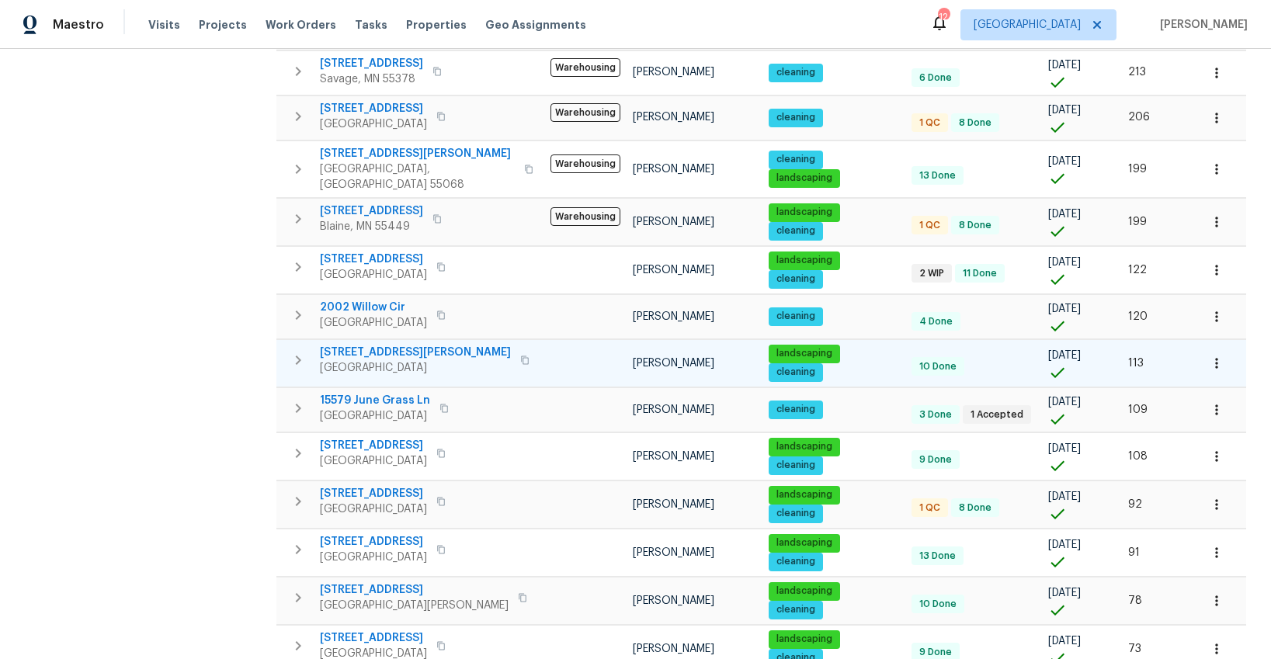
scroll to position [417, 0]
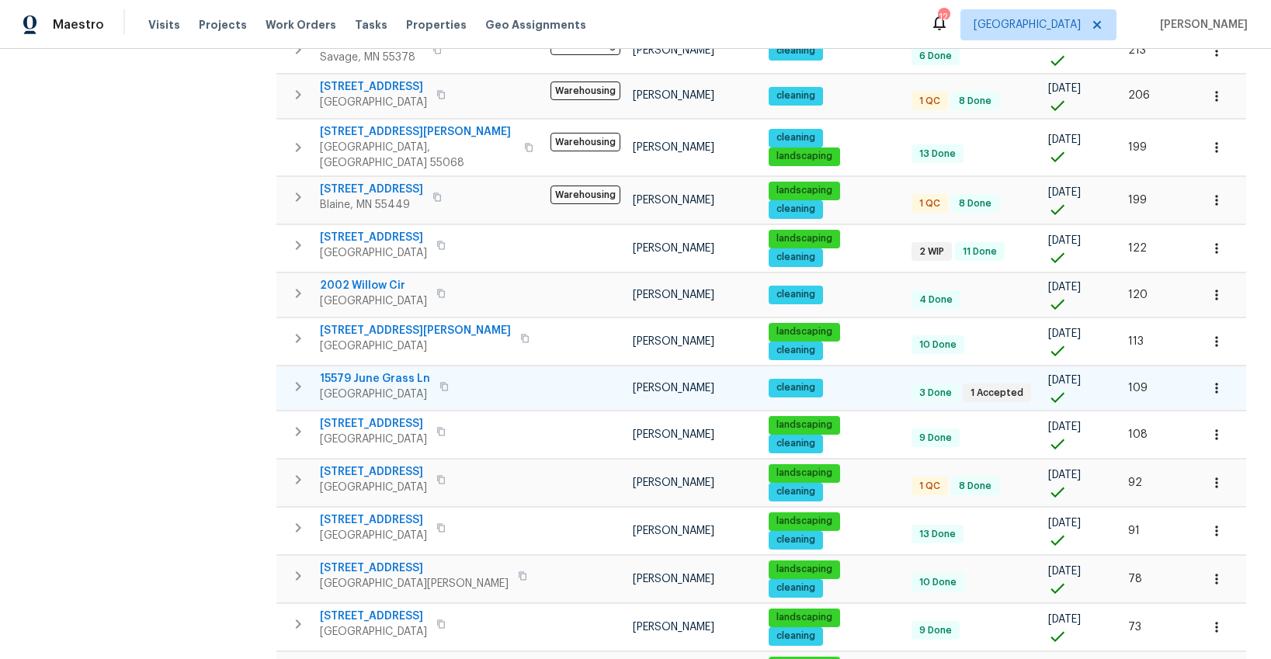
click at [1222, 381] on icon "button" at bounding box center [1217, 388] width 16 height 16
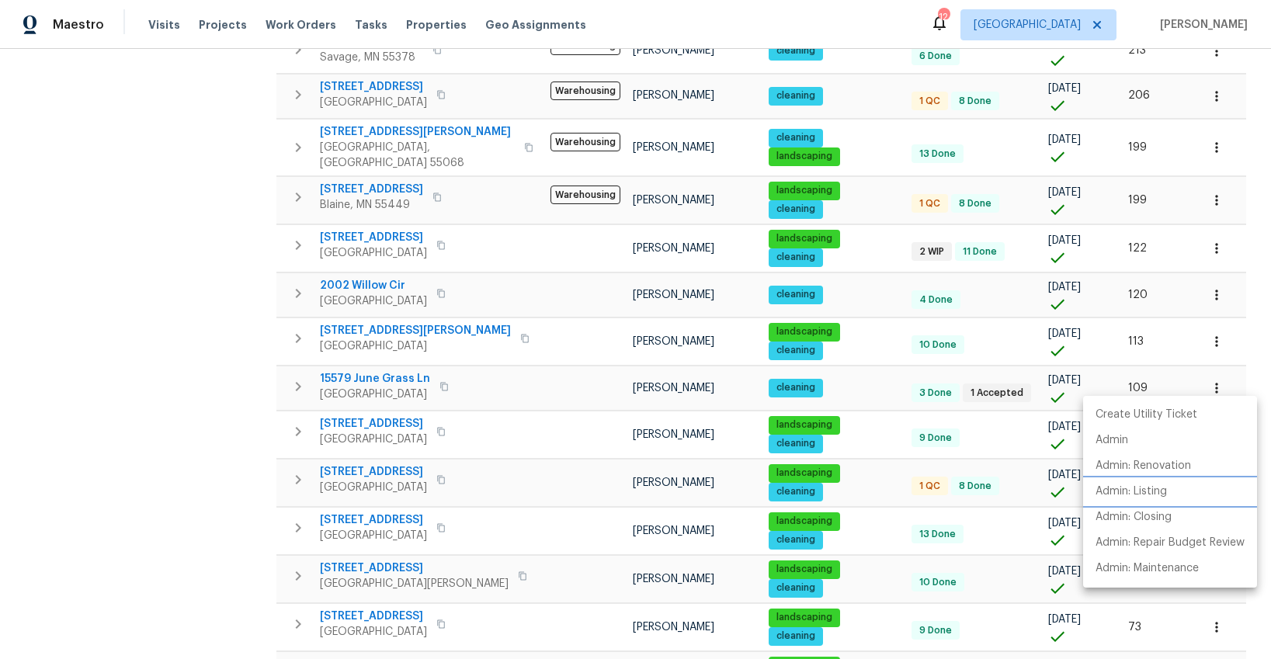
click at [1116, 487] on p "Admin: Listing" at bounding box center [1130, 492] width 71 height 16
click at [231, 384] on div at bounding box center [635, 329] width 1271 height 659
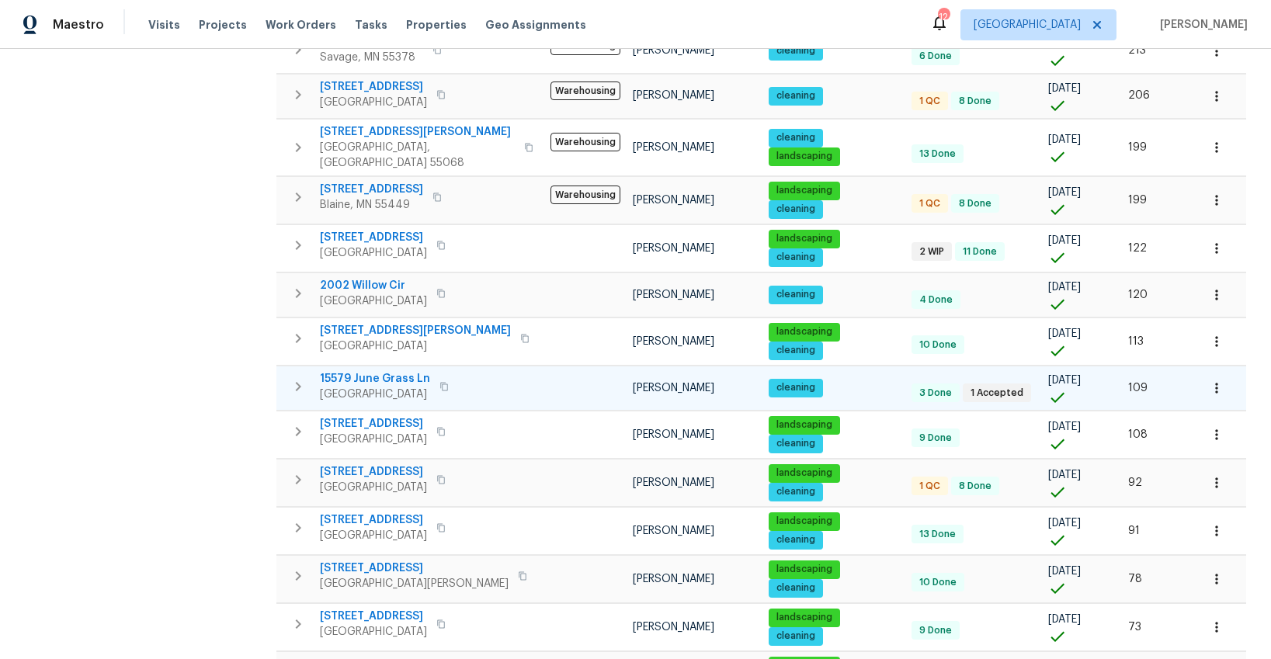
click at [299, 379] on icon "button" at bounding box center [298, 386] width 19 height 19
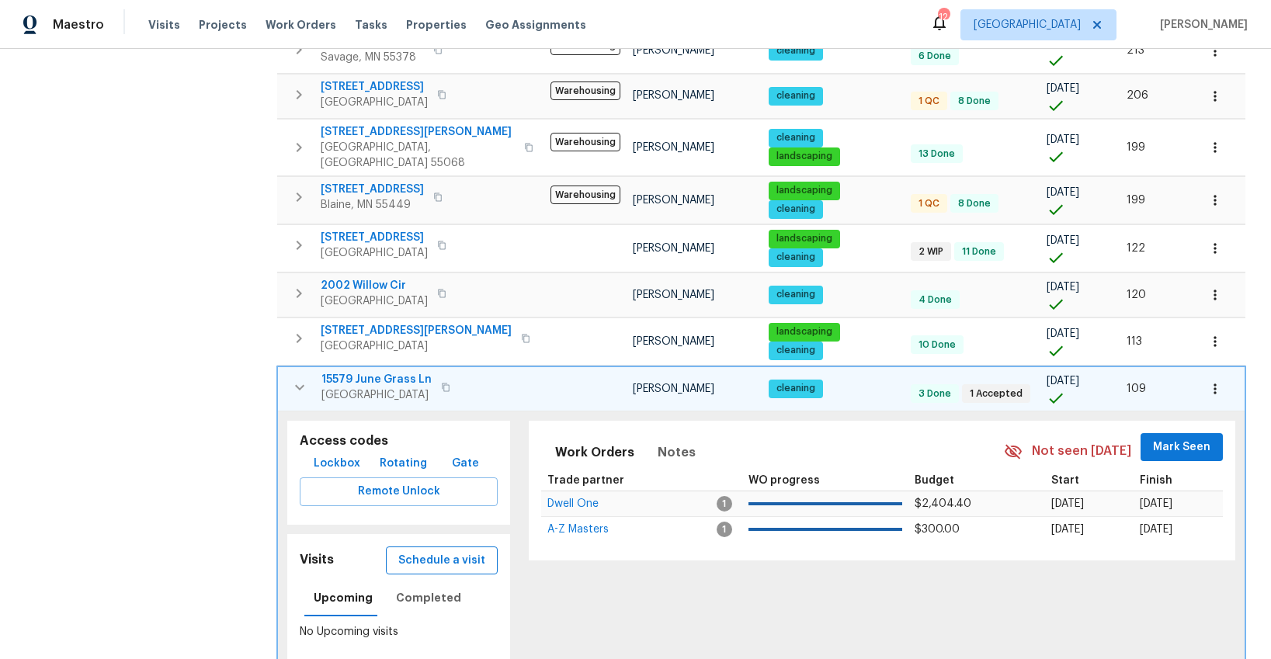
click at [425, 552] on span "Schedule a visit" at bounding box center [441, 560] width 87 height 19
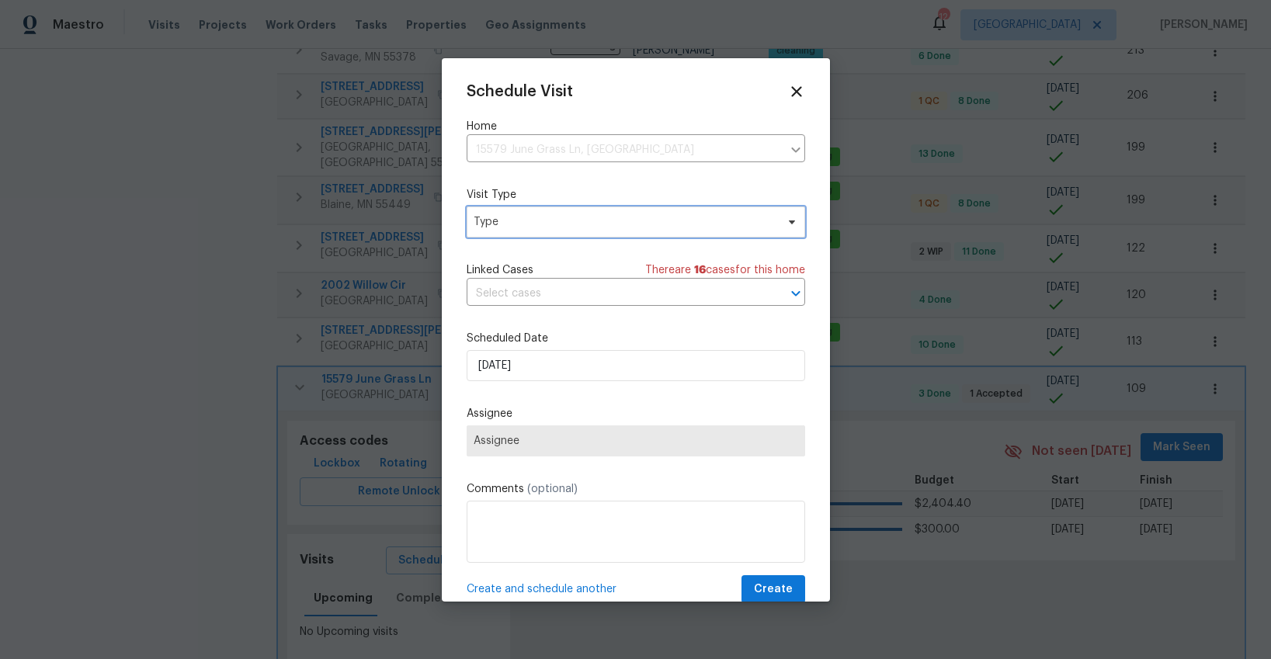
click at [526, 228] on span "Type" at bounding box center [625, 222] width 302 height 16
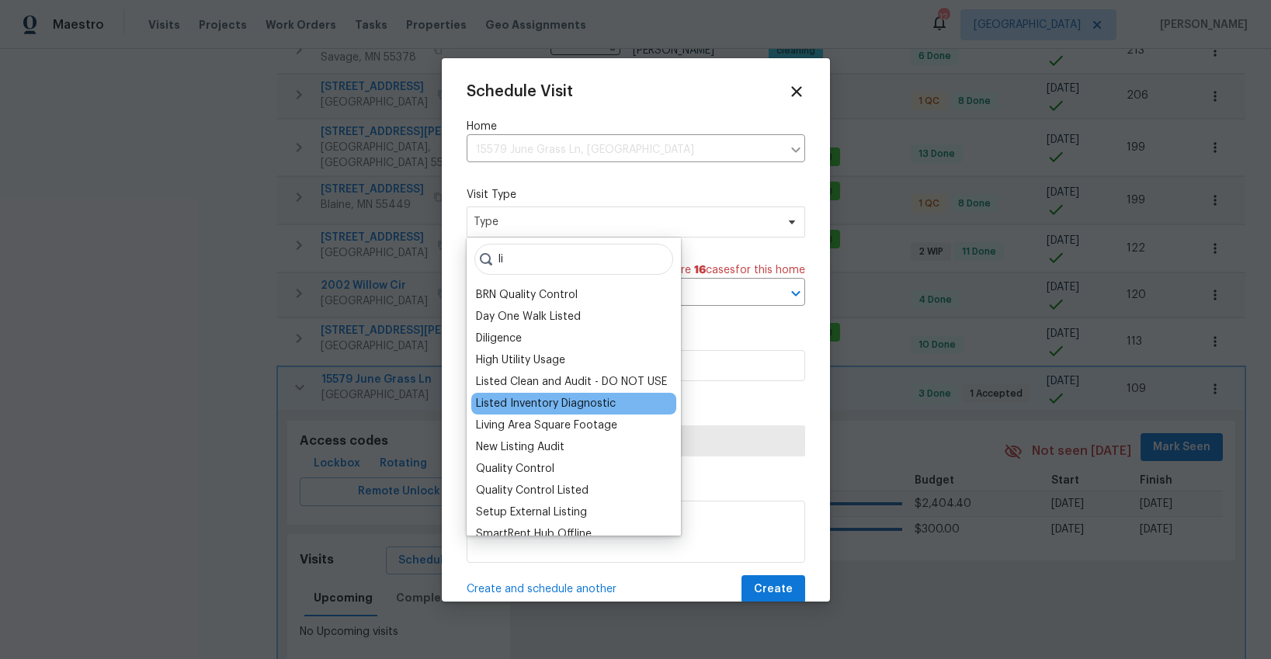
type input "li"
click at [512, 404] on div "Listed Inventory Diagnostic" at bounding box center [546, 404] width 140 height 16
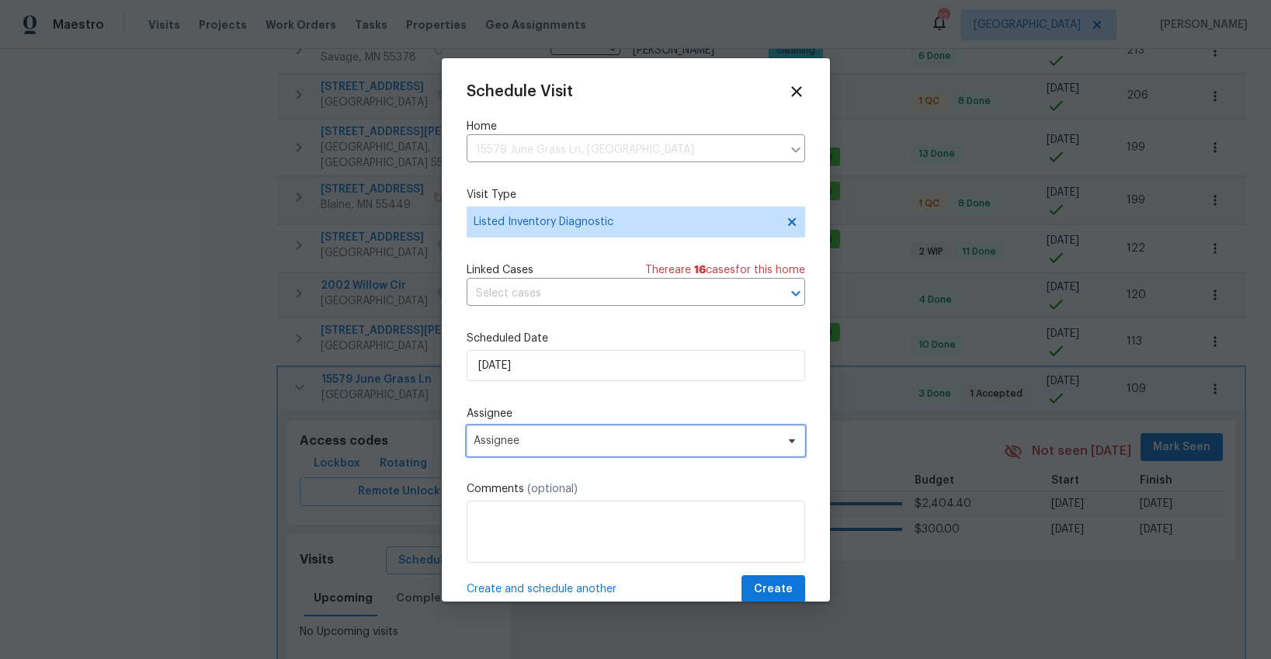
click at [522, 439] on span "Assignee" at bounding box center [626, 441] width 304 height 12
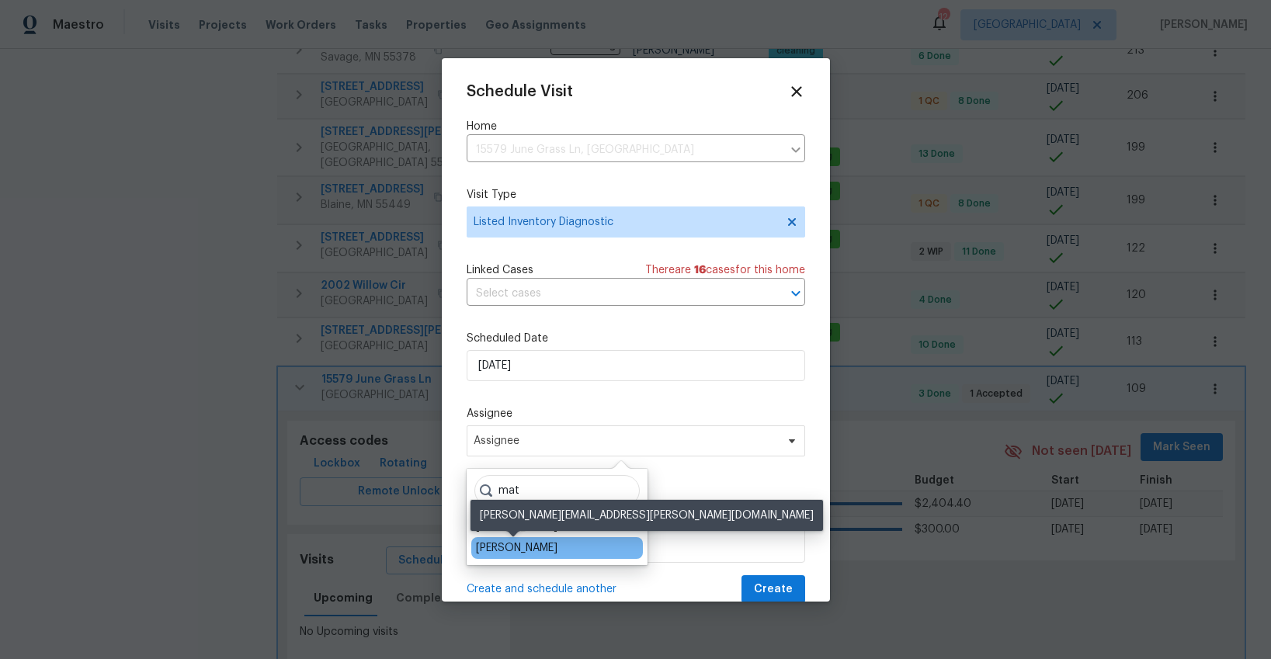
type input "mat"
click at [523, 546] on div "[PERSON_NAME]" at bounding box center [517, 548] width 82 height 16
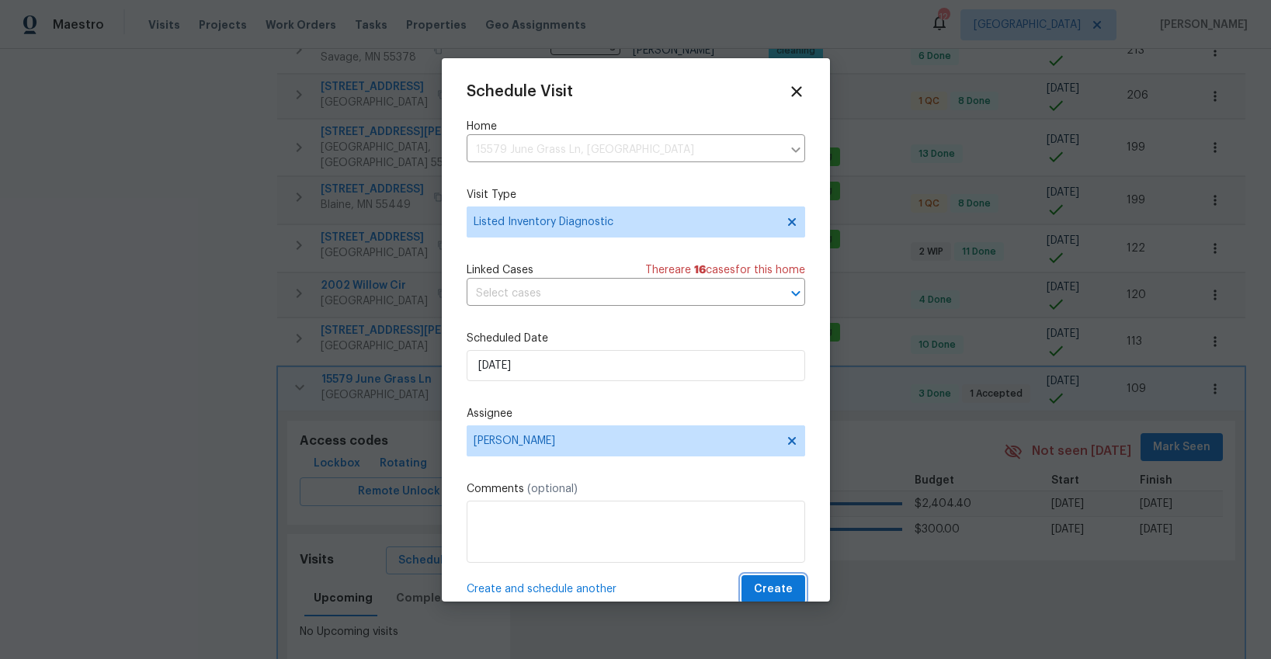
click at [752, 584] on button "Create" at bounding box center [773, 589] width 64 height 29
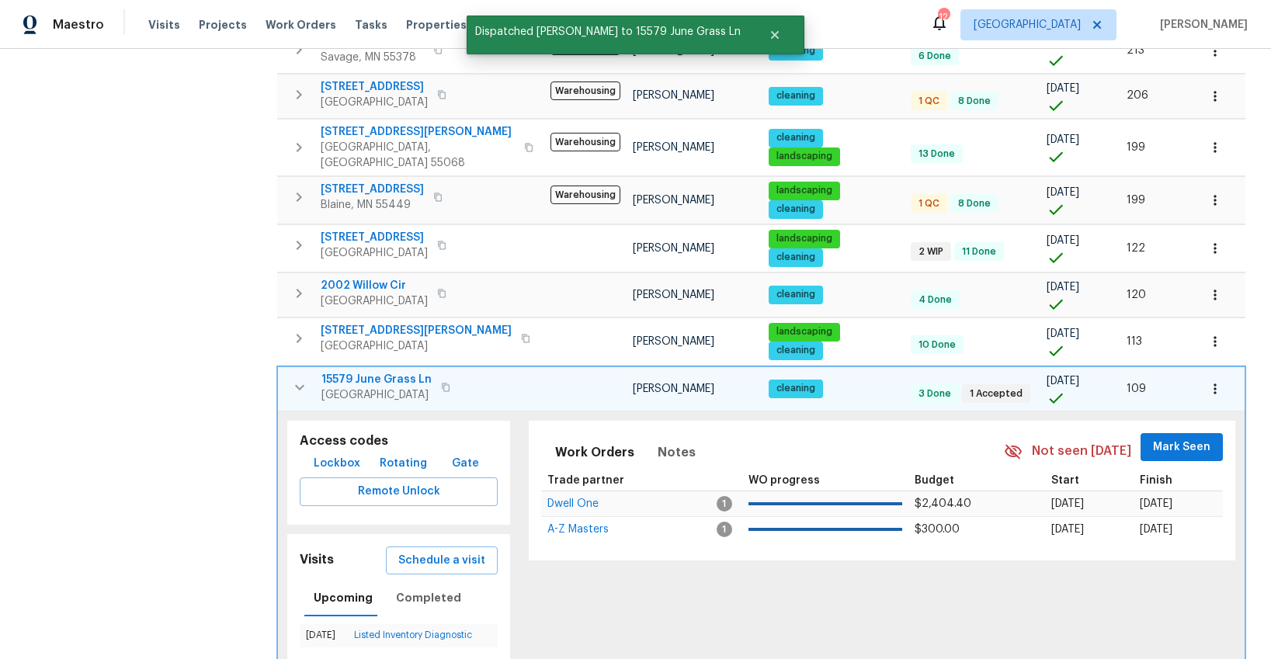
click at [299, 378] on icon "button" at bounding box center [299, 387] width 19 height 19
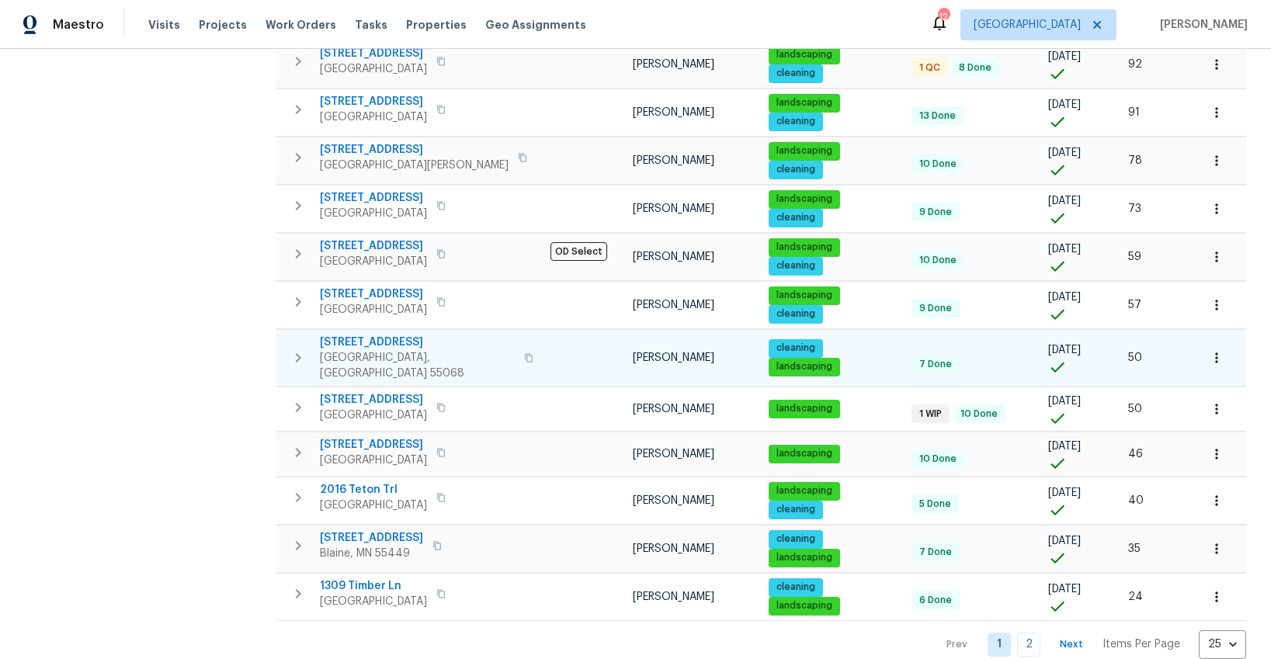
scroll to position [842, 0]
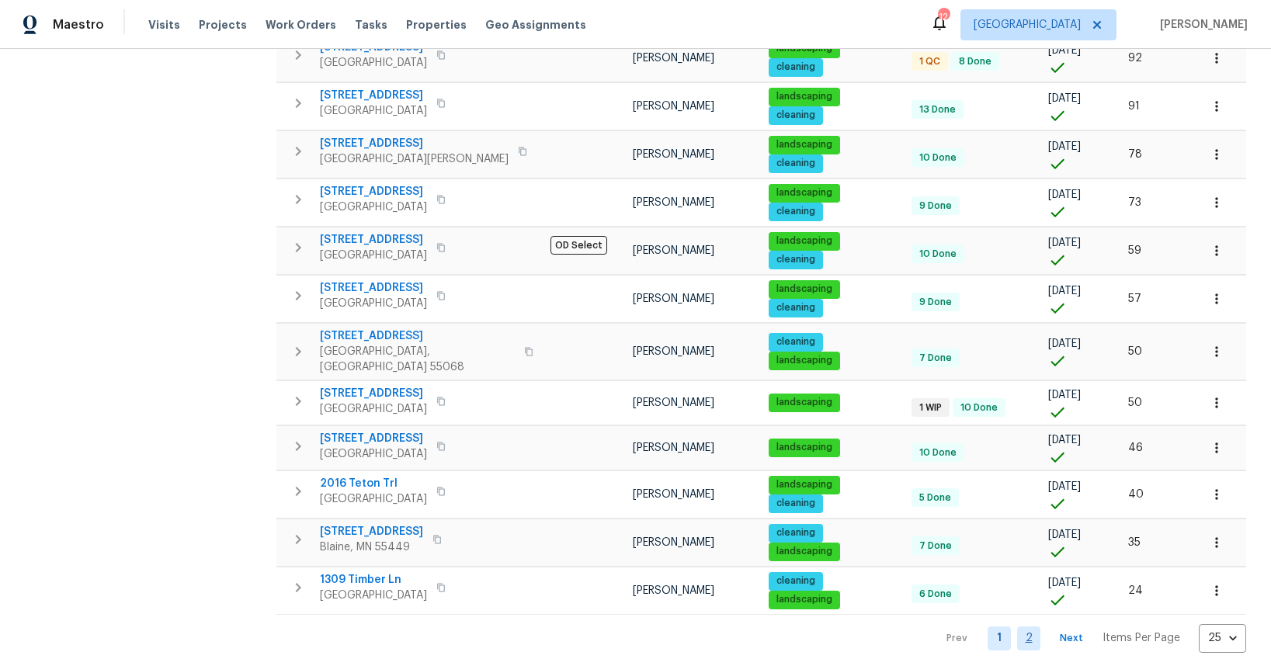
click at [1036, 627] on link "2" at bounding box center [1028, 639] width 23 height 24
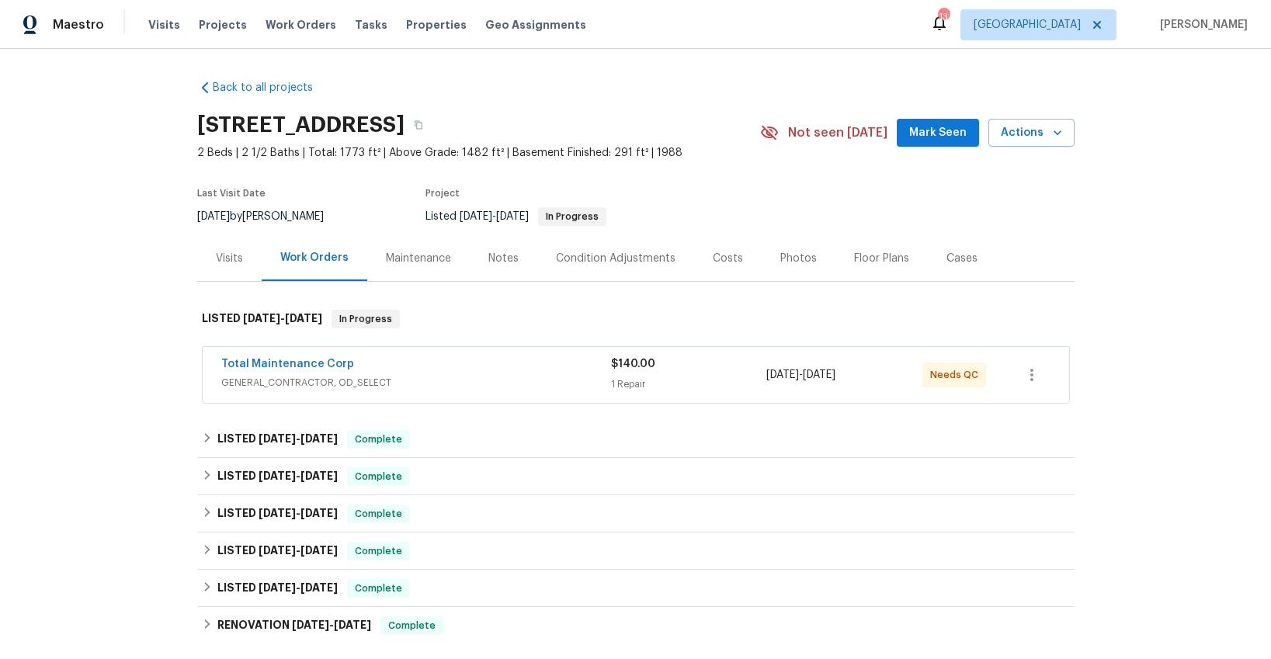
click at [373, 365] on div "Total Maintenance Corp" at bounding box center [416, 365] width 390 height 19
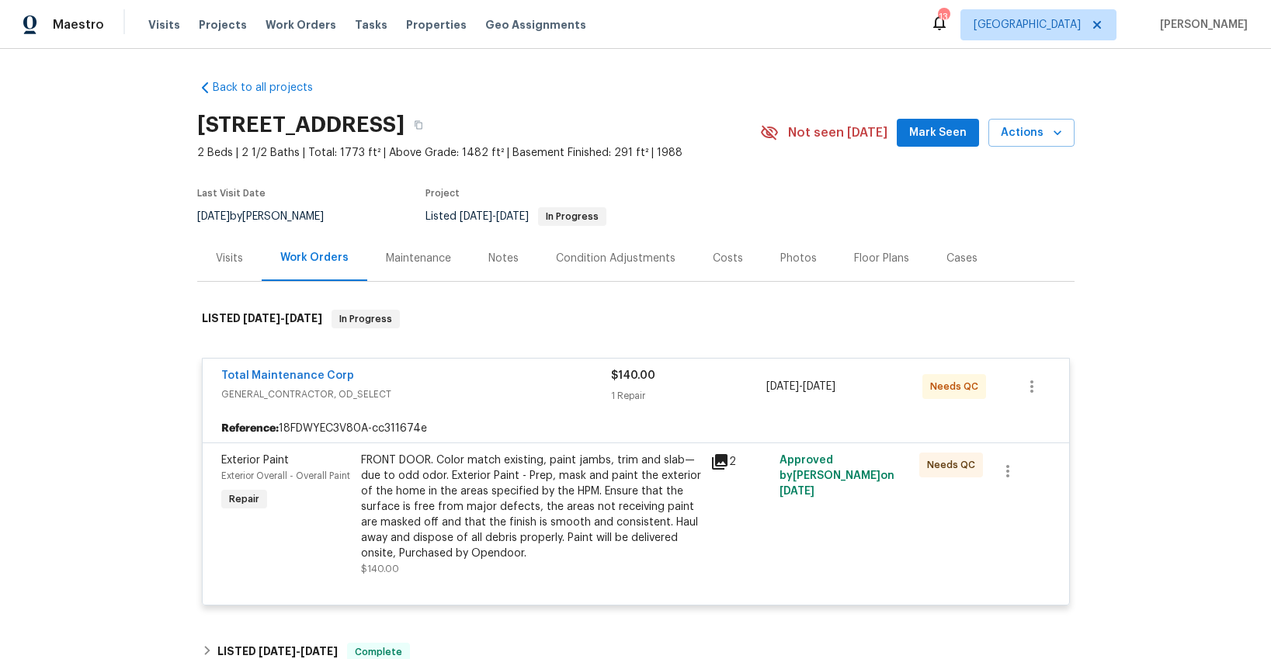
click at [727, 461] on icon at bounding box center [719, 462] width 19 height 19
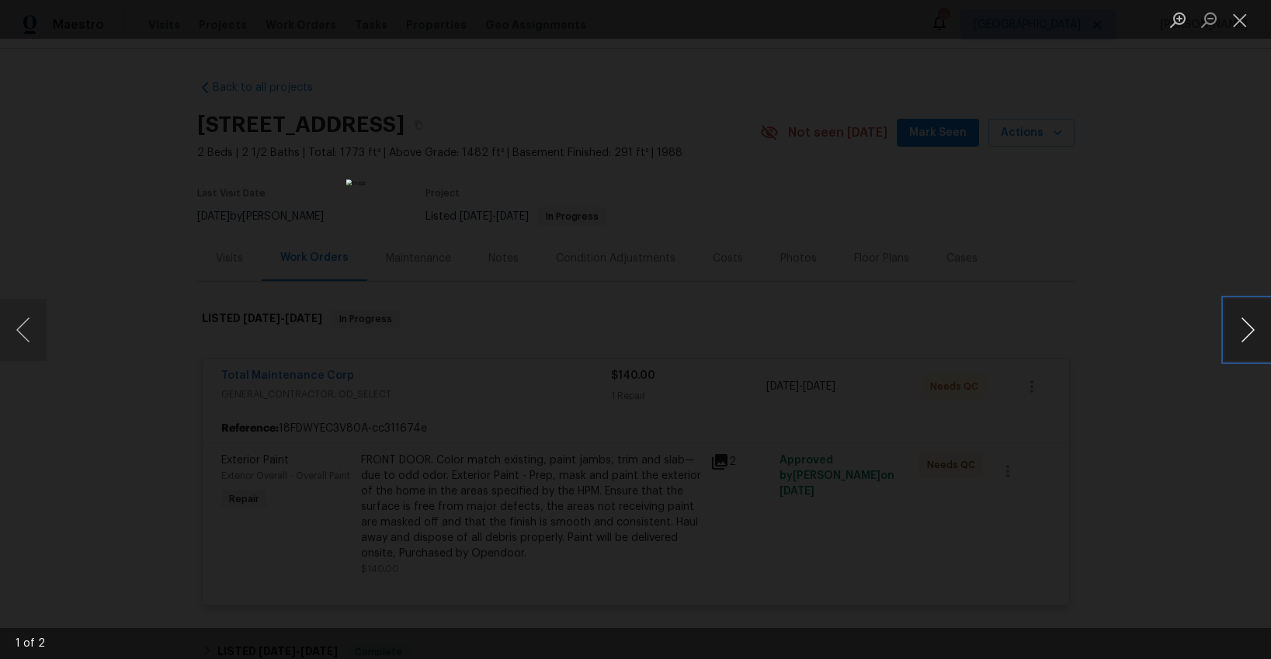
click at [1250, 333] on button "Next image" at bounding box center [1247, 330] width 47 height 62
click at [1234, 20] on button "Close lightbox" at bounding box center [1239, 19] width 31 height 27
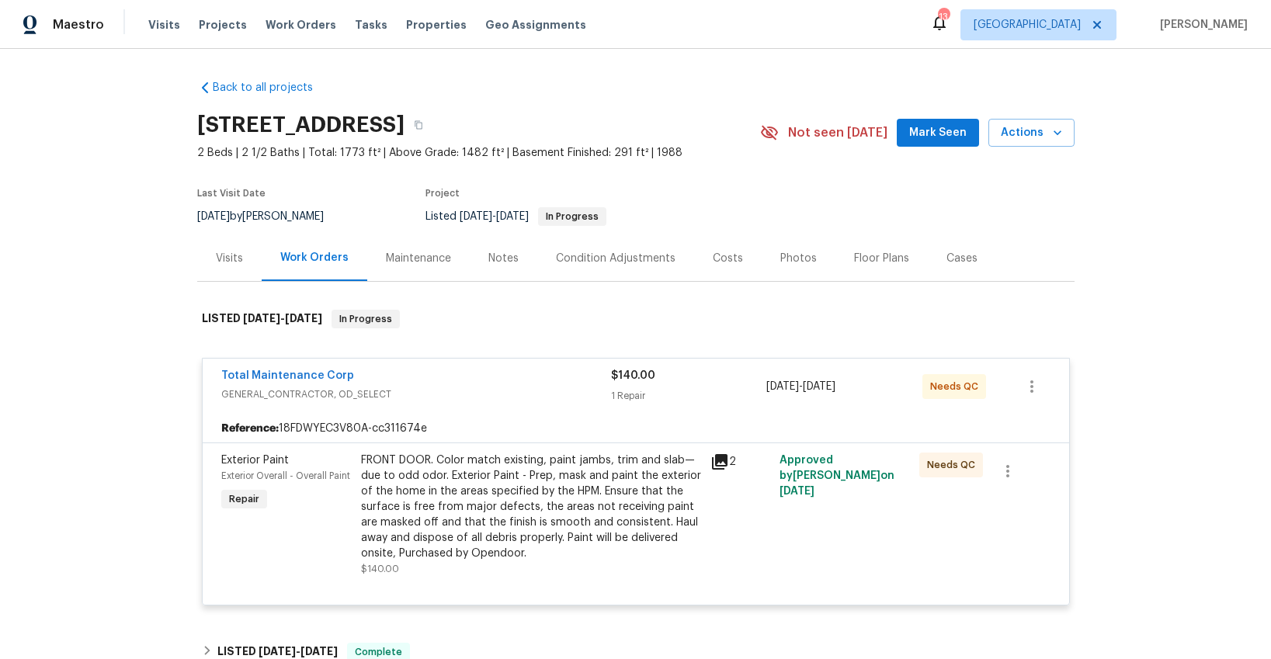
click at [530, 415] on div "Reference: 18FDWYEC3V80A-cc311674e" at bounding box center [636, 429] width 866 height 28
click at [737, 380] on div "$140.00" at bounding box center [689, 376] width 156 height 16
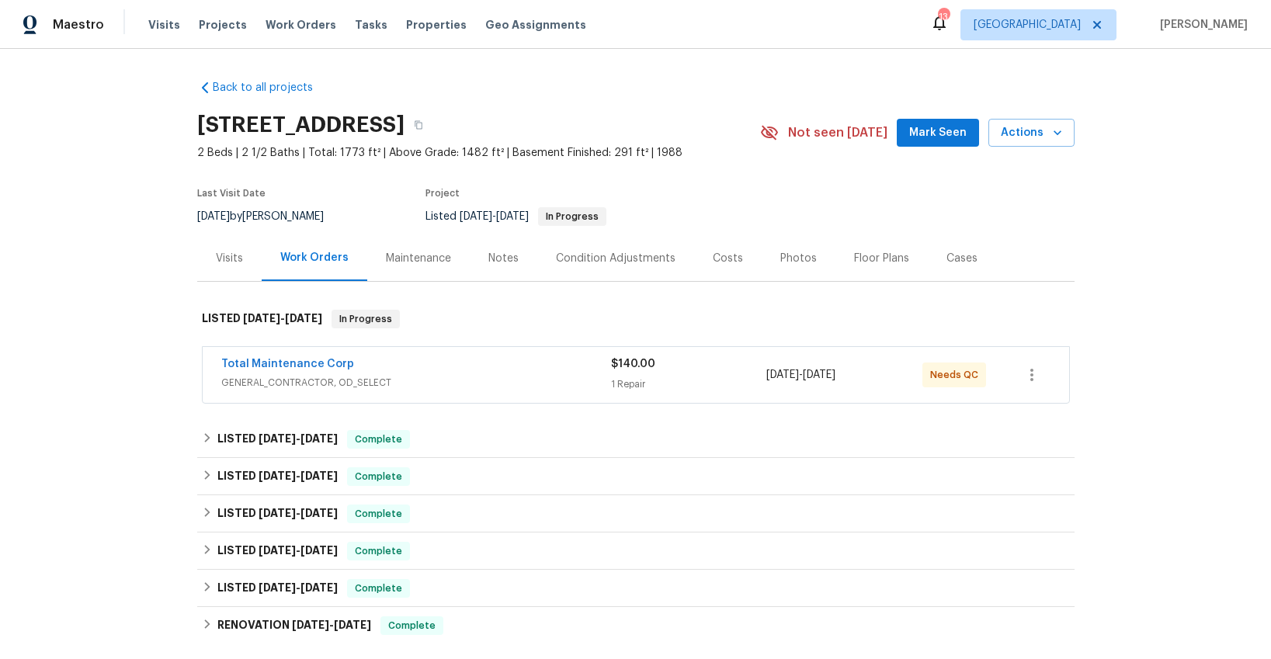
click at [222, 255] on div "Visits" at bounding box center [229, 259] width 27 height 16
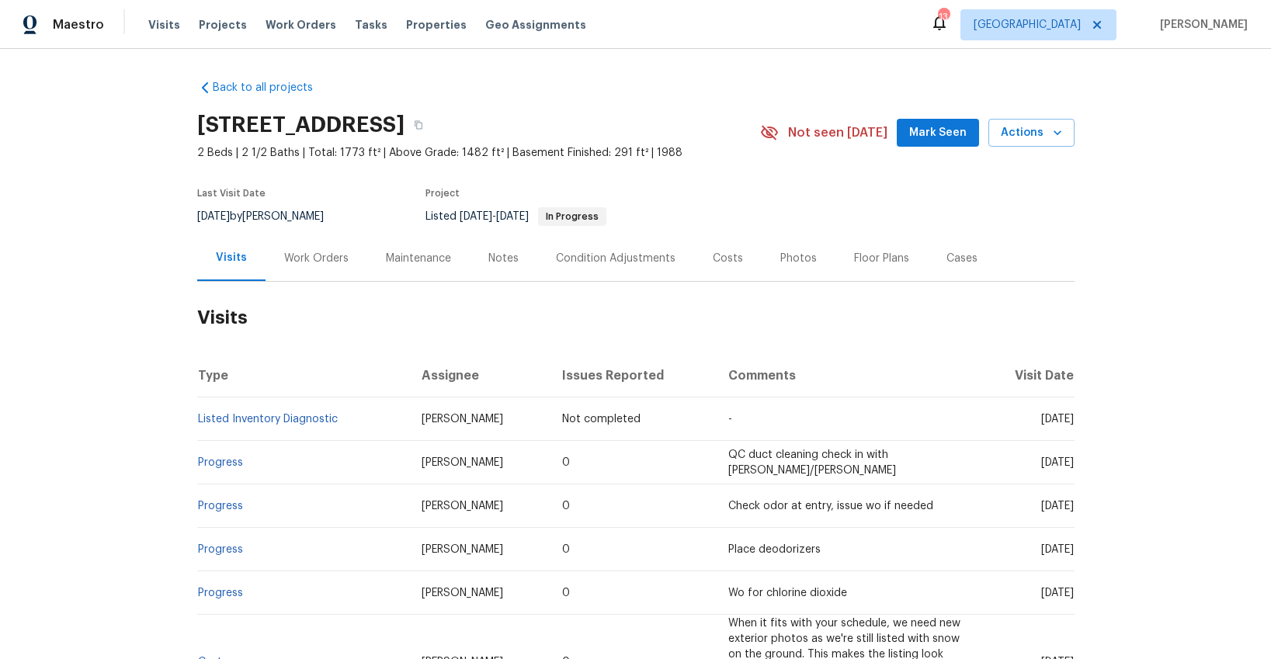
click at [956, 136] on span "Mark Seen" at bounding box center [937, 132] width 57 height 19
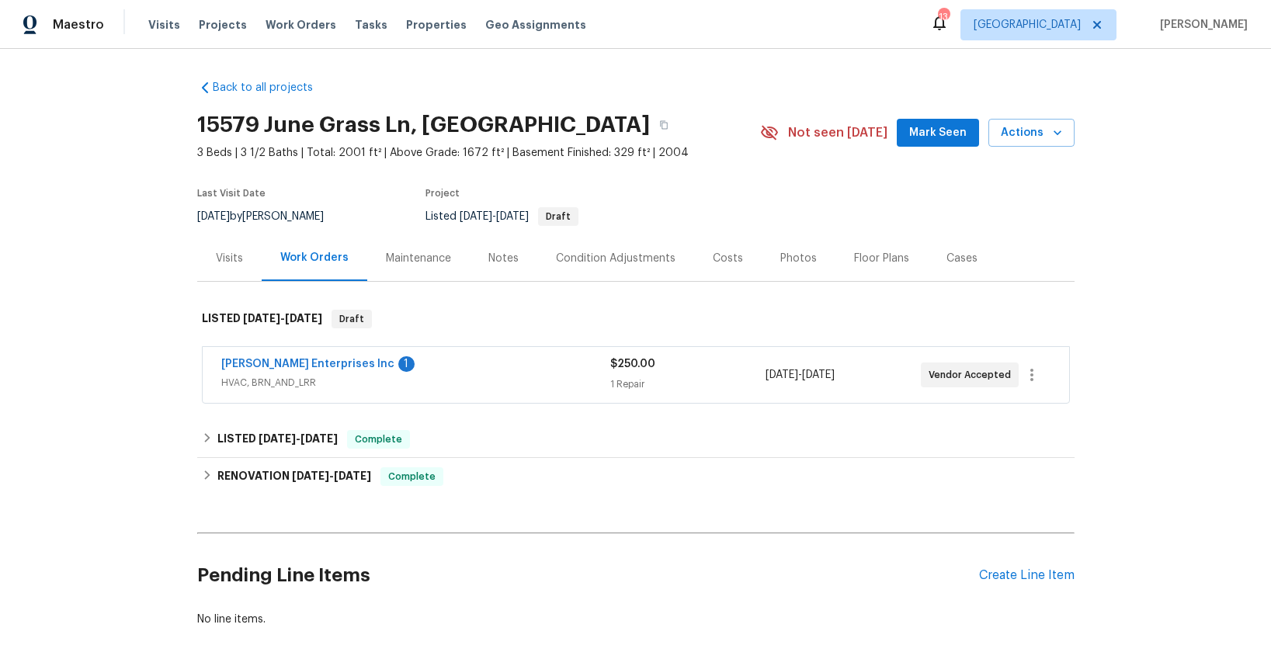
click at [502, 253] on div "Notes" at bounding box center [503, 259] width 30 height 16
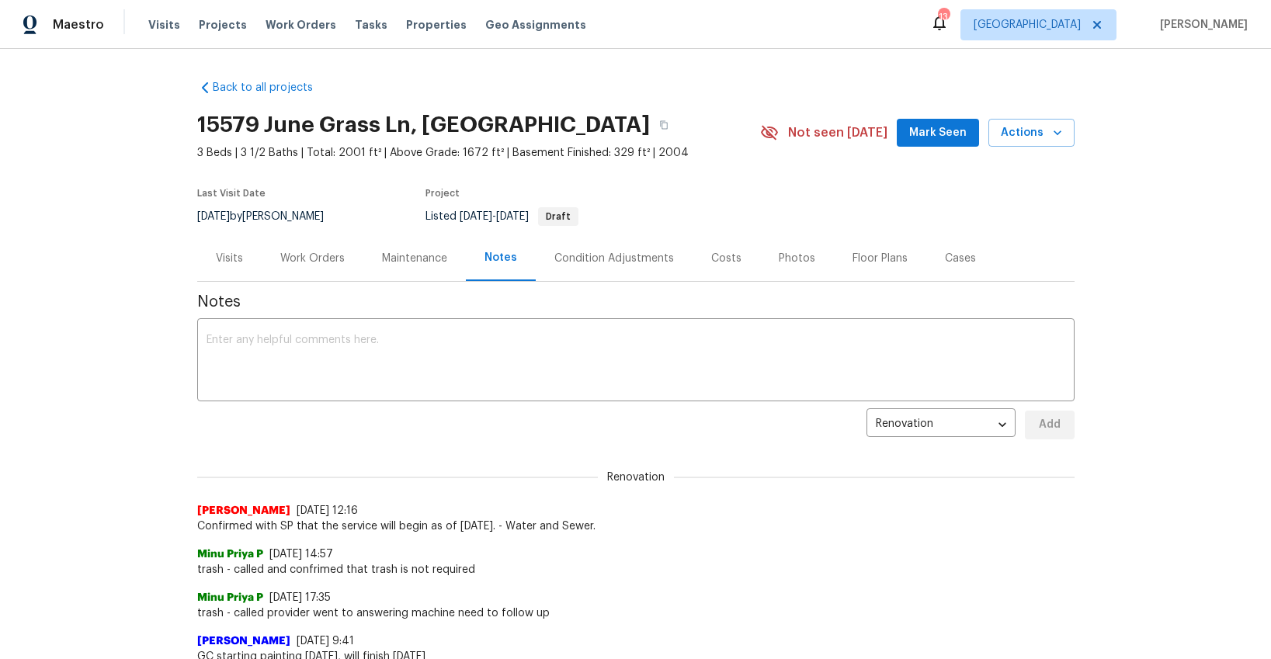
click at [234, 259] on div "Visits" at bounding box center [229, 259] width 27 height 16
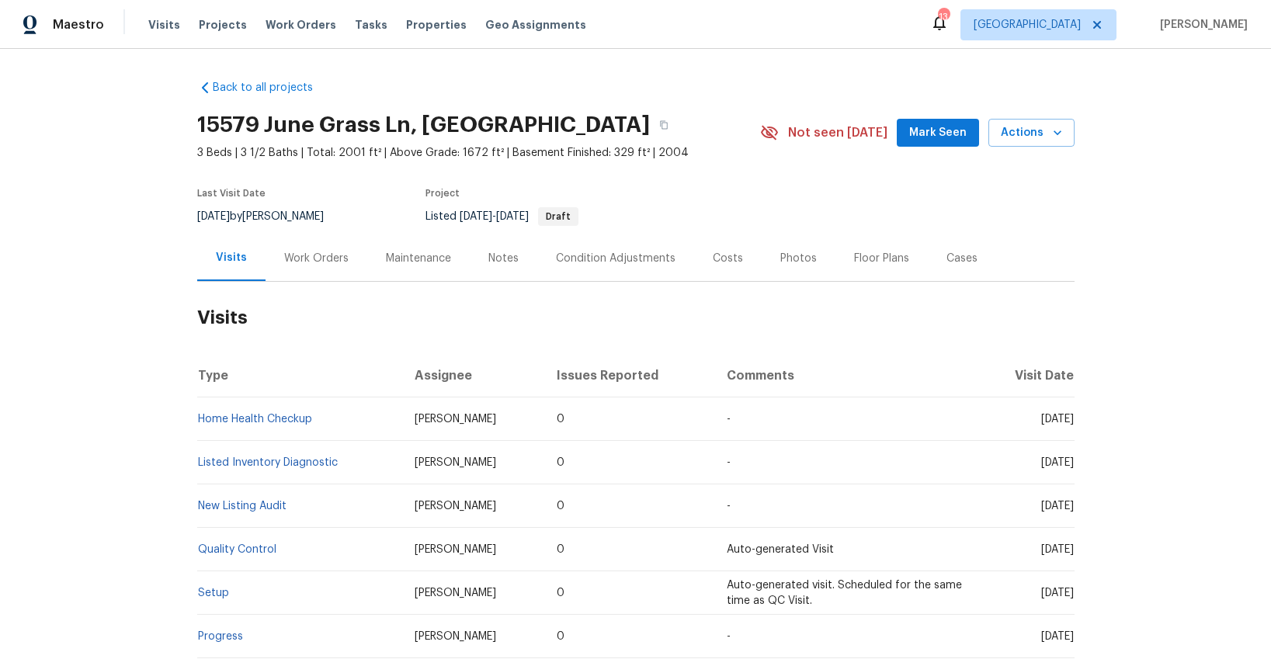
click at [780, 258] on div "Photos" at bounding box center [798, 259] width 36 height 16
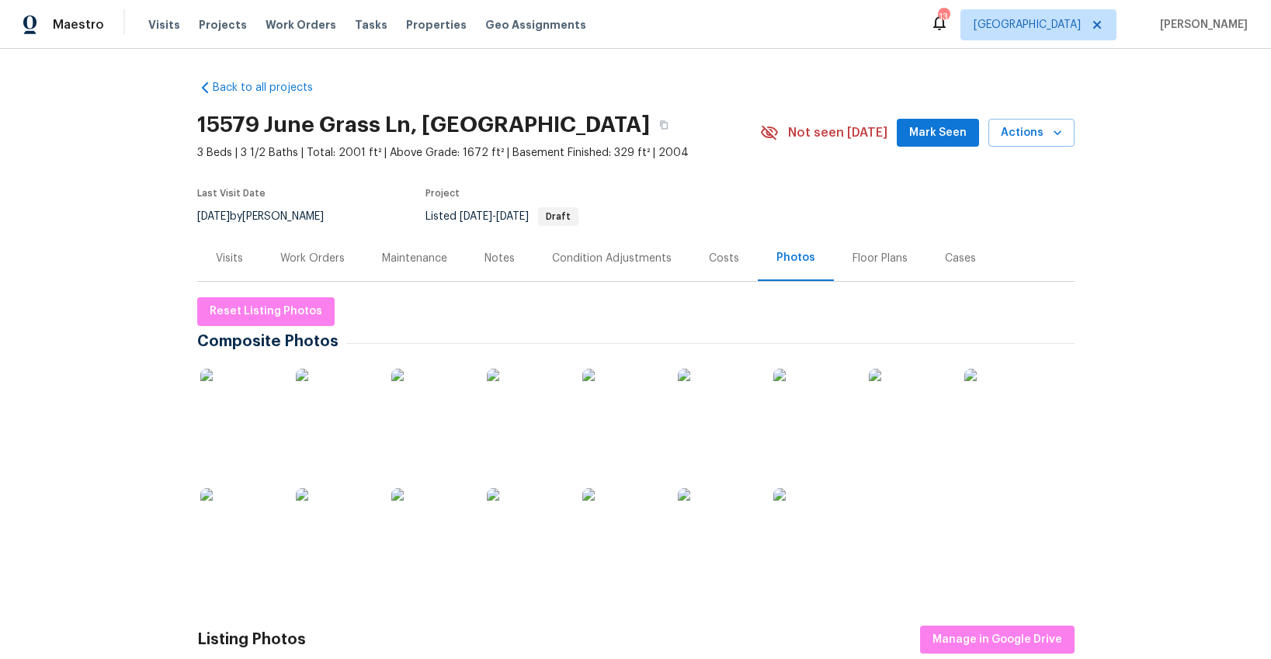
scroll to position [27, 0]
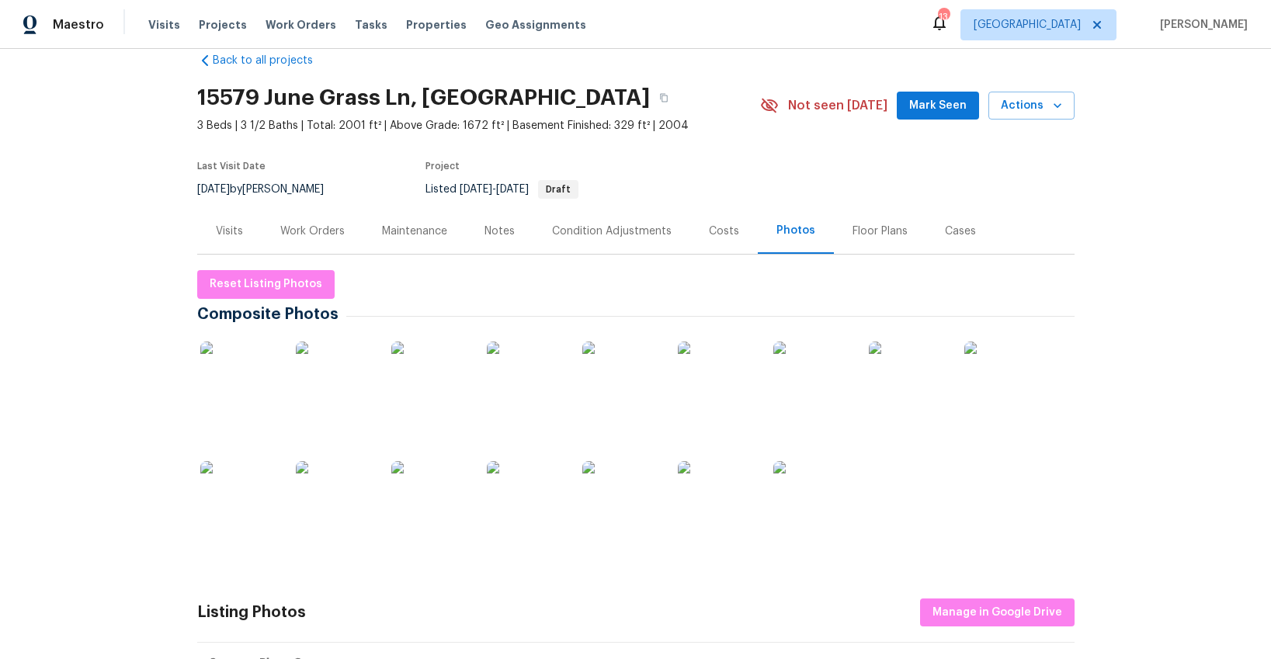
click at [241, 377] on img at bounding box center [239, 381] width 78 height 78
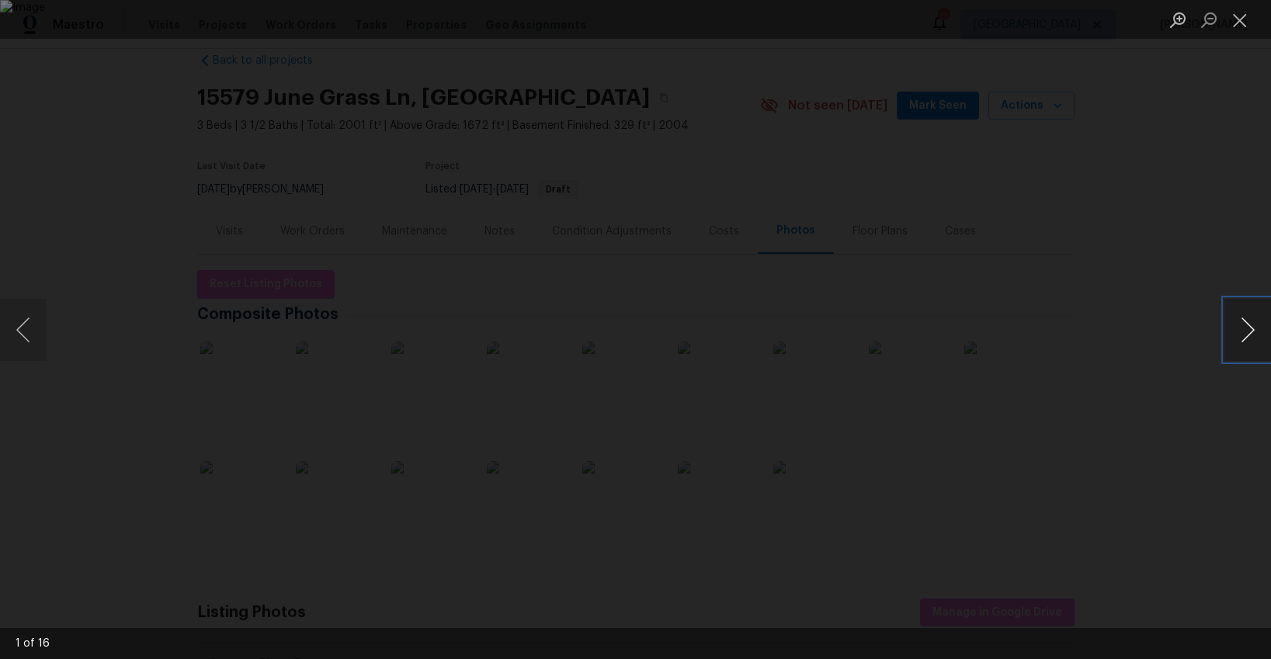
click at [1242, 332] on button "Next image" at bounding box center [1247, 330] width 47 height 62
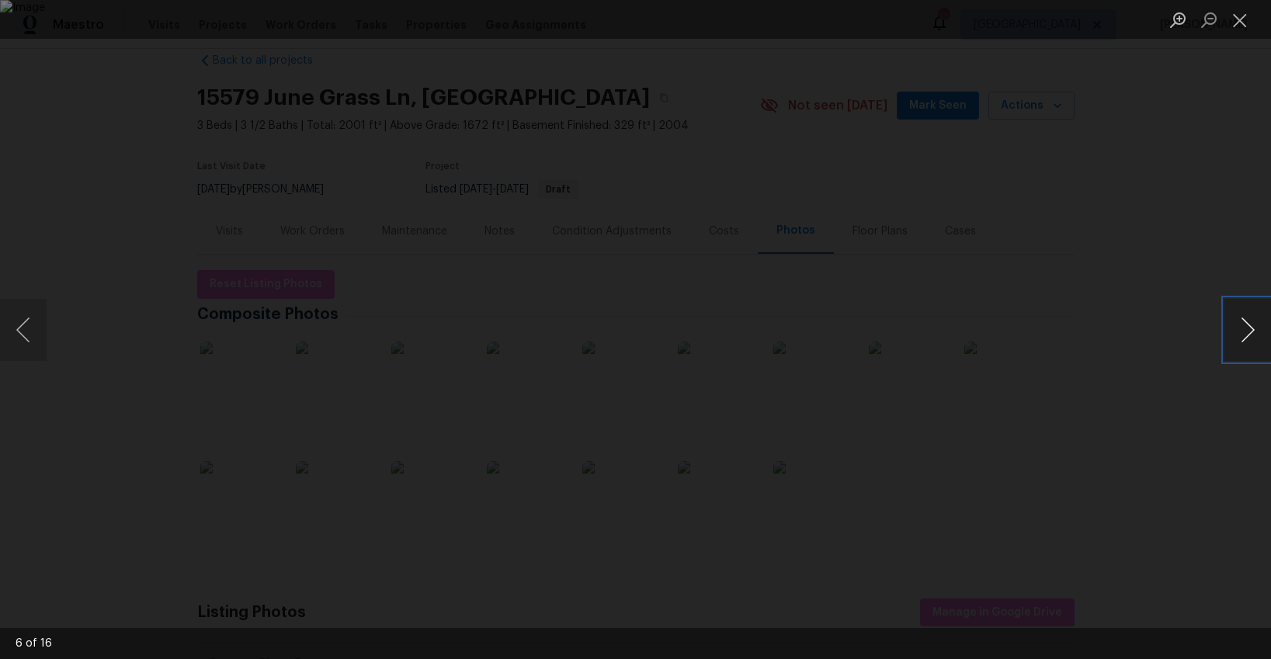
click at [1242, 332] on button "Next image" at bounding box center [1247, 330] width 47 height 62
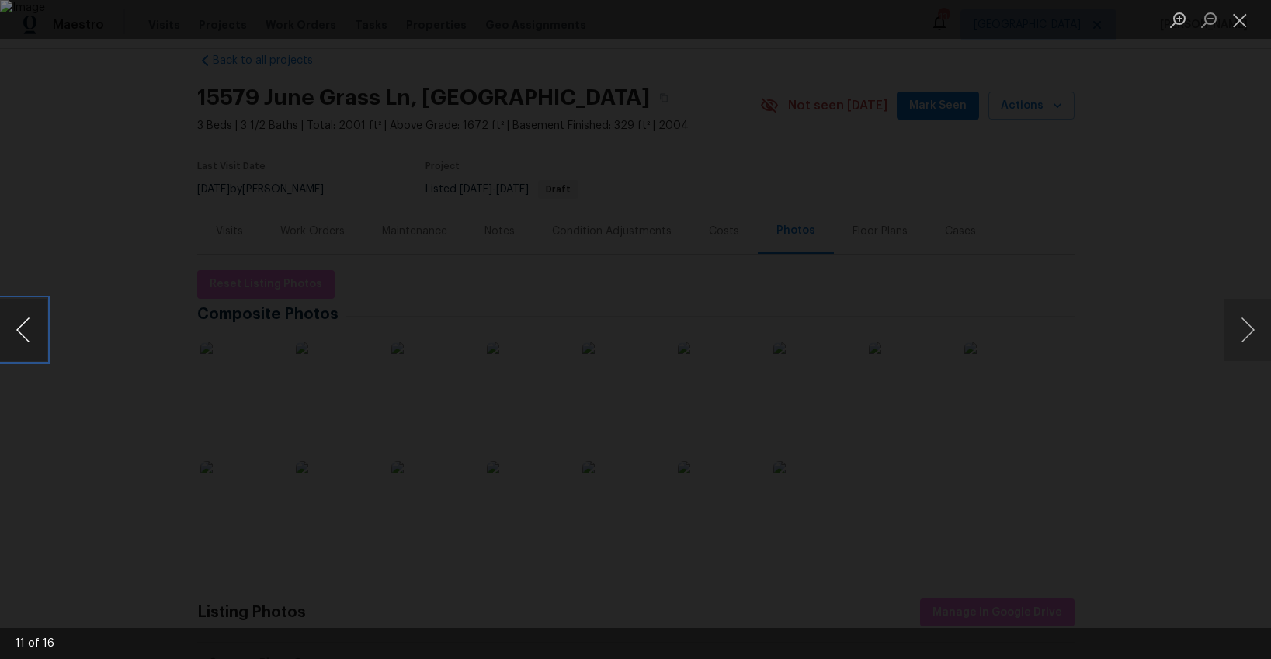
click at [36, 331] on button "Previous image" at bounding box center [23, 330] width 47 height 62
click at [1241, 24] on button "Close lightbox" at bounding box center [1239, 19] width 31 height 27
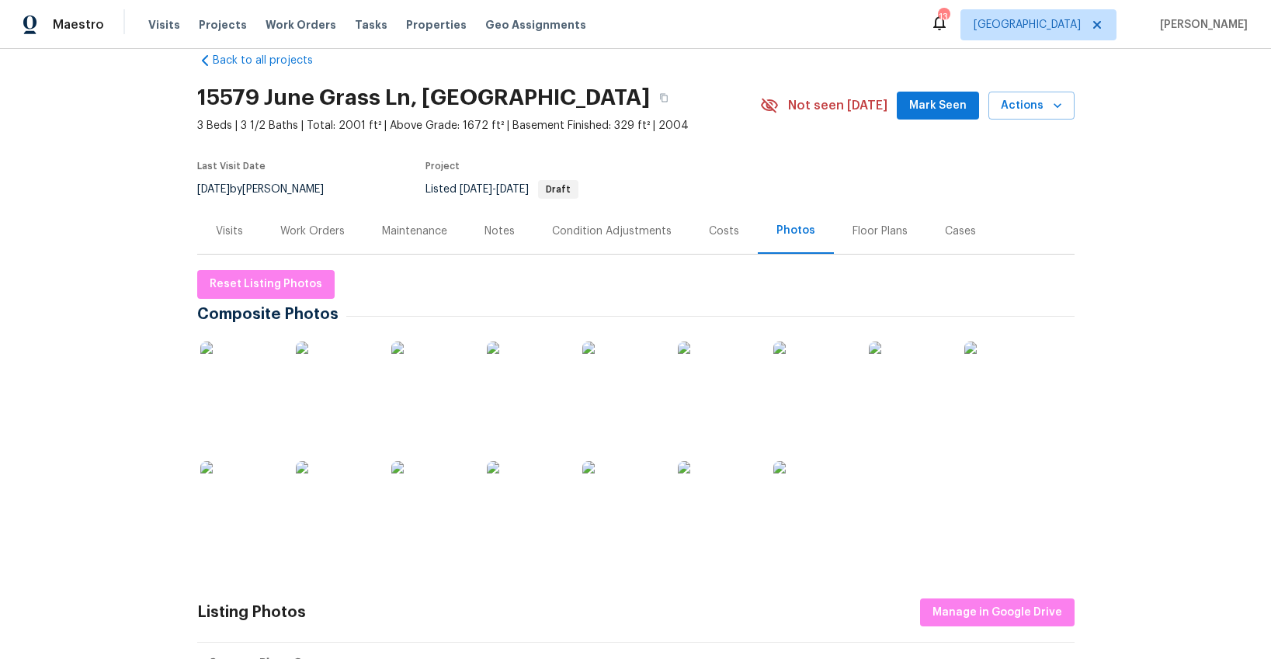
click at [226, 231] on div "Visits" at bounding box center [229, 232] width 27 height 16
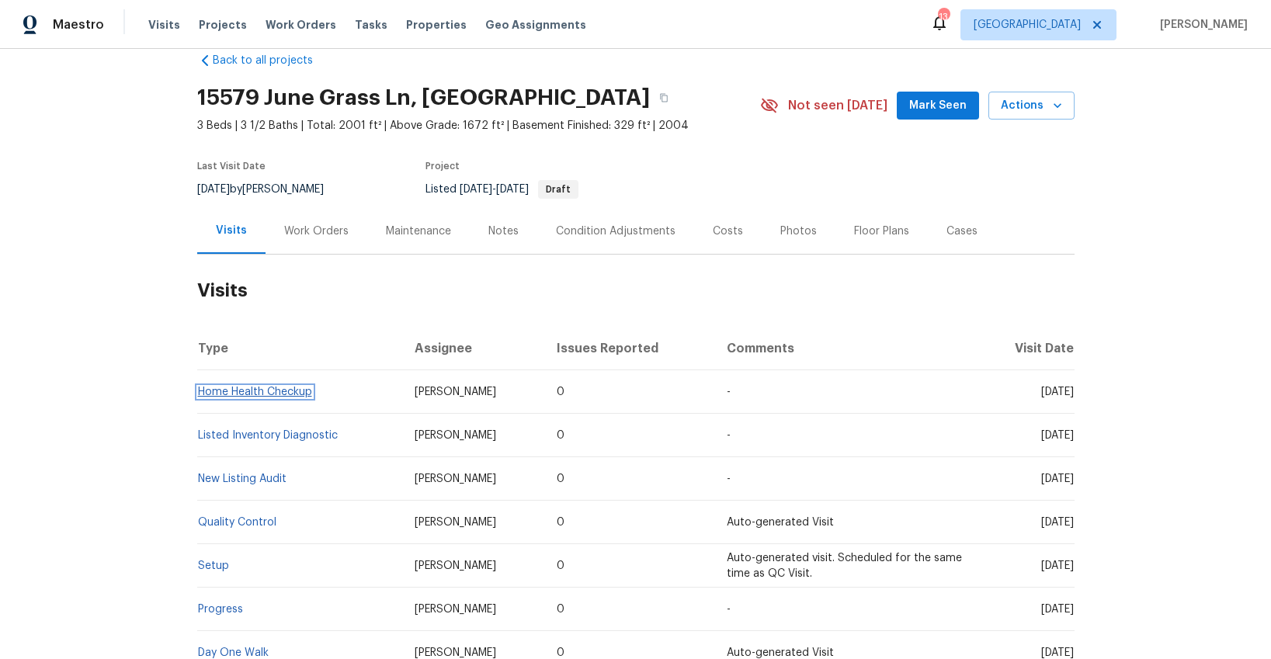
click at [267, 395] on link "Home Health Checkup" at bounding box center [255, 392] width 114 height 11
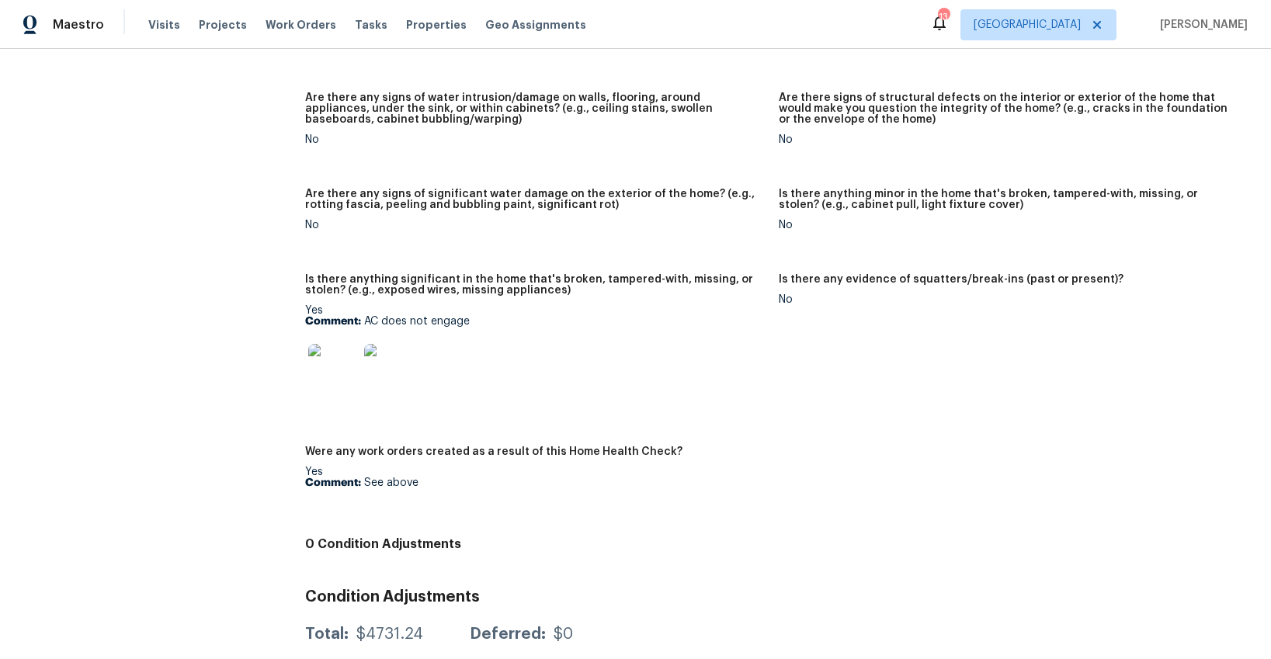
scroll to position [1027, 0]
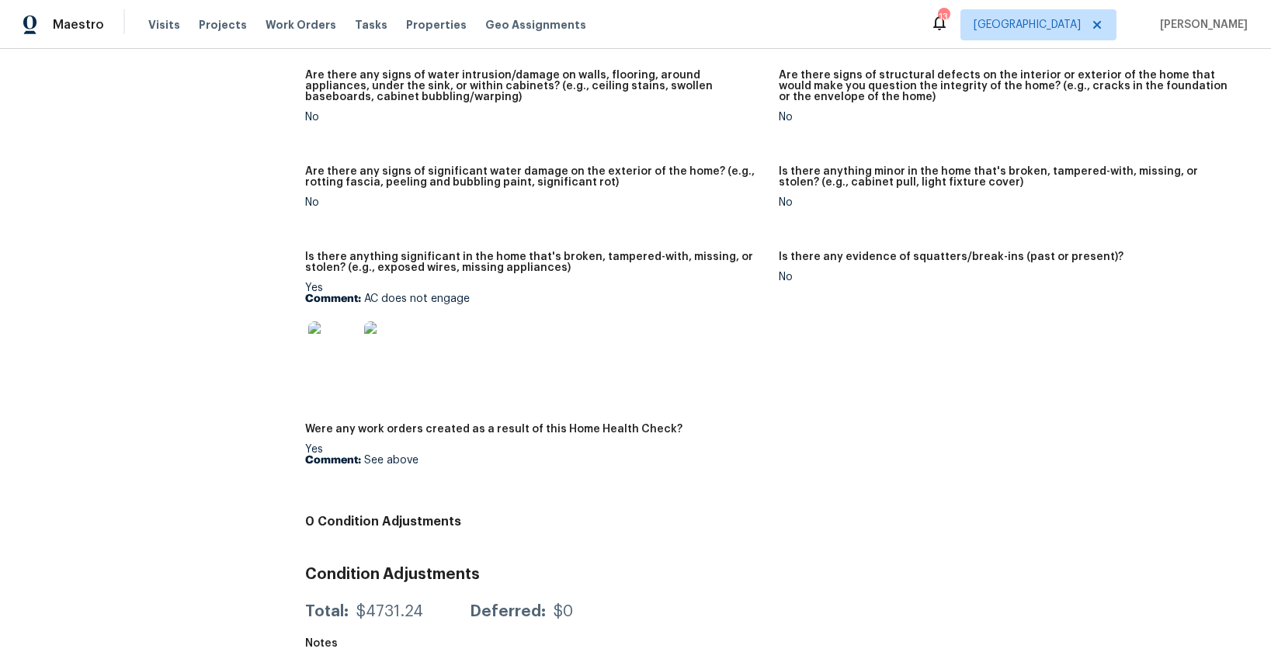
click at [328, 362] on img at bounding box center [333, 346] width 50 height 50
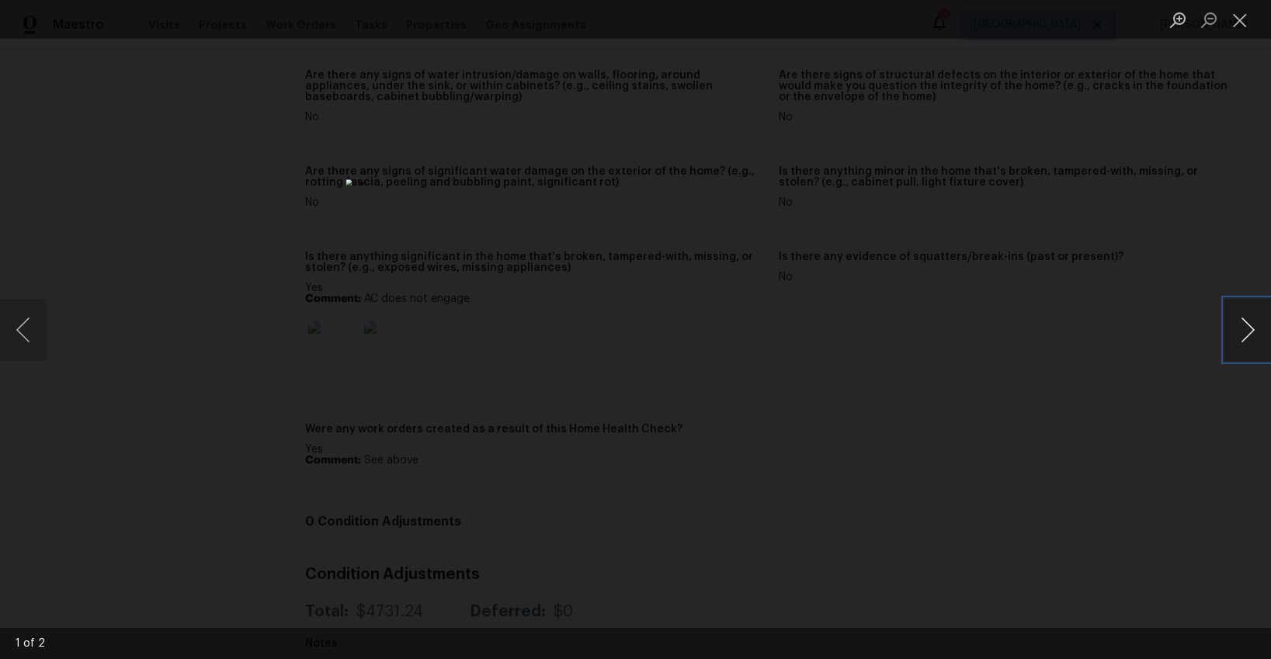
click at [1245, 323] on button "Next image" at bounding box center [1247, 330] width 47 height 62
click at [1237, 24] on button "Close lightbox" at bounding box center [1239, 19] width 31 height 27
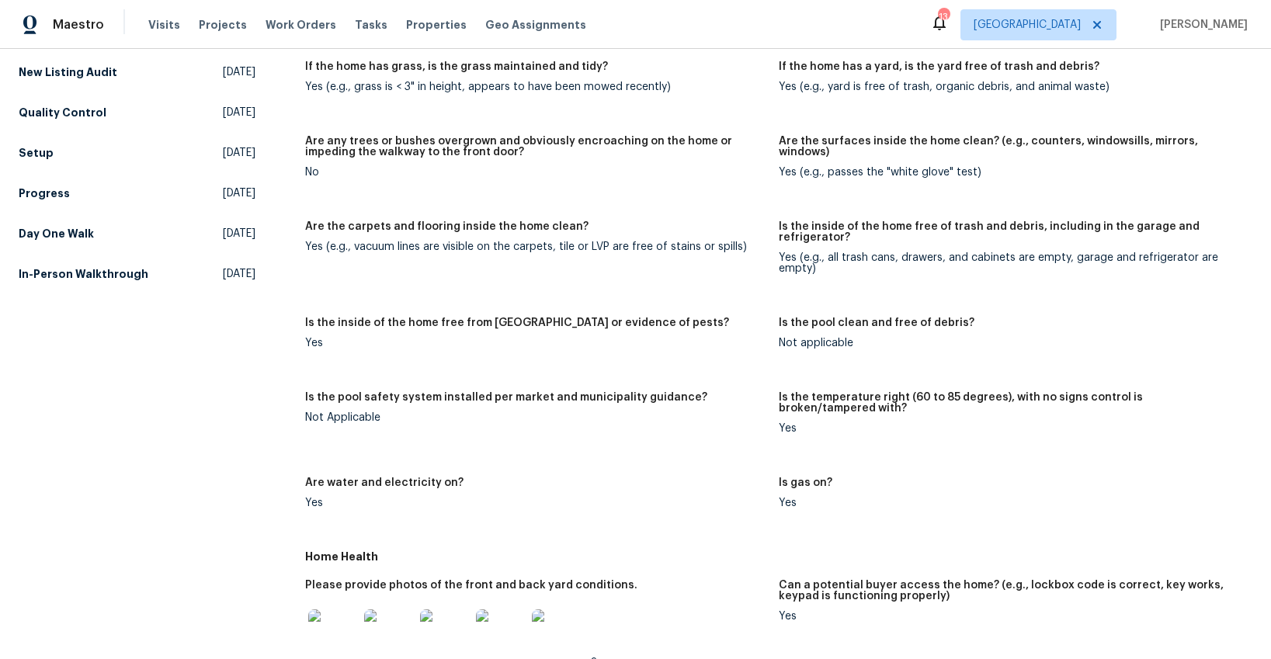
scroll to position [0, 0]
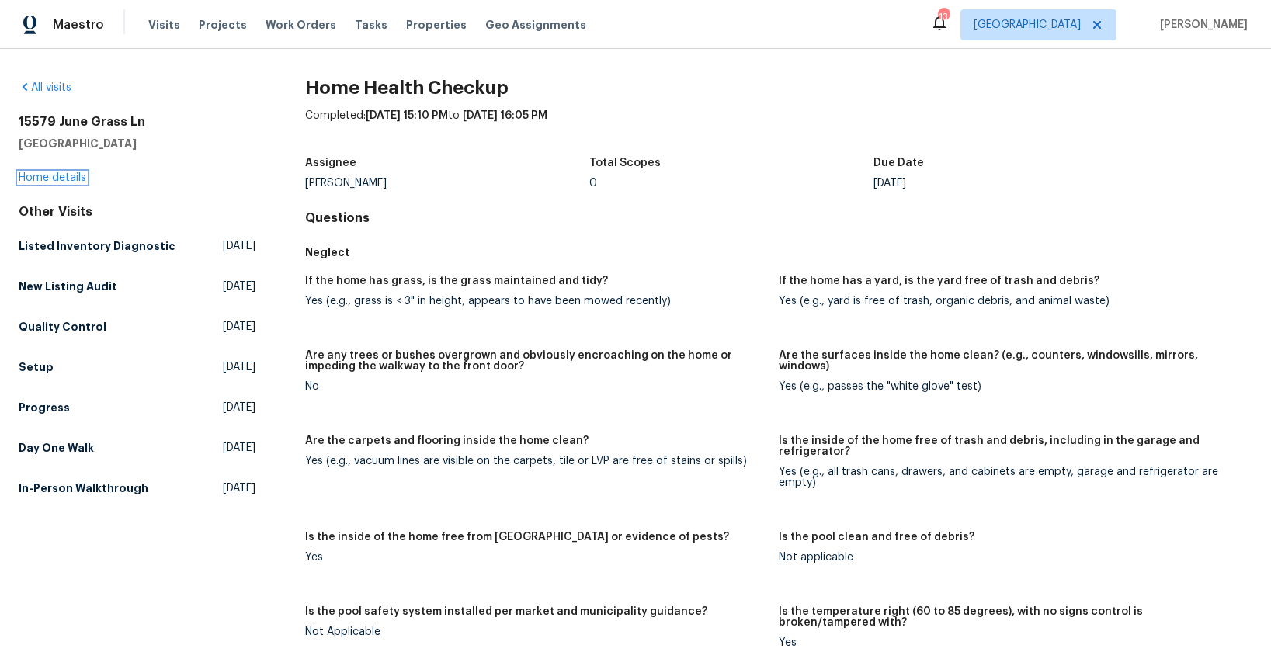
click at [36, 180] on link "Home details" at bounding box center [53, 177] width 68 height 11
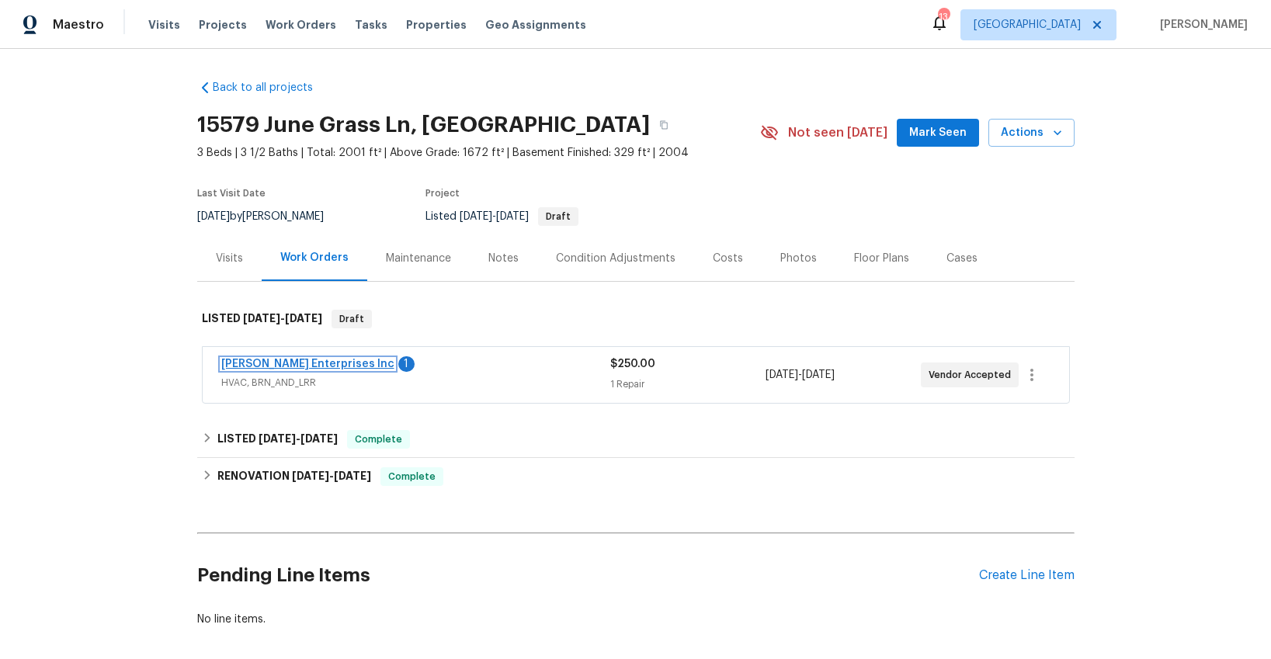
click at [308, 361] on link "[PERSON_NAME] Enterprises Inc" at bounding box center [307, 364] width 173 height 11
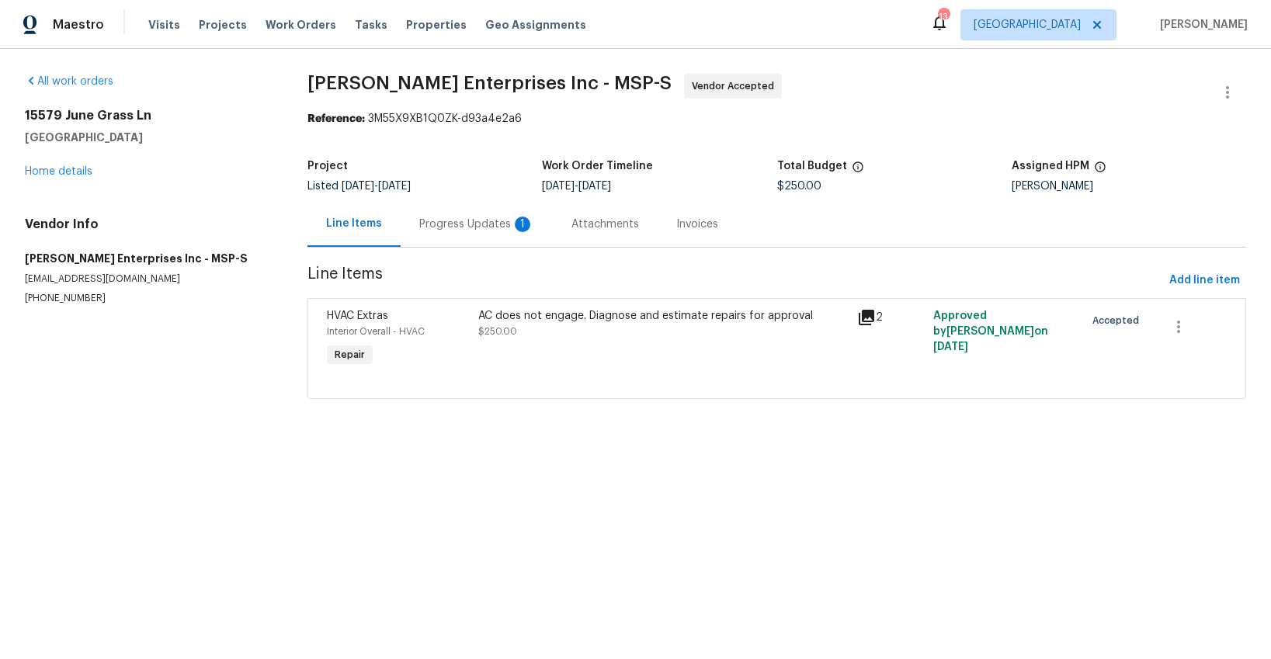
click at [453, 226] on div "Progress Updates 1" at bounding box center [476, 225] width 115 height 16
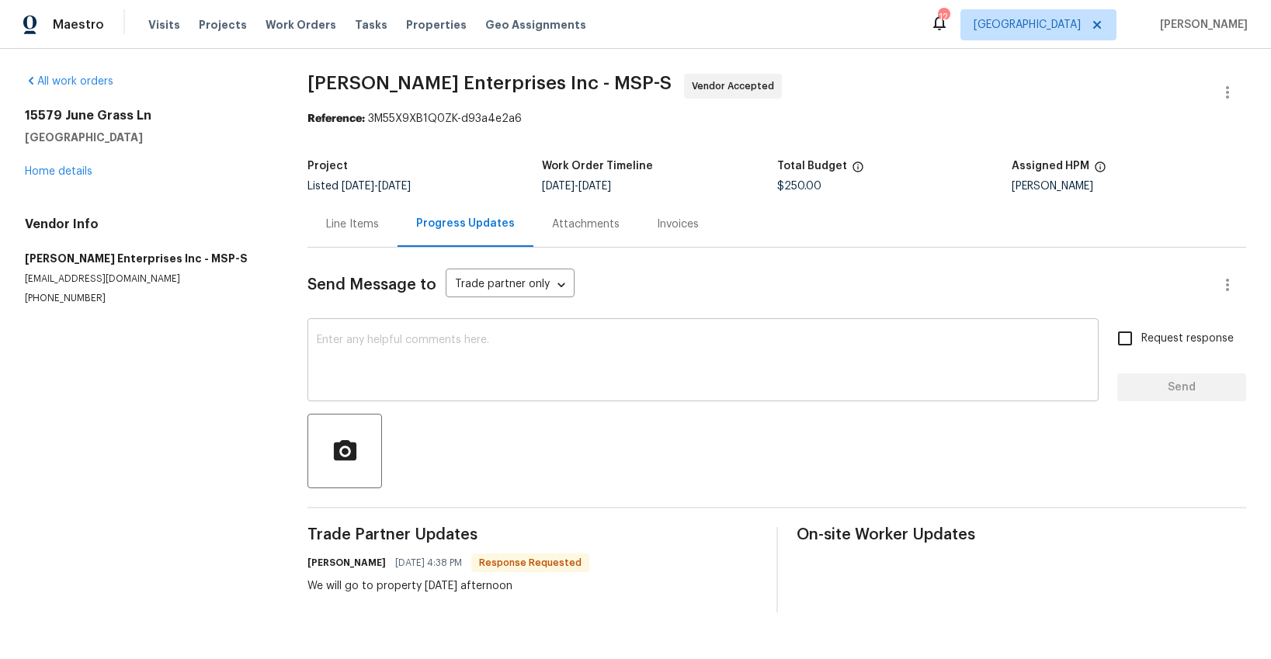
click at [483, 357] on textarea at bounding box center [703, 362] width 772 height 54
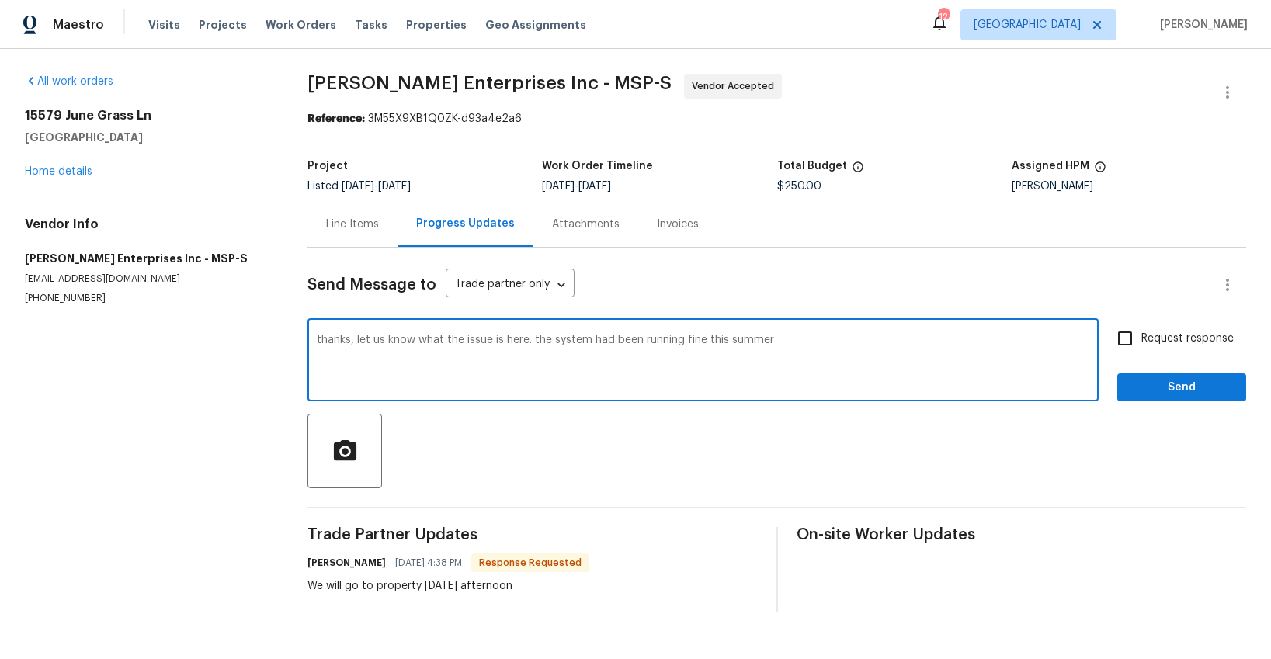
type textarea "thanks, let us know what the issue is here. the system had been running fine th…"
click at [1126, 386] on button "Send" at bounding box center [1181, 387] width 129 height 29
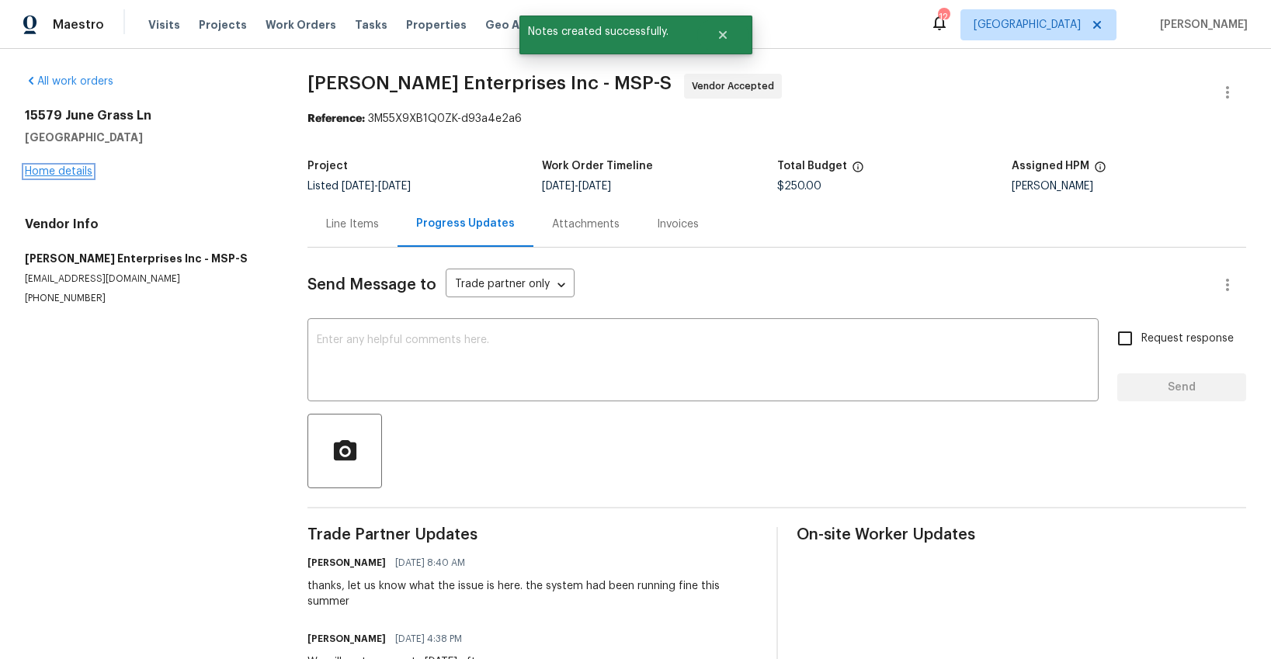
click at [81, 171] on link "Home details" at bounding box center [59, 171] width 68 height 11
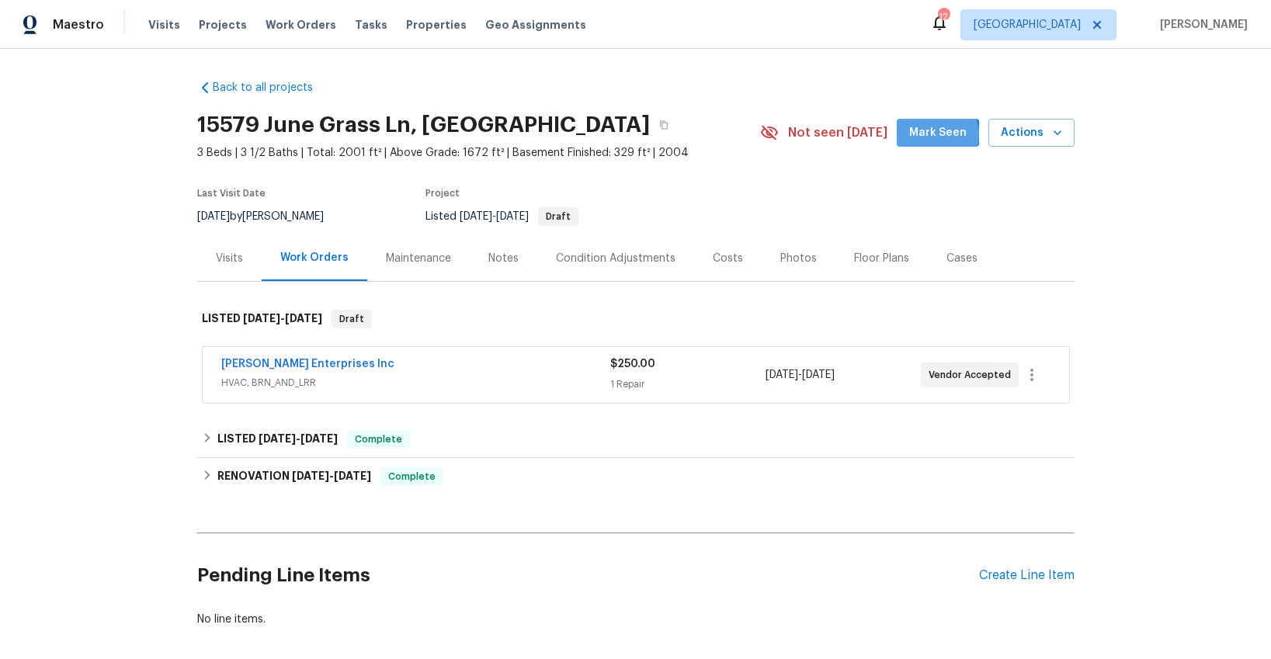
click at [937, 135] on span "Mark Seen" at bounding box center [937, 132] width 57 height 19
